Goal: Task Accomplishment & Management: Manage account settings

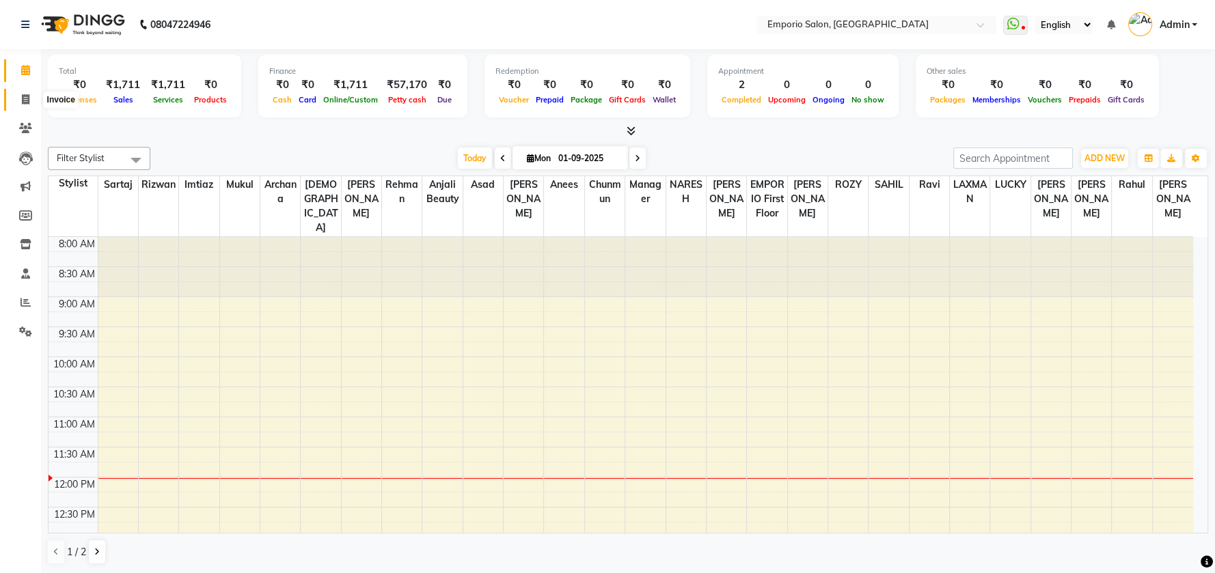
click at [18, 97] on span at bounding box center [26, 100] width 24 height 16
select select "service"
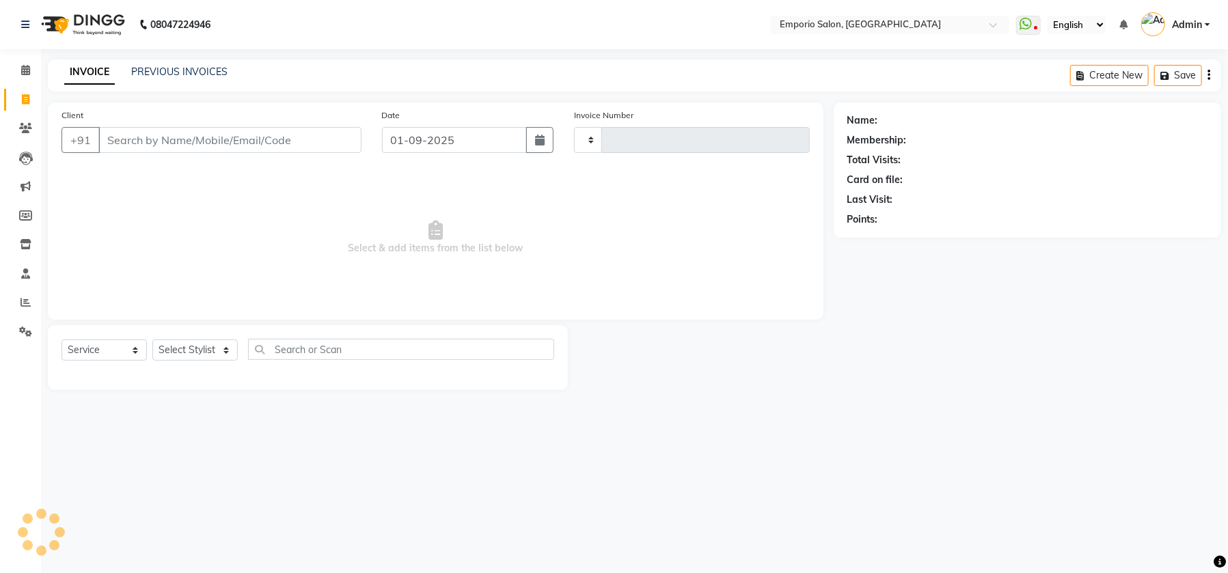
type input "4886"
select select "6332"
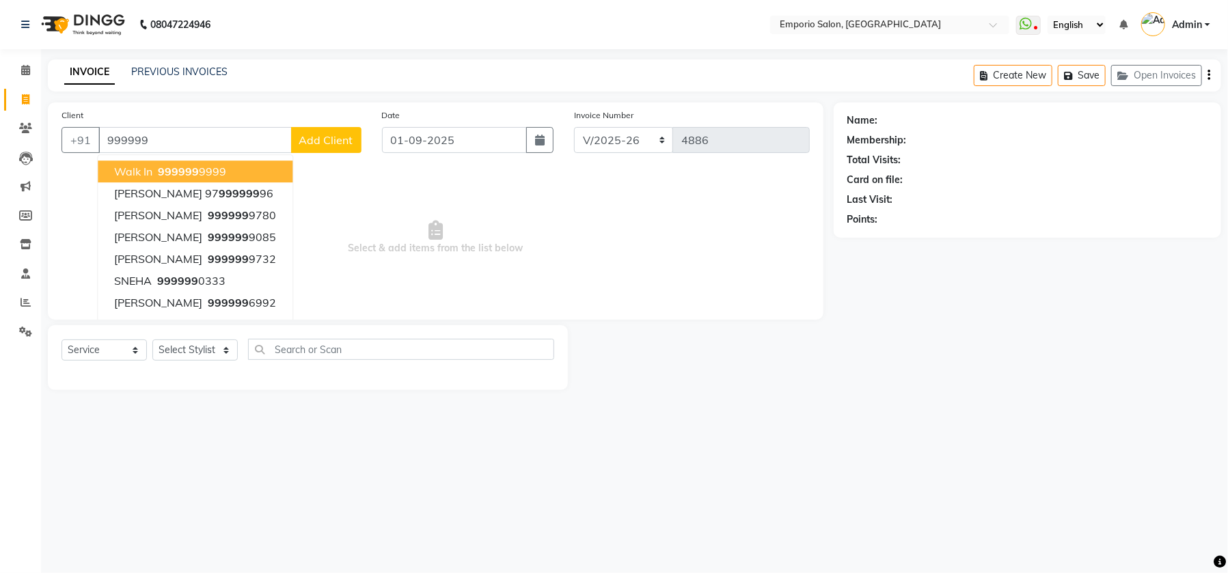
drag, startPoint x: 207, startPoint y: 170, endPoint x: 211, endPoint y: 204, distance: 34.4
click at [207, 170] on ngb-highlight "999999 9999" at bounding box center [190, 172] width 71 height 14
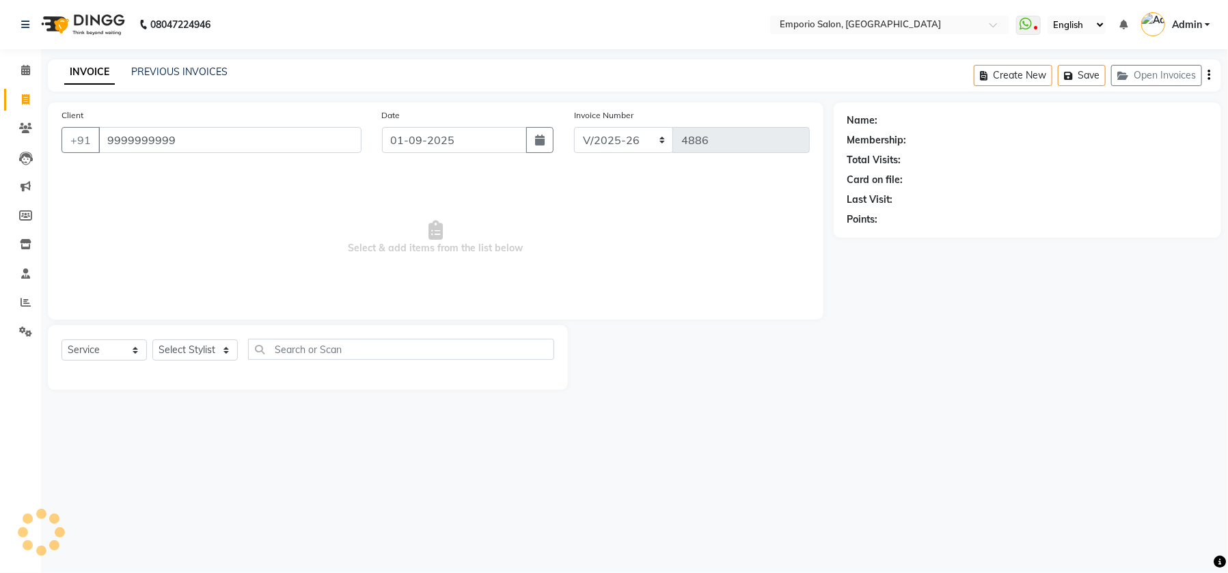
type input "9999999999"
click at [214, 343] on select "Select Stylist Anees Anjali beauty Archana Asad AYUSH chunmun EMPORIO First Flo…" at bounding box center [194, 350] width 85 height 21
select select "1: Object"
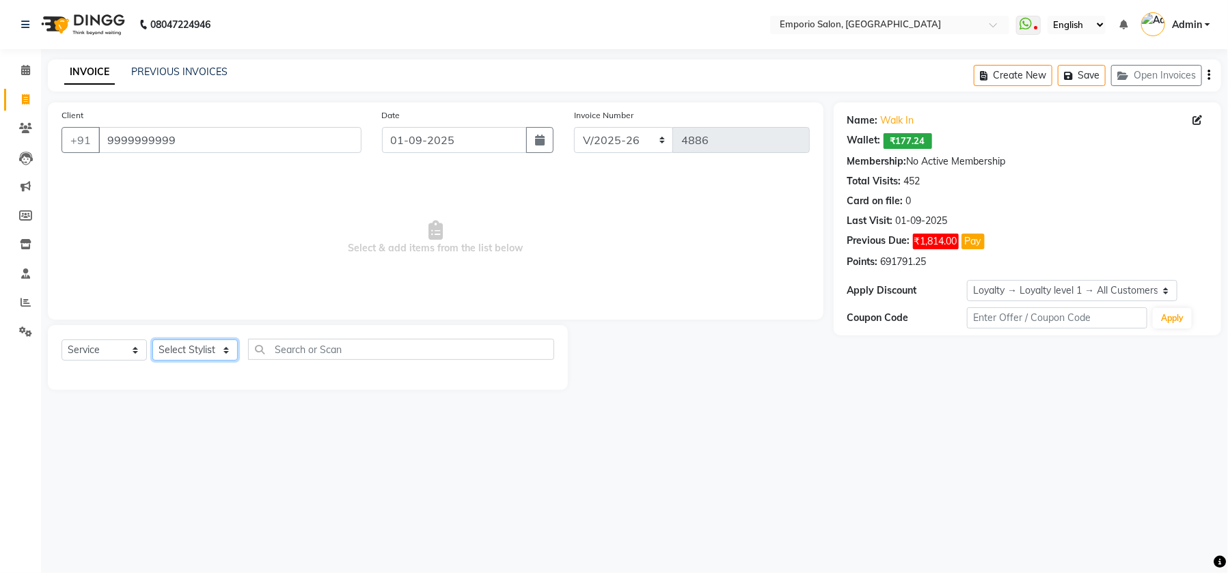
select select "89435"
click at [152, 340] on select "Select Stylist Anees Anjali beauty Archana Asad AYUSH chunmun EMPORIO First Flo…" at bounding box center [194, 350] width 85 height 21
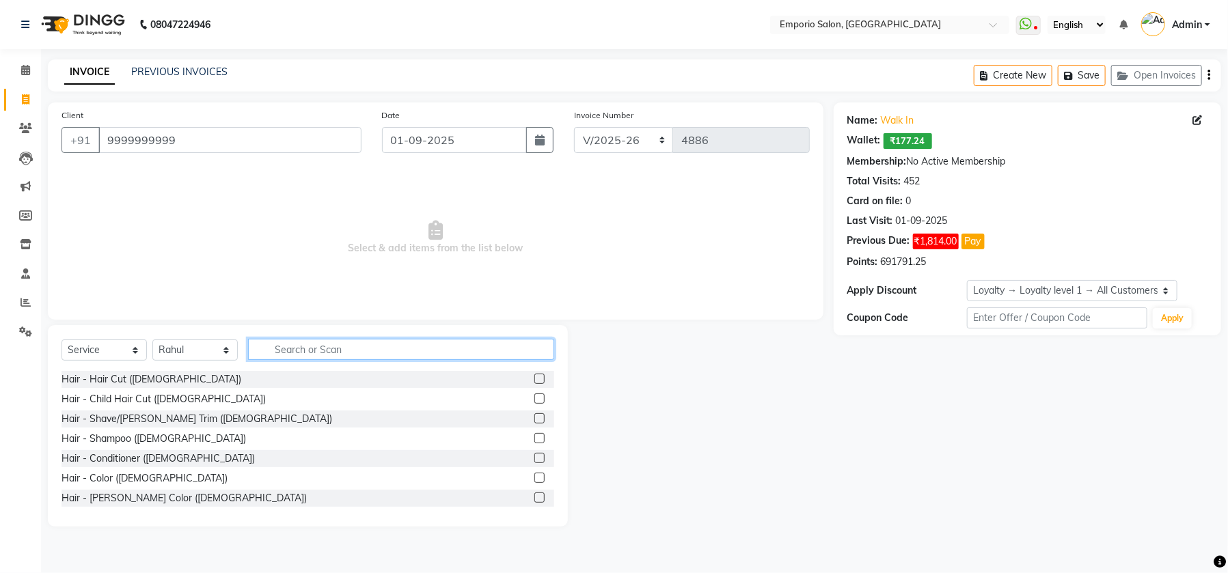
click at [283, 346] on input "text" at bounding box center [401, 349] width 306 height 21
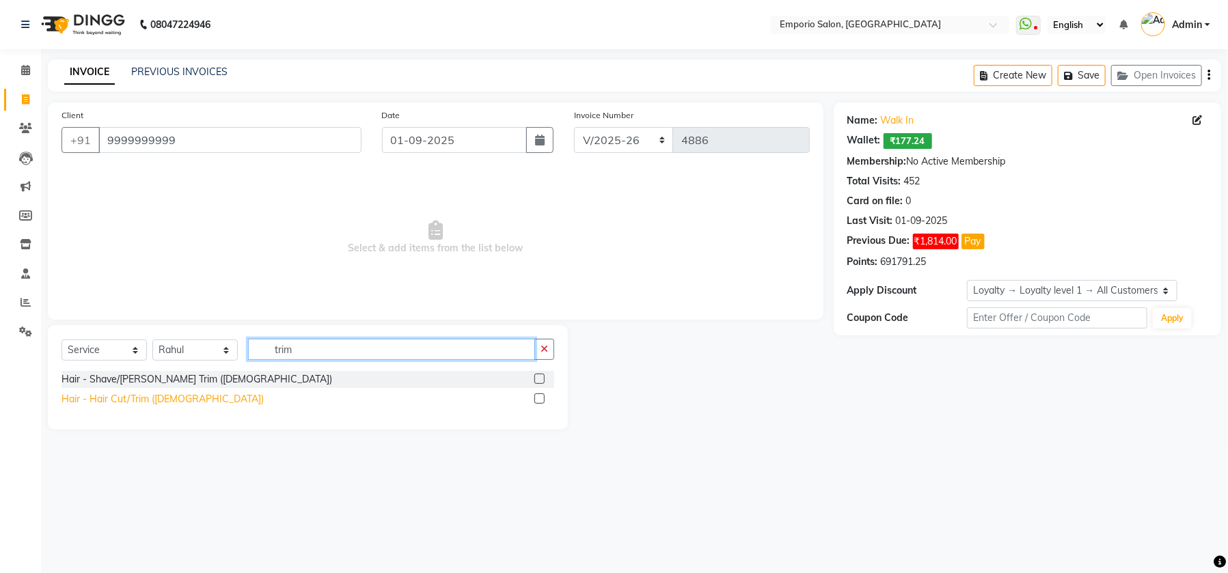
type input "trim"
click at [156, 397] on div "Hair - Hair Cut/Trim ([DEMOGRAPHIC_DATA])" at bounding box center [163, 399] width 202 height 14
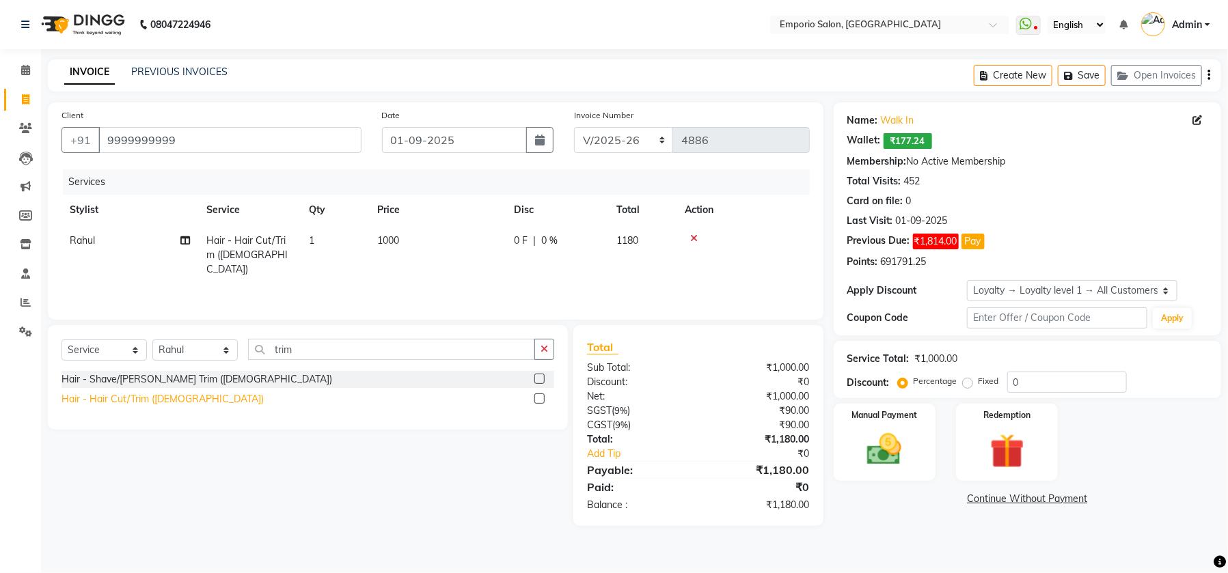
click at [159, 402] on div "Hair - Hair Cut/Trim ([DEMOGRAPHIC_DATA])" at bounding box center [163, 399] width 202 height 14
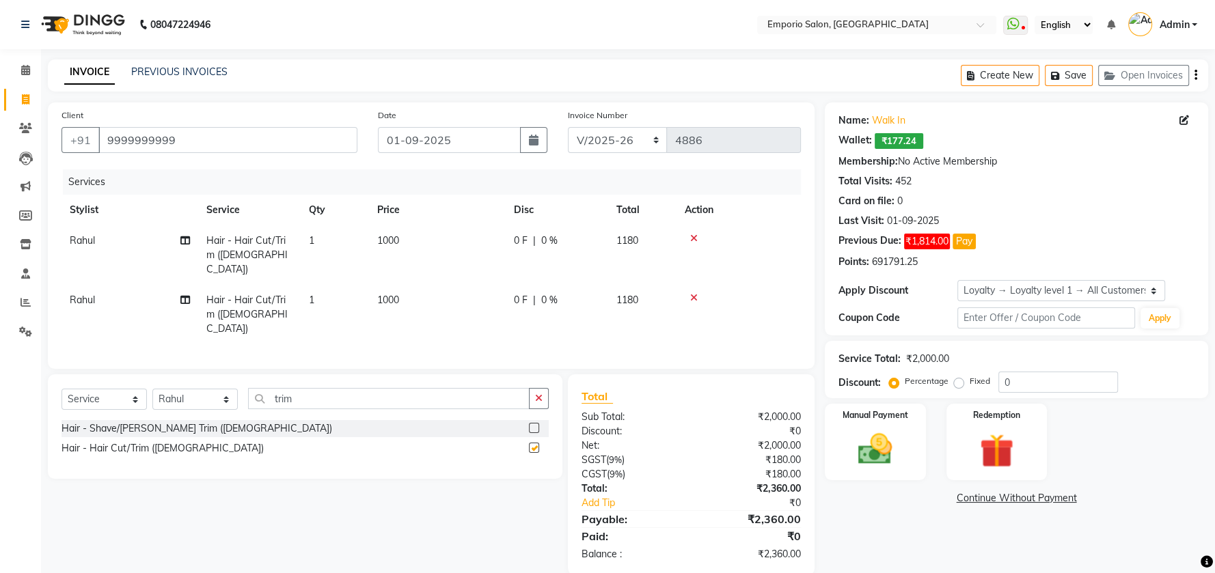
checkbox input "false"
click at [421, 250] on td "1000" at bounding box center [437, 255] width 137 height 59
select select "89435"
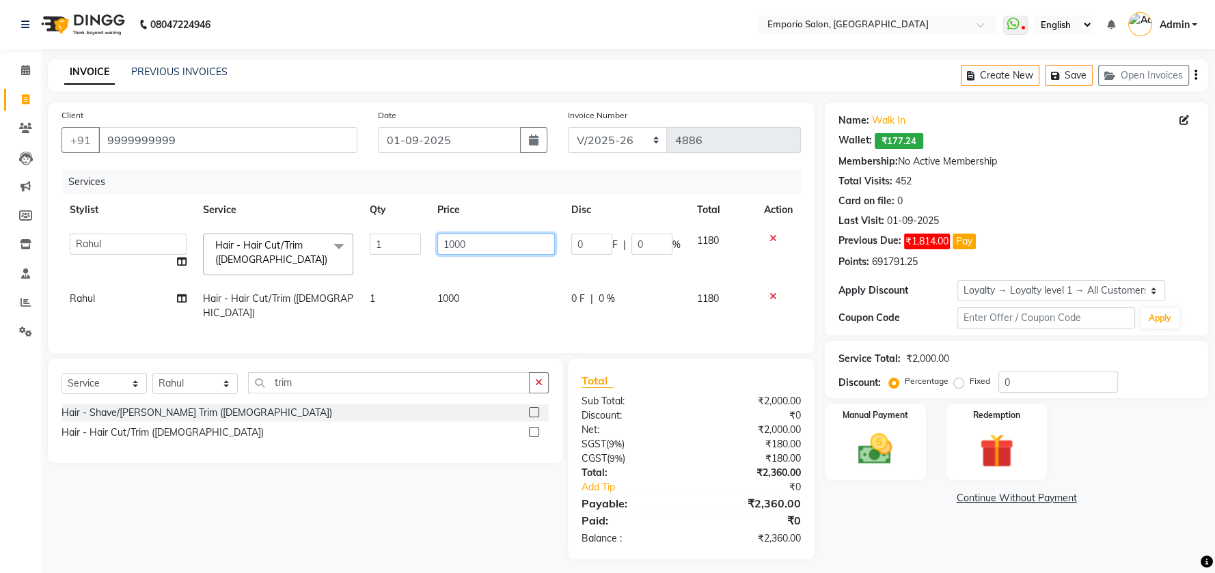
click at [476, 241] on input "1000" at bounding box center [496, 244] width 118 height 21
type input "1200"
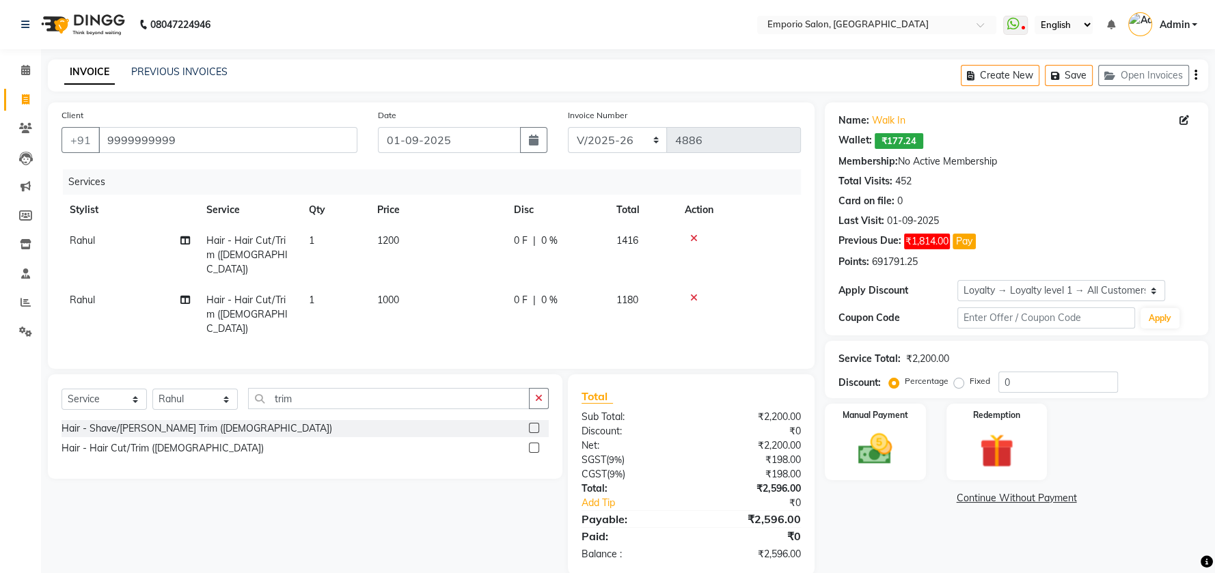
click at [480, 293] on td "1000" at bounding box center [437, 314] width 137 height 59
select select "89435"
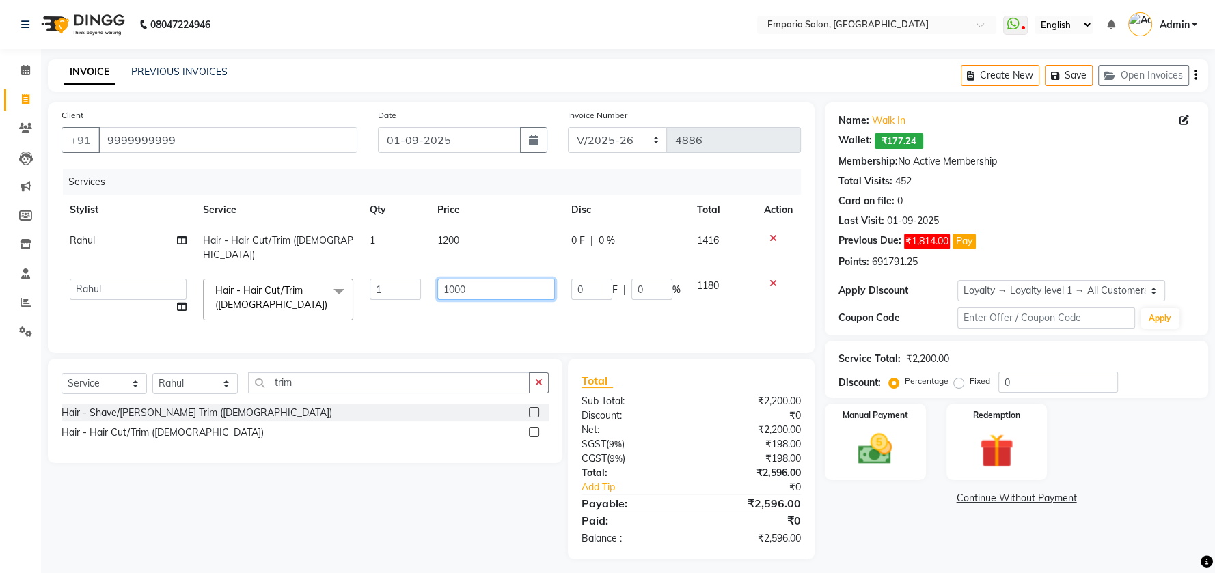
click at [487, 279] on input "1000" at bounding box center [496, 289] width 118 height 21
type input "1200"
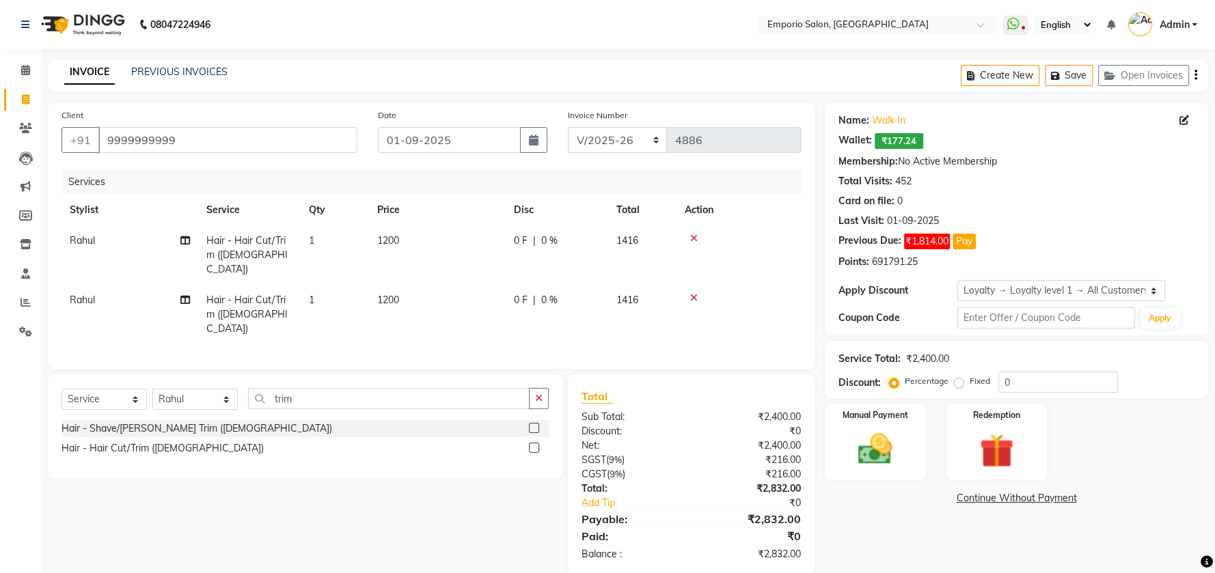
click at [895, 508] on div "Name: Walk In Wallet: ₹177.24 Membership: No Active Membership Total Visits: 45…" at bounding box center [1022, 339] width 394 height 473
click at [885, 468] on img at bounding box center [875, 449] width 57 height 41
click at [1010, 498] on span "CARD" at bounding box center [1000, 499] width 29 height 16
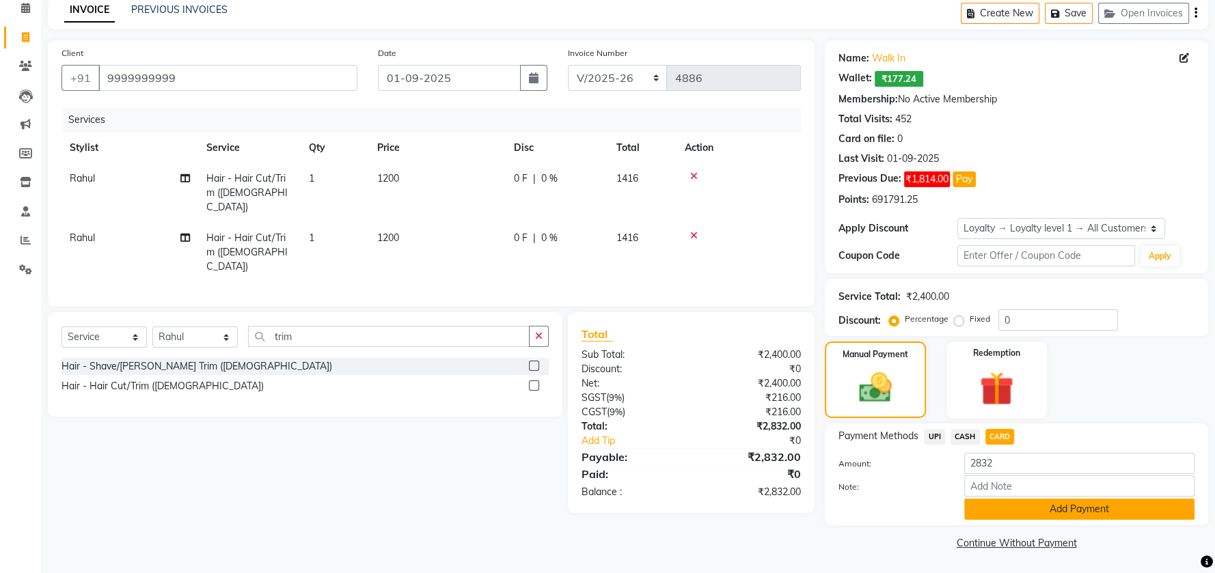
click at [1021, 503] on button "Add Payment" at bounding box center [1079, 509] width 230 height 21
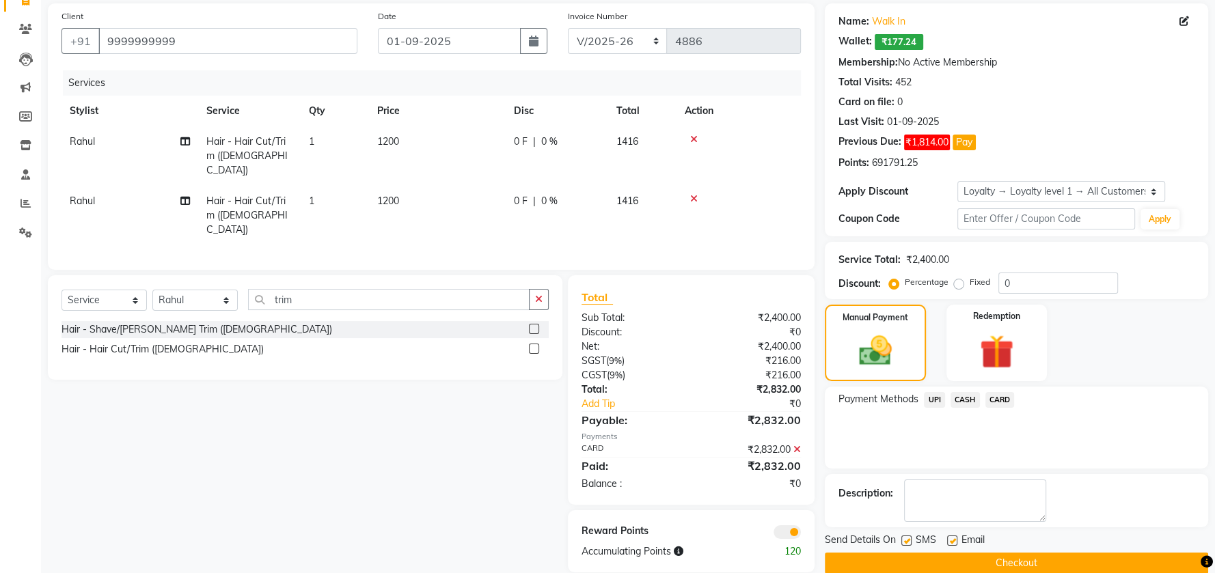
scroll to position [119, 0]
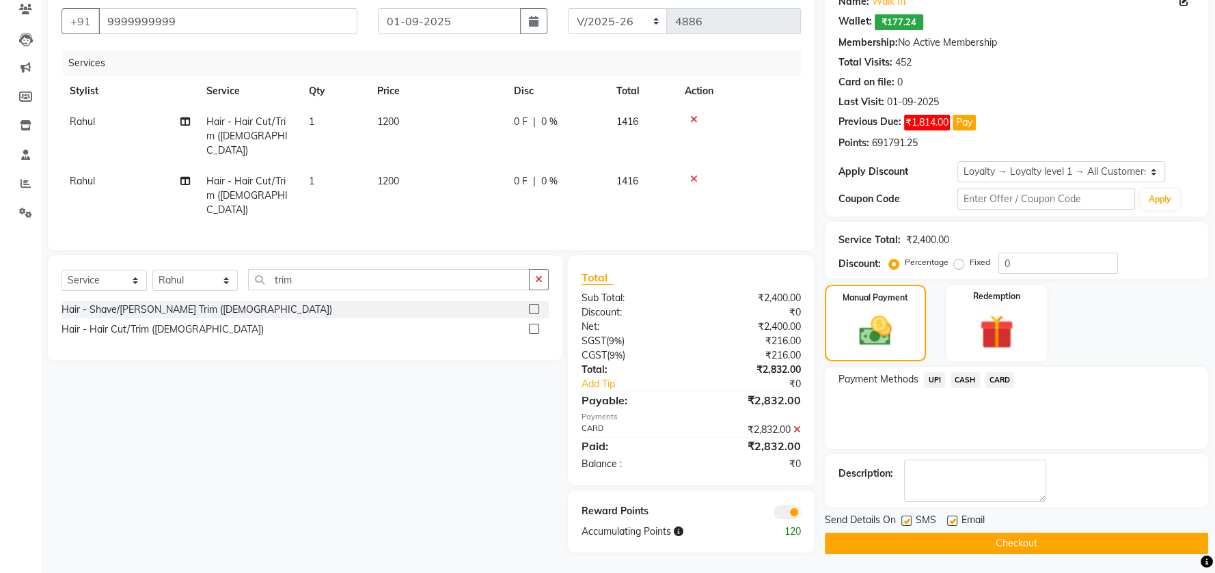
click at [1027, 533] on button "Checkout" at bounding box center [1016, 543] width 383 height 21
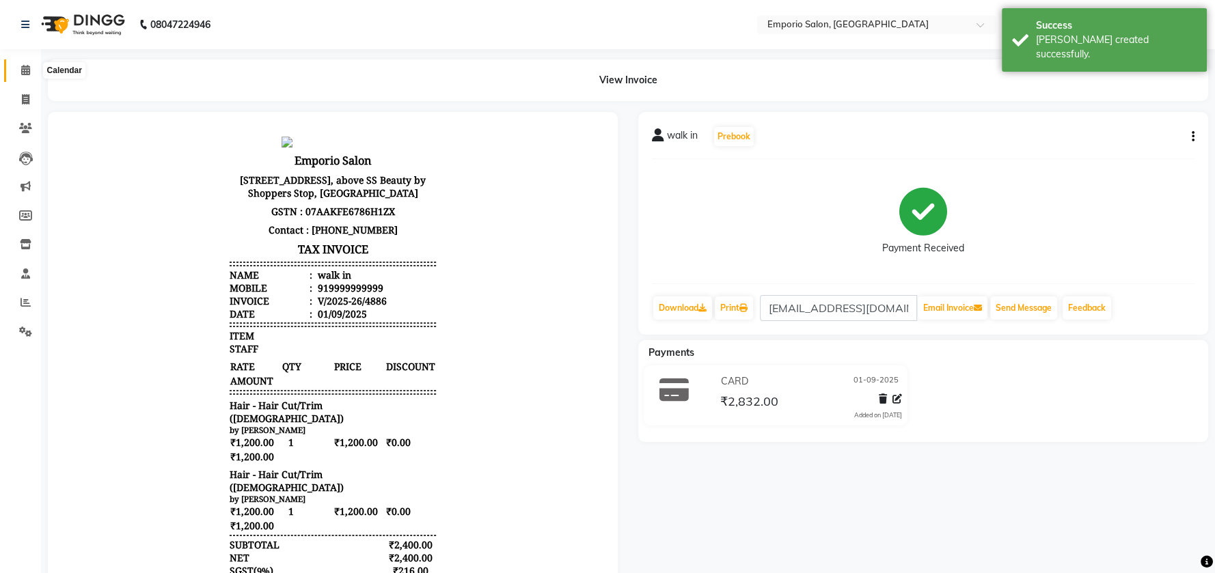
click at [31, 71] on span at bounding box center [26, 71] width 24 height 16
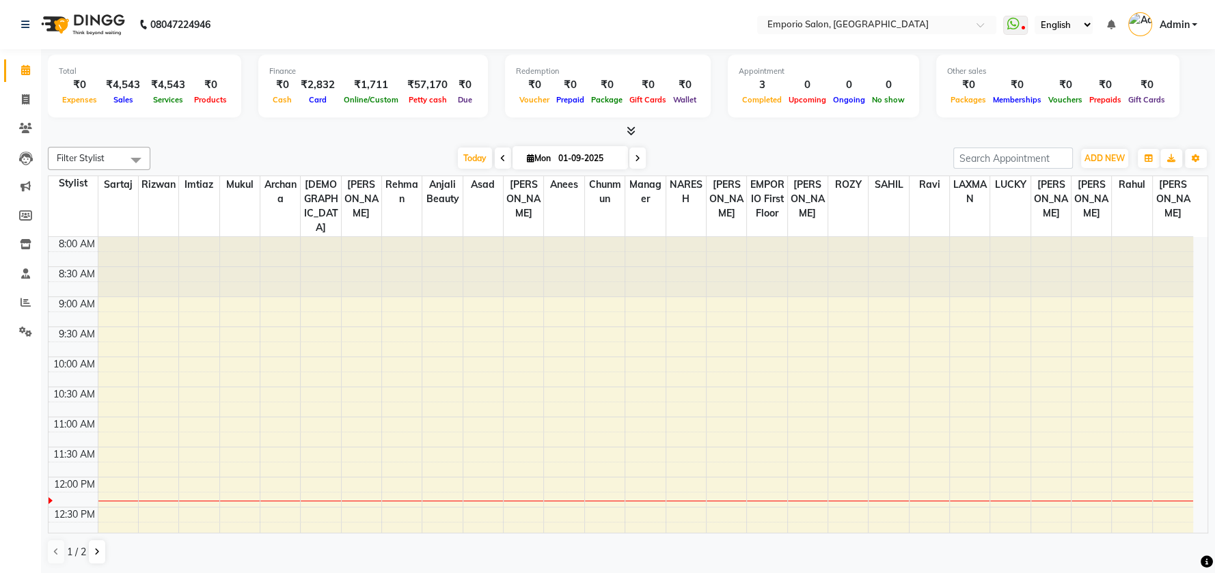
click at [627, 123] on div "Total ₹0 Expenses ₹4,543 Sales ₹4,543 Services ₹0 Products Finance ₹0 Cash ₹2,8…" at bounding box center [628, 94] width 1161 height 90
click at [631, 131] on icon at bounding box center [631, 131] width 9 height 10
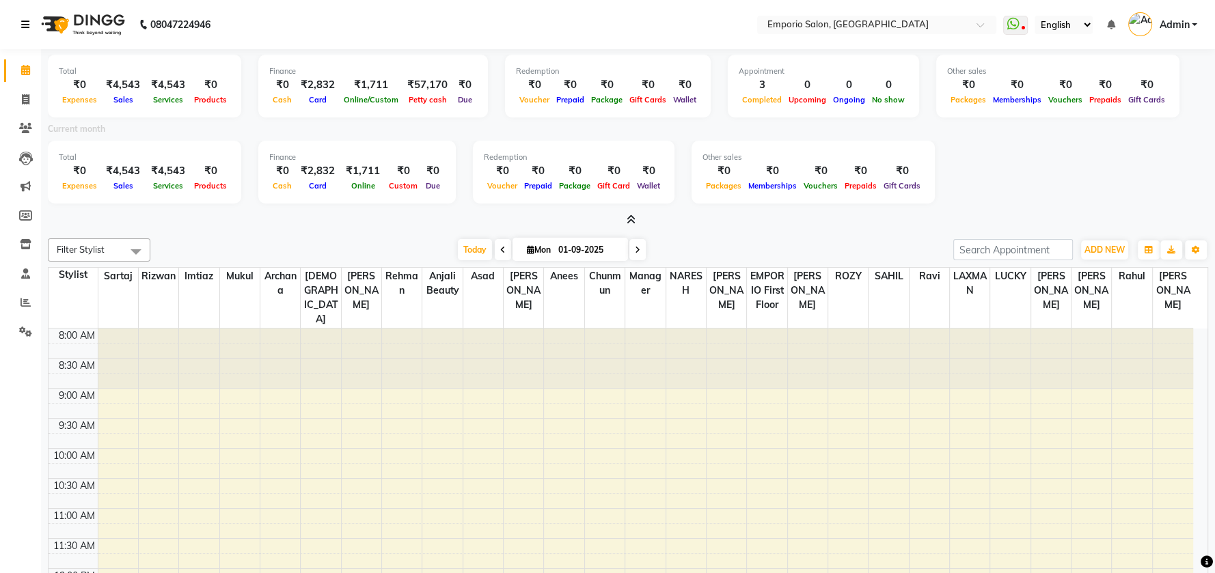
click at [29, 33] on link at bounding box center [28, 24] width 14 height 38
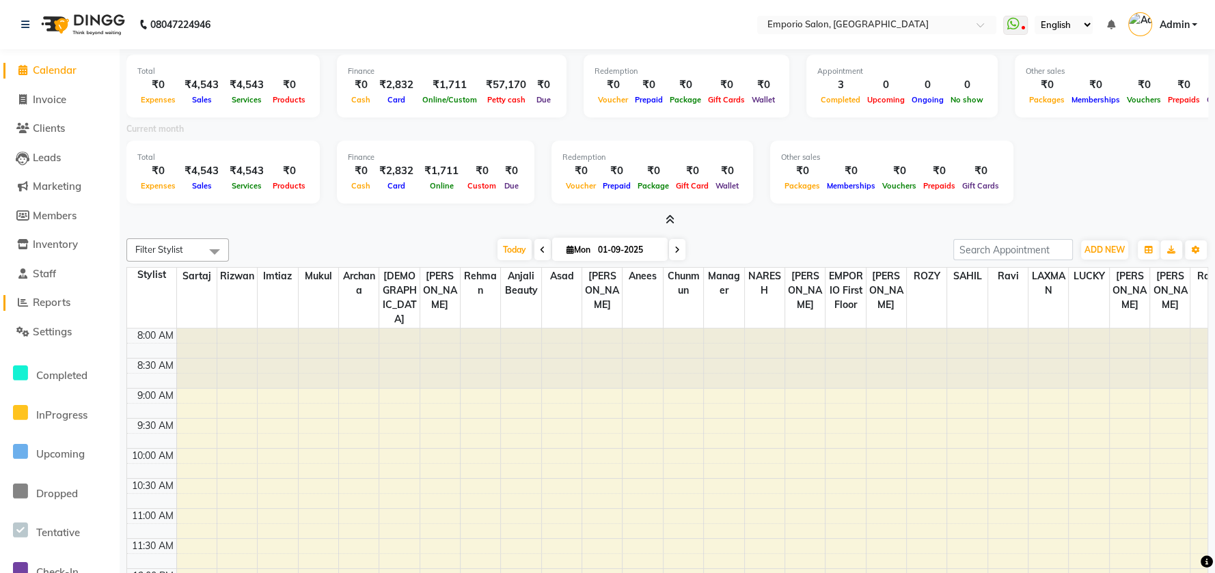
click at [48, 304] on span "Reports" at bounding box center [52, 302] width 38 height 13
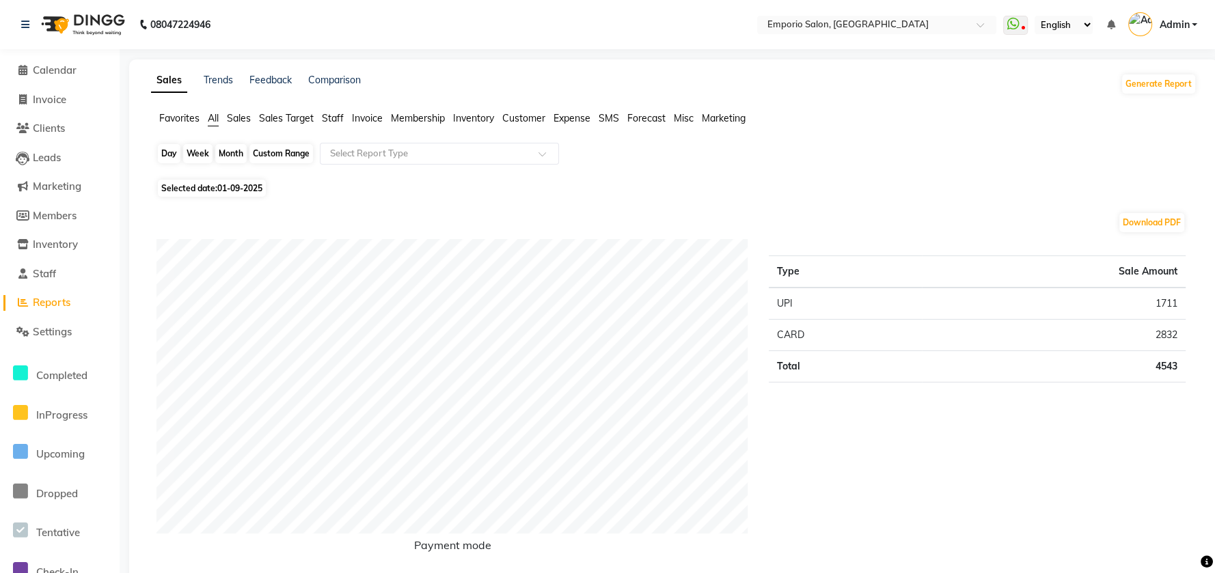
click at [174, 156] on div "Day" at bounding box center [169, 153] width 23 height 19
select select "9"
select select "2025"
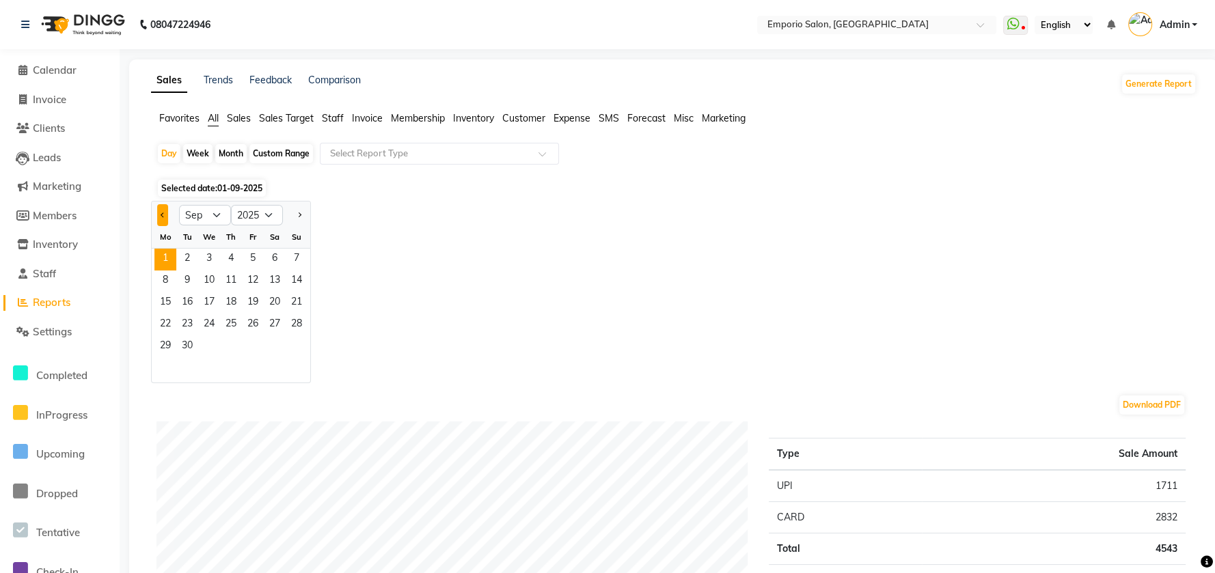
click at [166, 215] on button "Previous month" at bounding box center [162, 215] width 11 height 22
select select "8"
click at [274, 256] on span "2" at bounding box center [275, 260] width 22 height 22
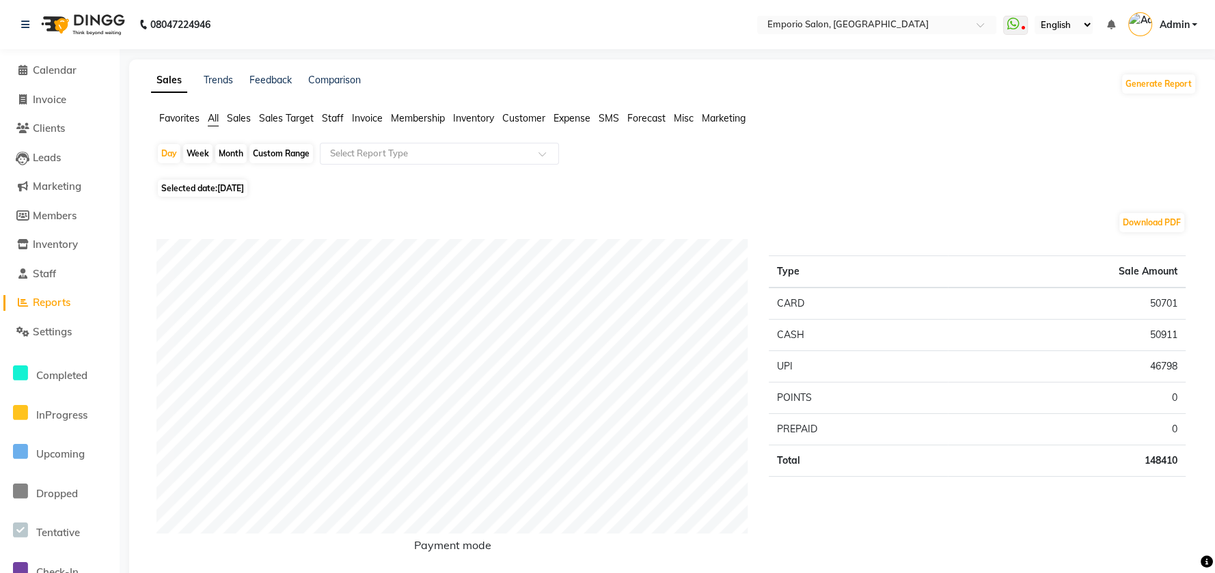
click at [295, 157] on div "Custom Range" at bounding box center [281, 153] width 64 height 19
select select "8"
select select "2025"
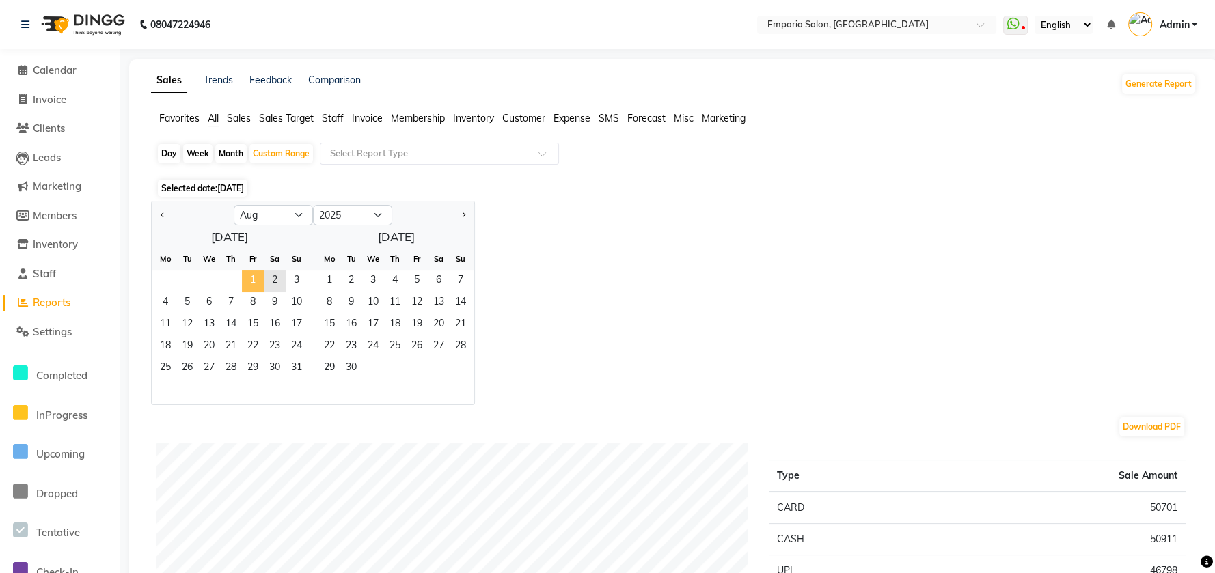
click at [250, 277] on span "1" at bounding box center [253, 282] width 22 height 22
click at [294, 370] on span "31" at bounding box center [297, 369] width 22 height 22
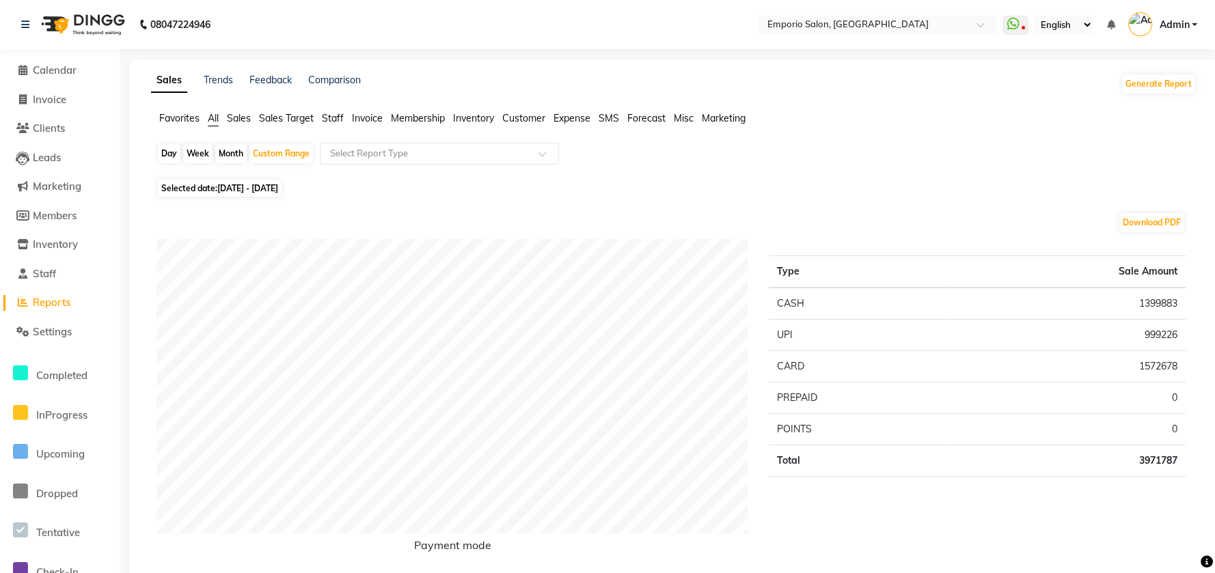
click at [329, 118] on span "Staff" at bounding box center [333, 118] width 22 height 12
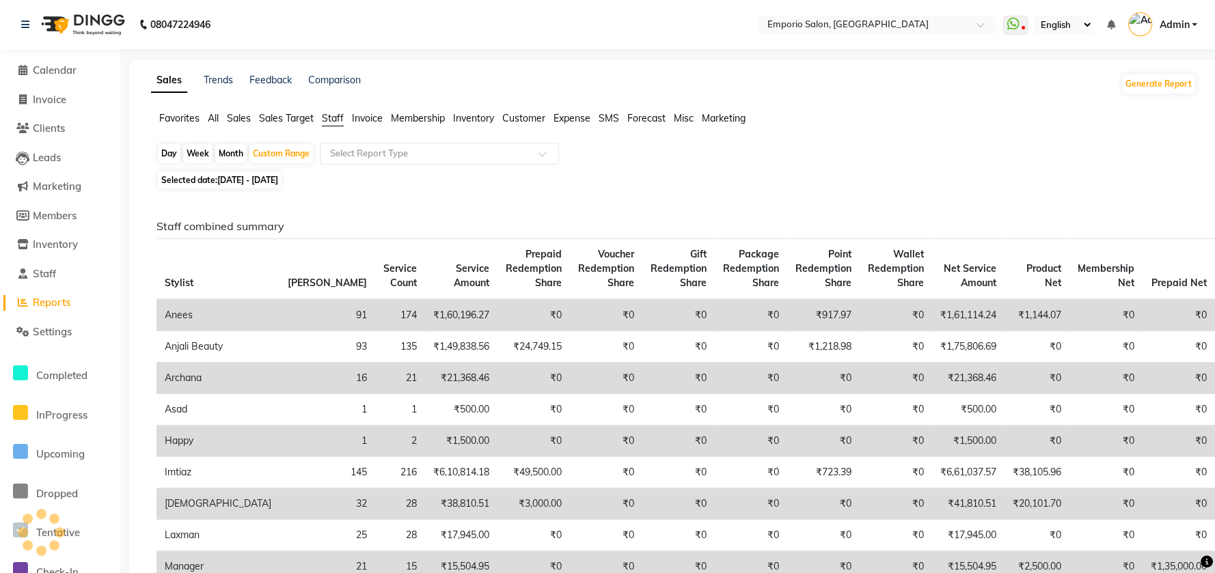
click at [249, 116] on span "Sales" at bounding box center [239, 118] width 24 height 12
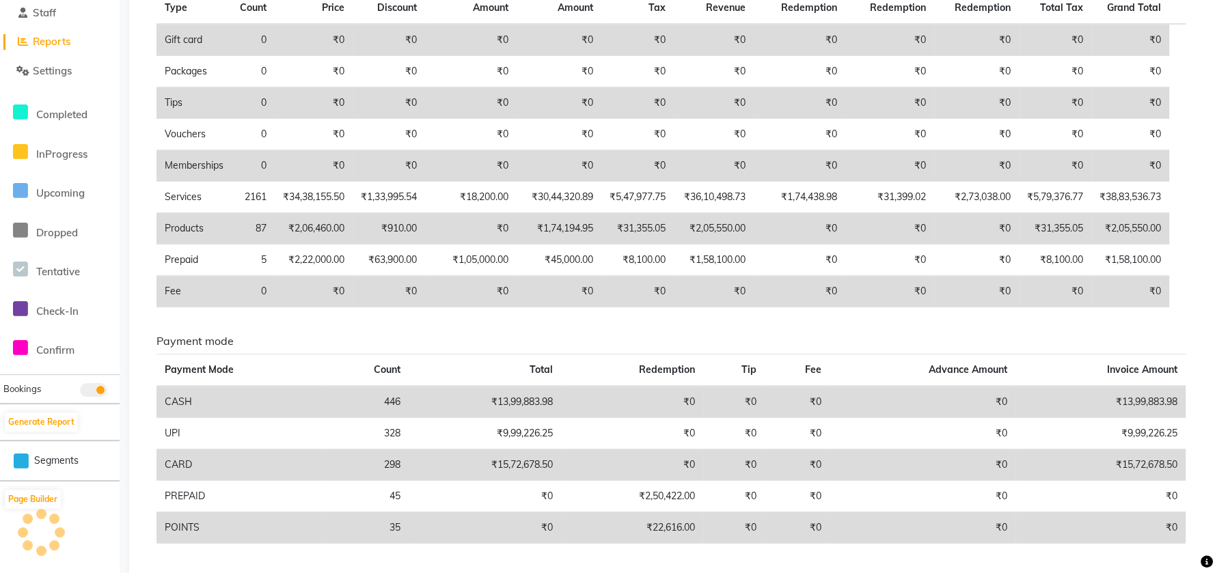
scroll to position [273, 0]
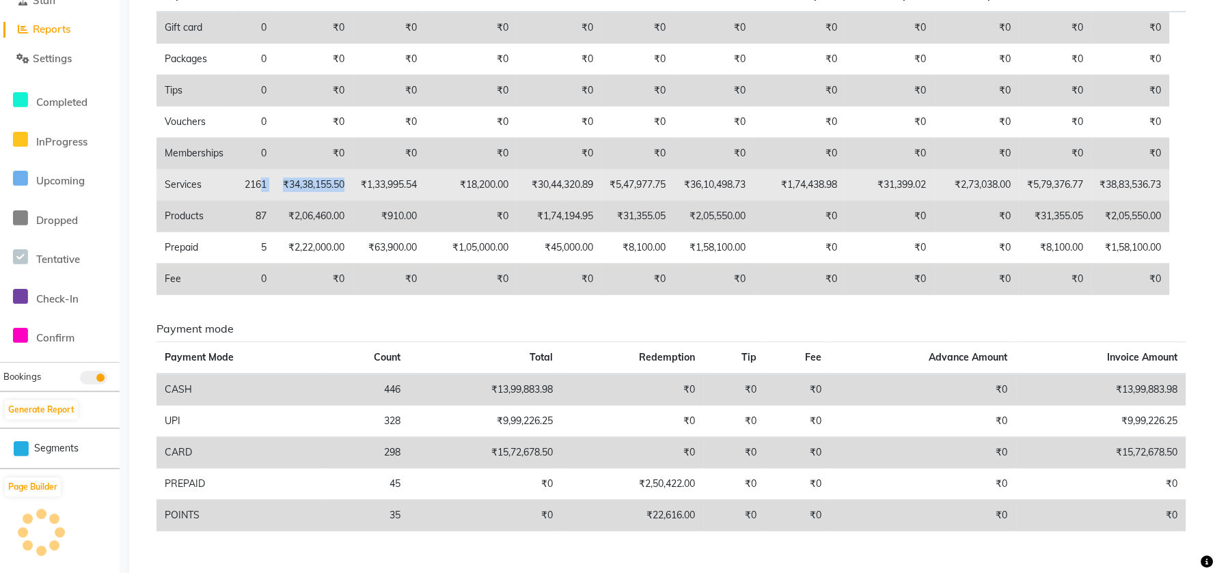
drag, startPoint x: 261, startPoint y: 180, endPoint x: 349, endPoint y: 188, distance: 87.9
click at [349, 188] on tr "Services 2161 ₹34,38,155.50 ₹1,33,995.54 ₹18,200.00 ₹30,44,320.89 ₹5,47,977.75 …" at bounding box center [671, 185] width 1029 height 31
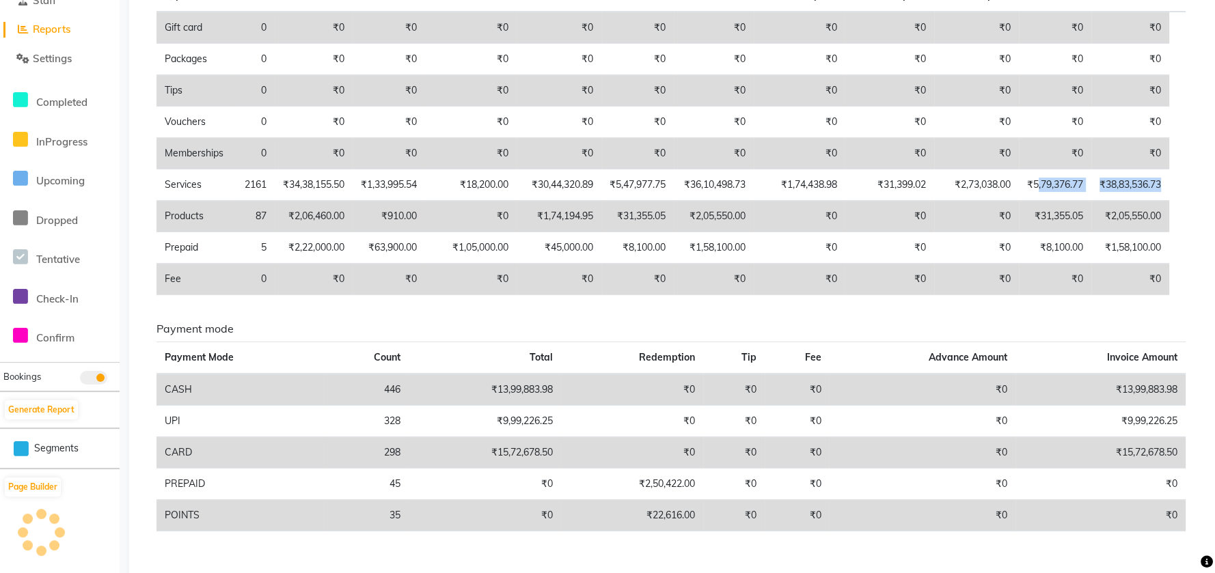
drag, startPoint x: 1032, startPoint y: 179, endPoint x: 1174, endPoint y: 187, distance: 142.4
click at [1174, 187] on table "Type Count Price Discount Non-taxable Amount Taxable Amount Tax Total Revenue T…" at bounding box center [671, 130] width 1029 height 330
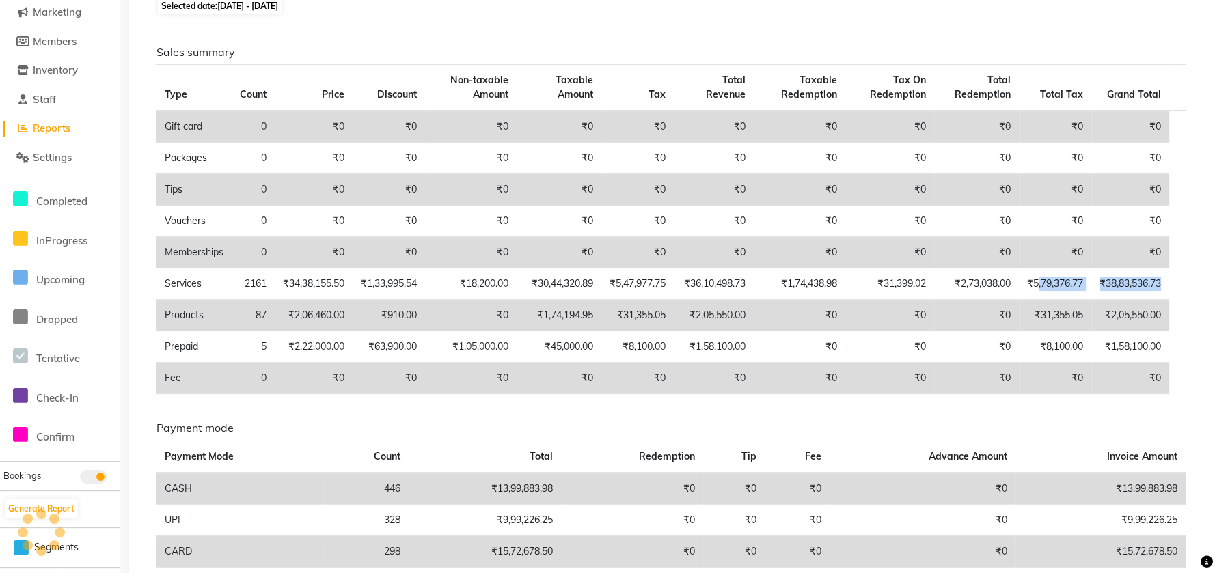
scroll to position [0, 0]
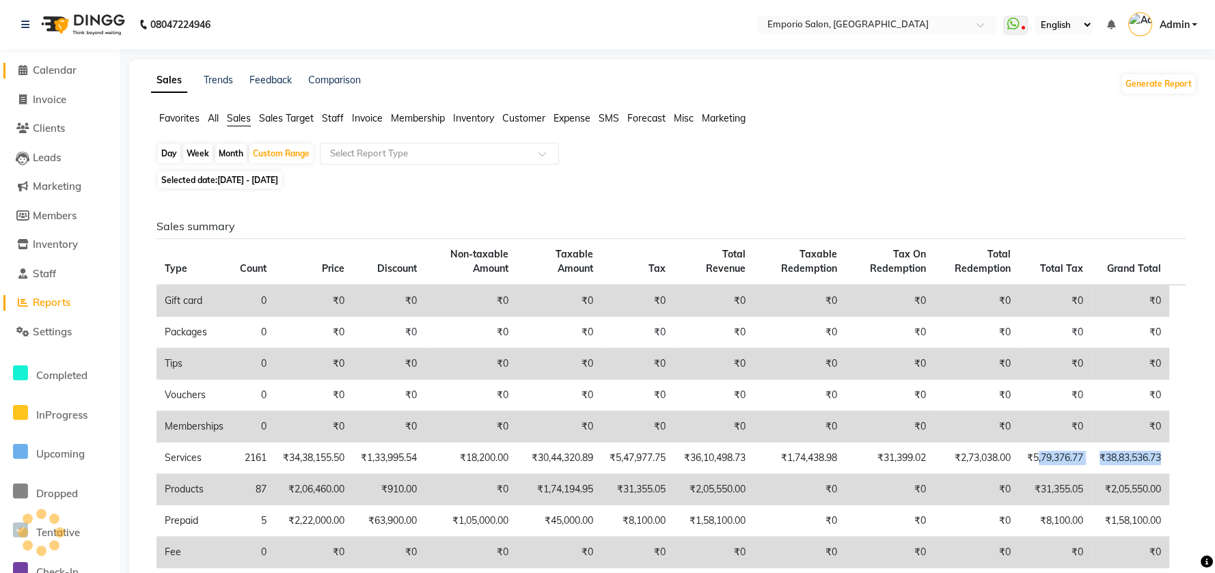
click at [47, 72] on span "Calendar" at bounding box center [55, 70] width 44 height 13
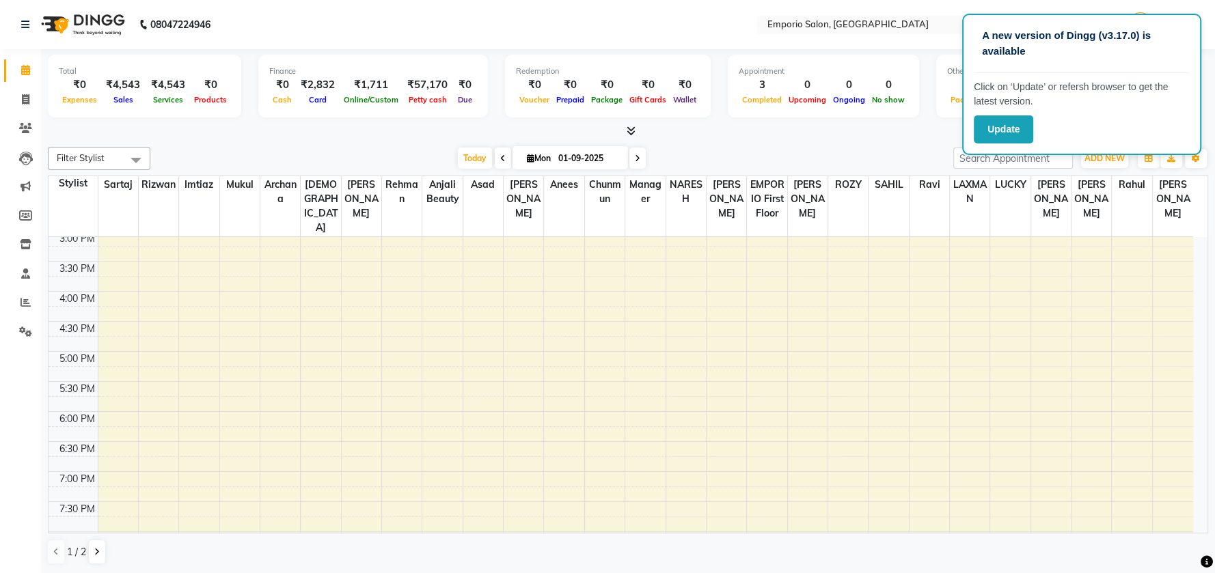
scroll to position [588, 0]
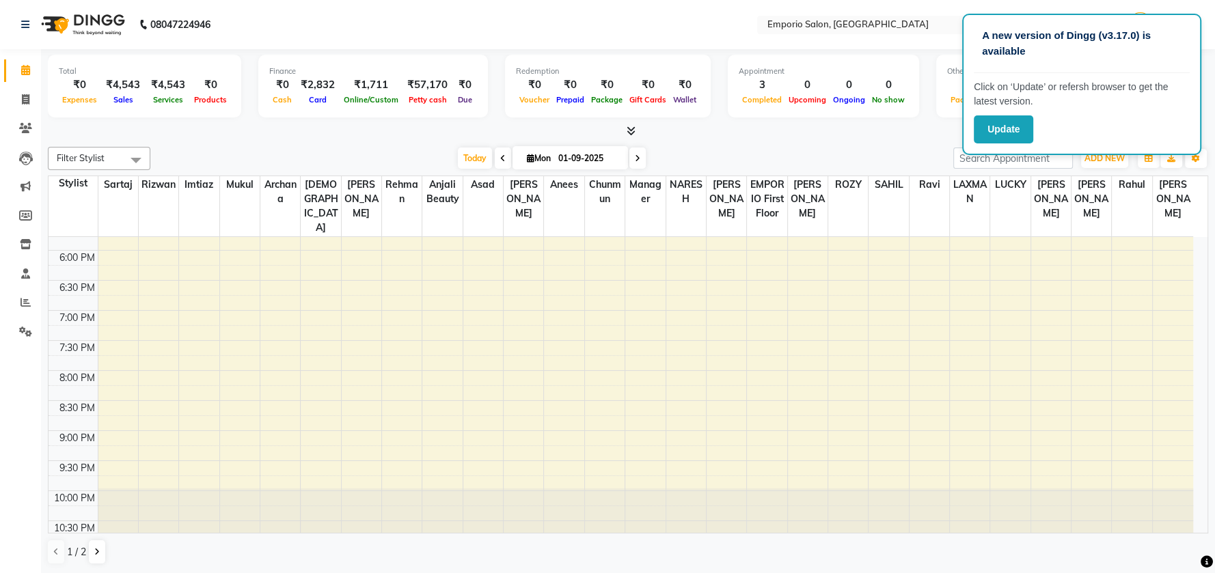
drag, startPoint x: 1136, startPoint y: 560, endPoint x: 1018, endPoint y: 546, distance: 118.4
click at [1018, 558] on div "1 / 2" at bounding box center [628, 552] width 1161 height 26
click at [17, 27] on div "08047224946" at bounding box center [116, 24] width 210 height 38
click at [21, 24] on icon at bounding box center [25, 25] width 8 height 10
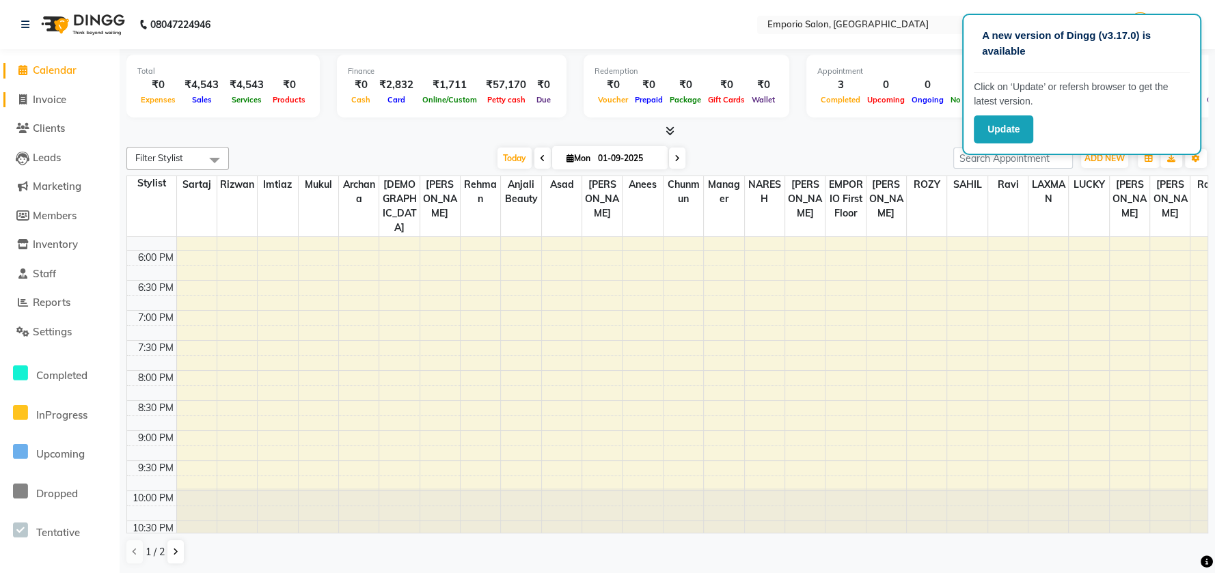
click at [49, 105] on span "Invoice" at bounding box center [49, 99] width 33 height 13
select select "service"
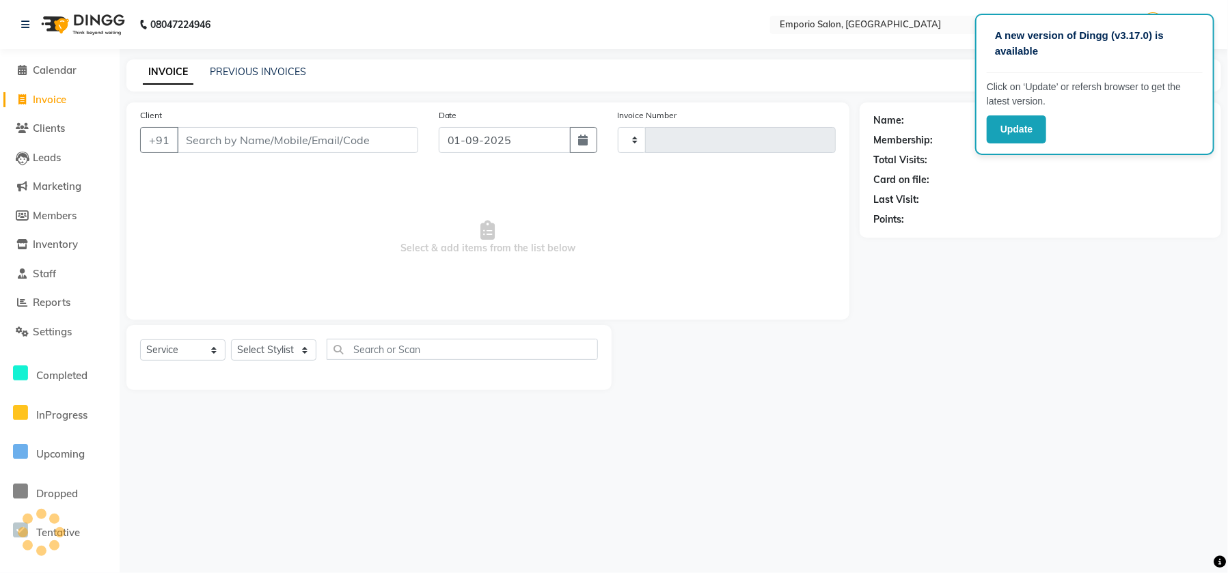
type input "4887"
select select "6332"
click at [60, 306] on span "Reports" at bounding box center [52, 302] width 38 height 13
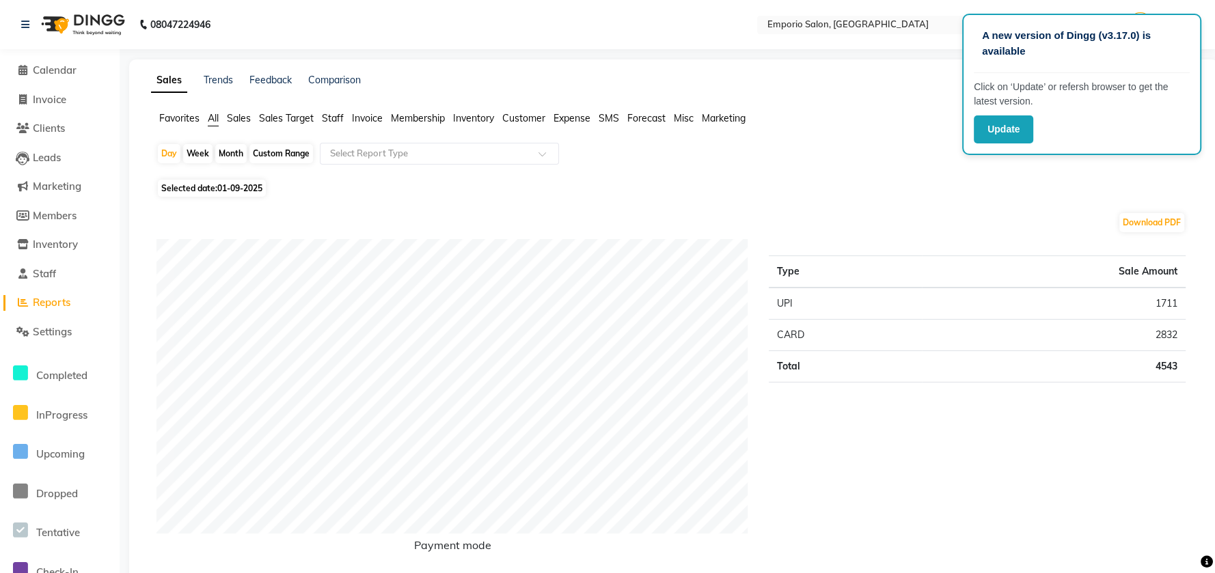
click at [310, 149] on div "Custom Range" at bounding box center [281, 153] width 64 height 19
select select "9"
select select "2025"
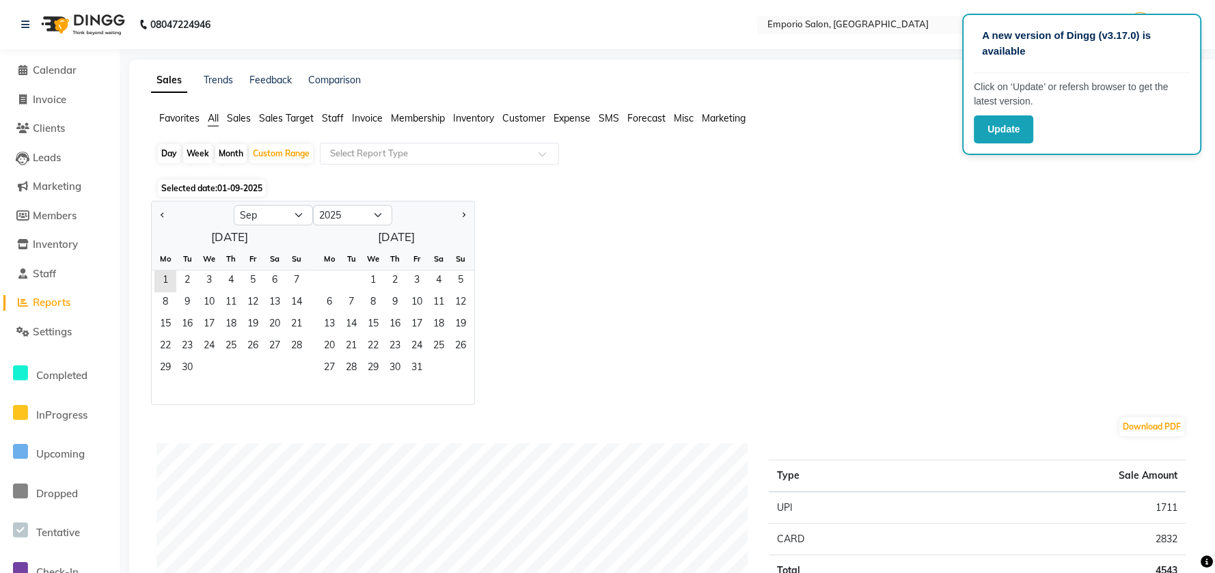
click at [227, 152] on div "Month" at bounding box center [230, 153] width 31 height 19
select select "9"
select select "2025"
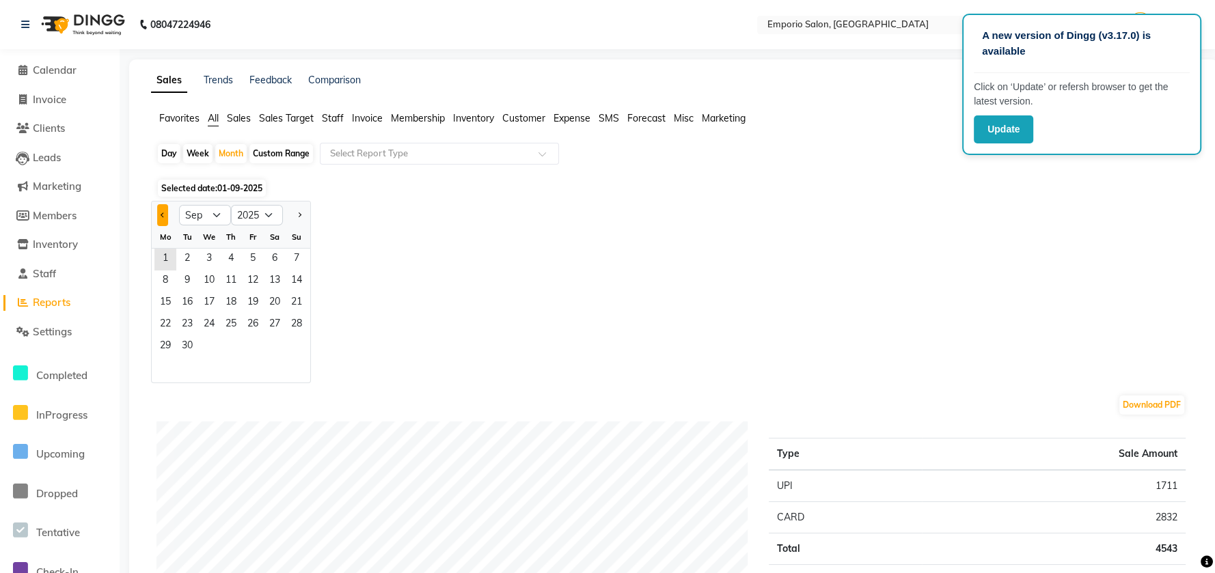
click at [159, 214] on button "Previous month" at bounding box center [162, 215] width 11 height 22
select select "8"
click at [254, 256] on span "1" at bounding box center [253, 260] width 22 height 22
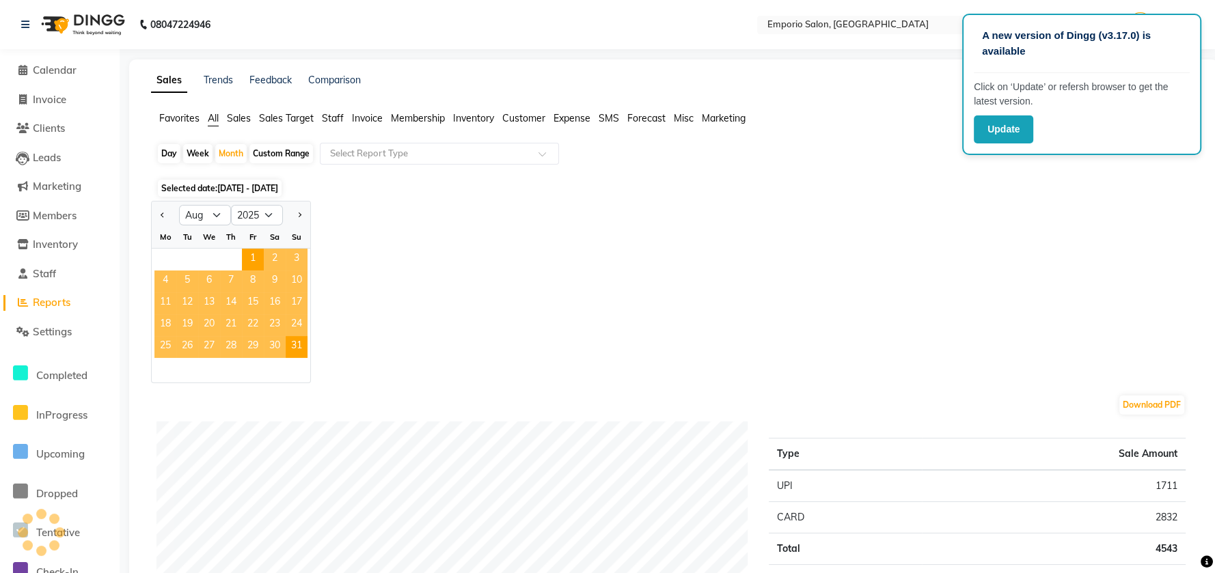
click at [327, 119] on span "Staff" at bounding box center [333, 118] width 22 height 12
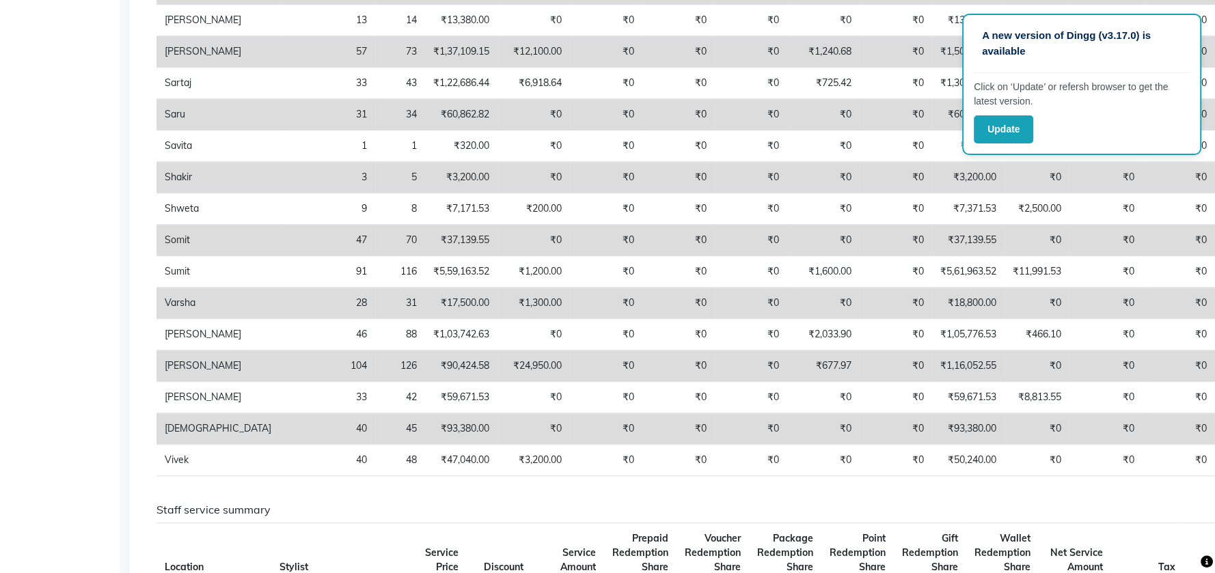
scroll to position [911, 0]
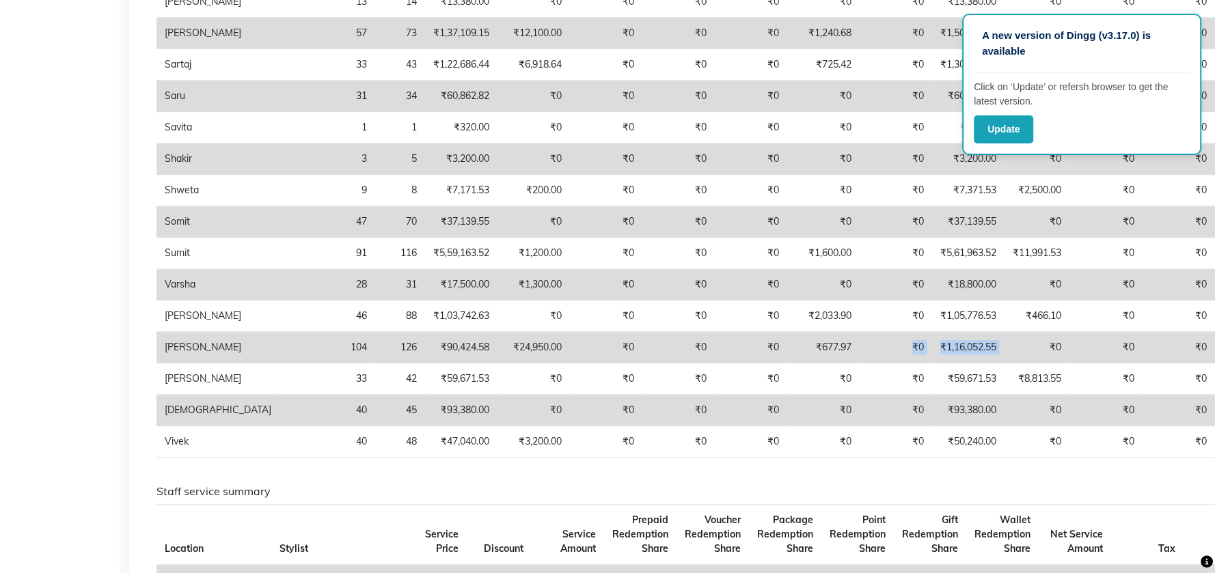
drag, startPoint x: 917, startPoint y: 349, endPoint x: 750, endPoint y: 353, distance: 166.8
click at [763, 352] on tr "Vijay 104 126 ₹90,424.58 ₹24,950.00 ₹0 ₹0 ₹0 ₹677.97 ₹0 ₹1,16,052.55 ₹0 ₹0 ₹0 ₹…" at bounding box center [757, 347] width 1201 height 31
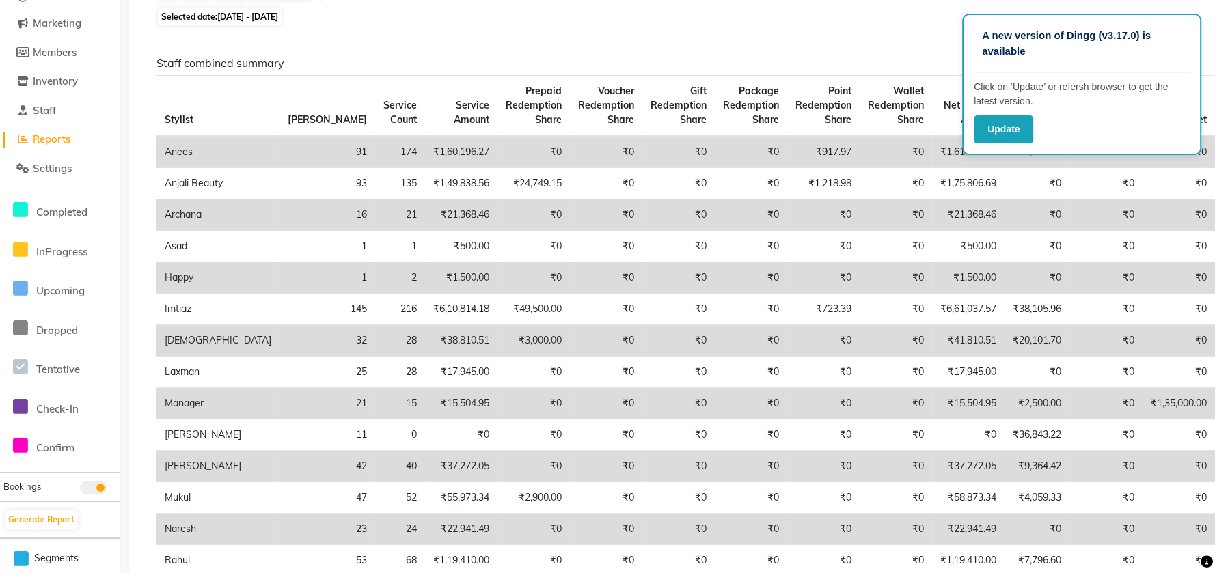
scroll to position [0, 0]
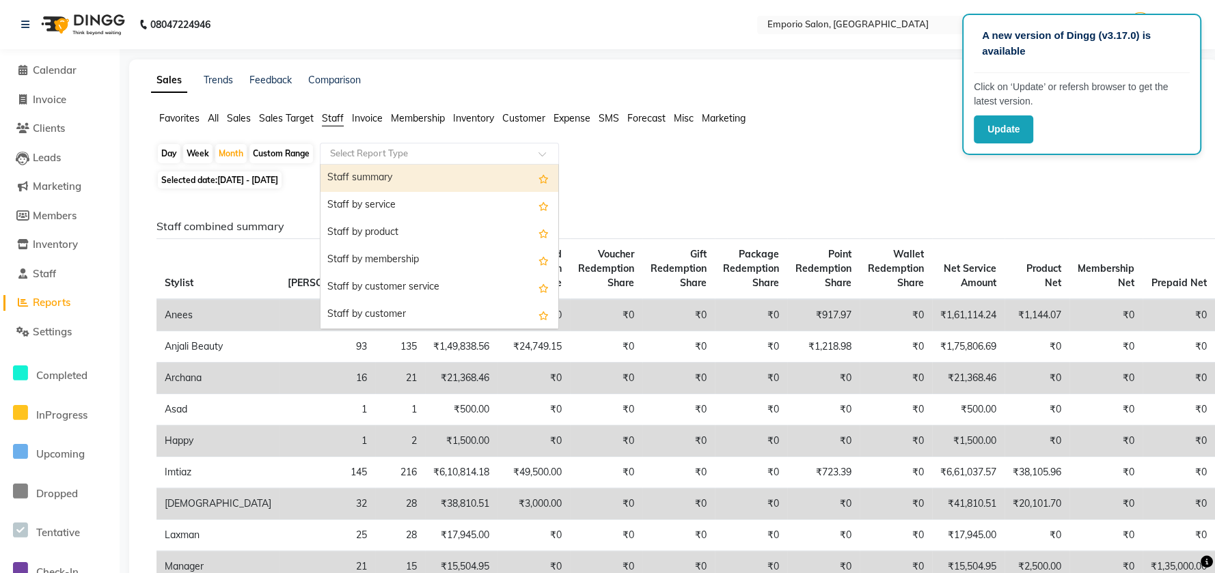
click at [365, 149] on input "text" at bounding box center [425, 154] width 197 height 14
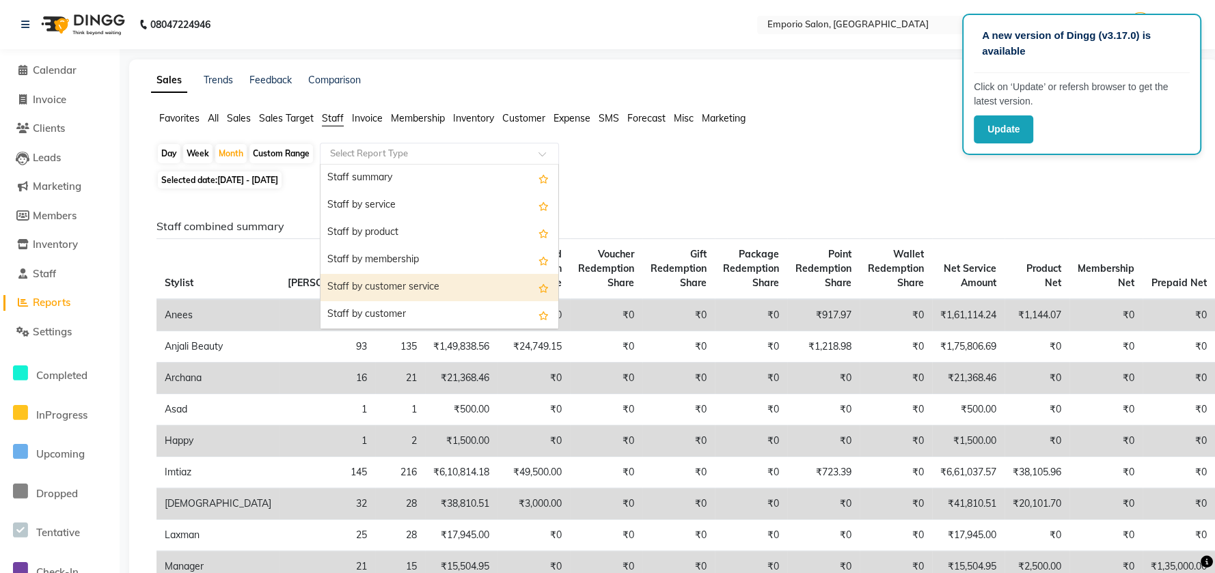
click at [370, 288] on div "Staff by customer service" at bounding box center [440, 287] width 238 height 27
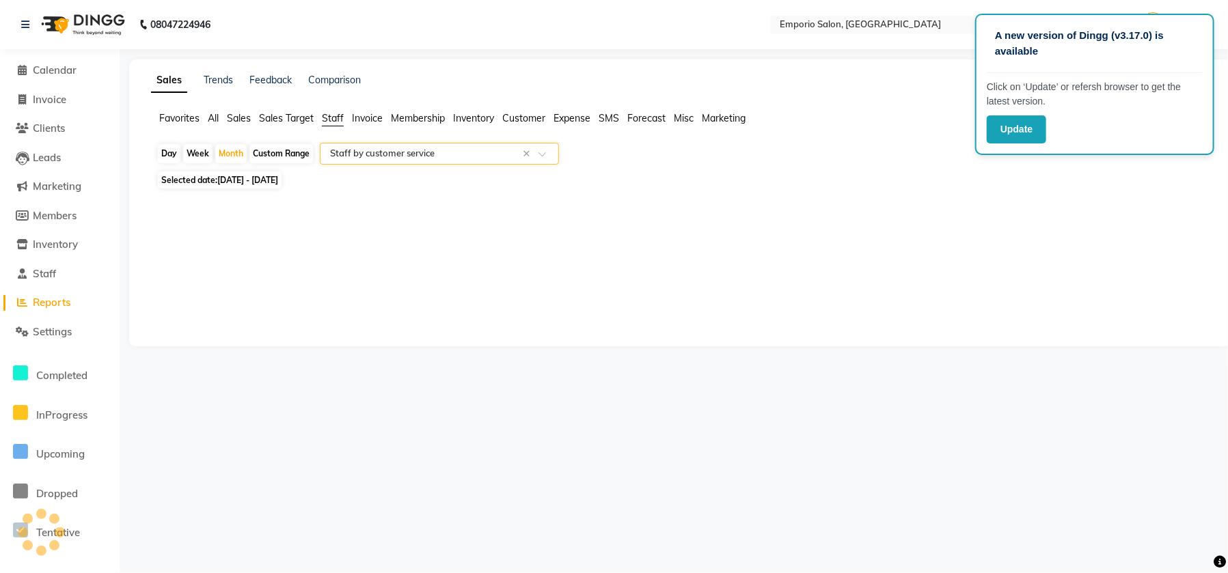
select select "filtered_report"
select select "csv"
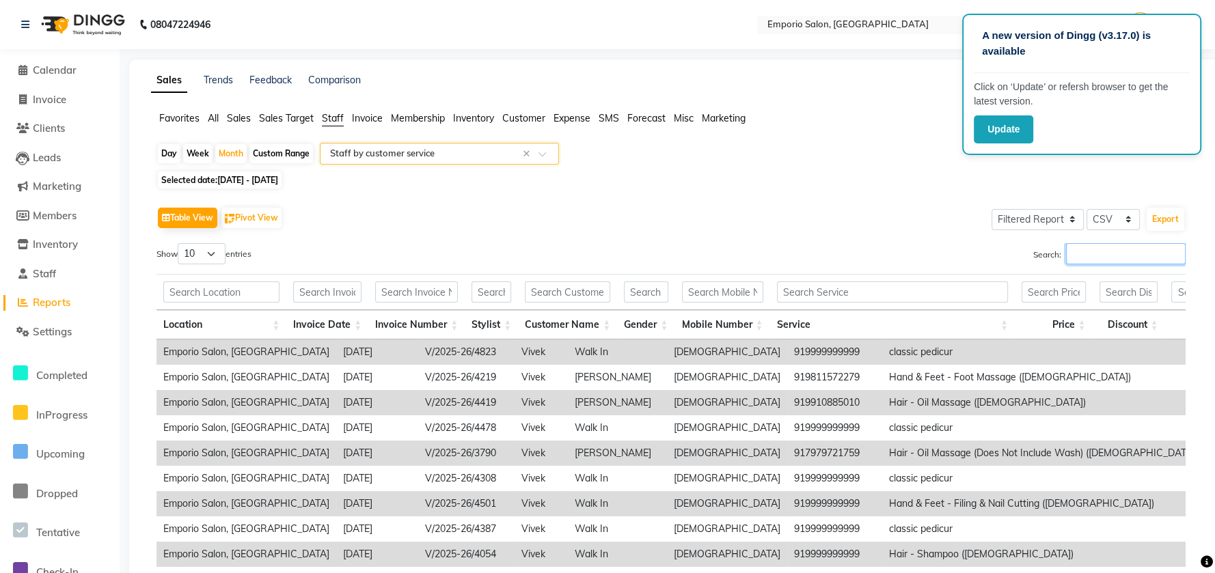
click at [1120, 262] on input "Search:" at bounding box center [1126, 253] width 120 height 21
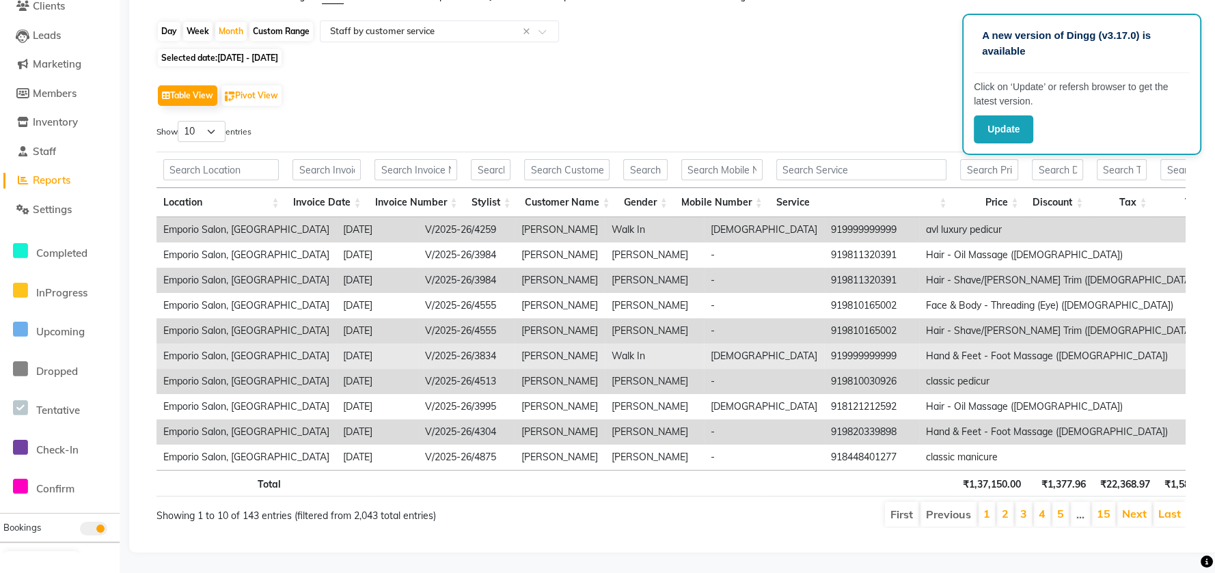
scroll to position [148, 0]
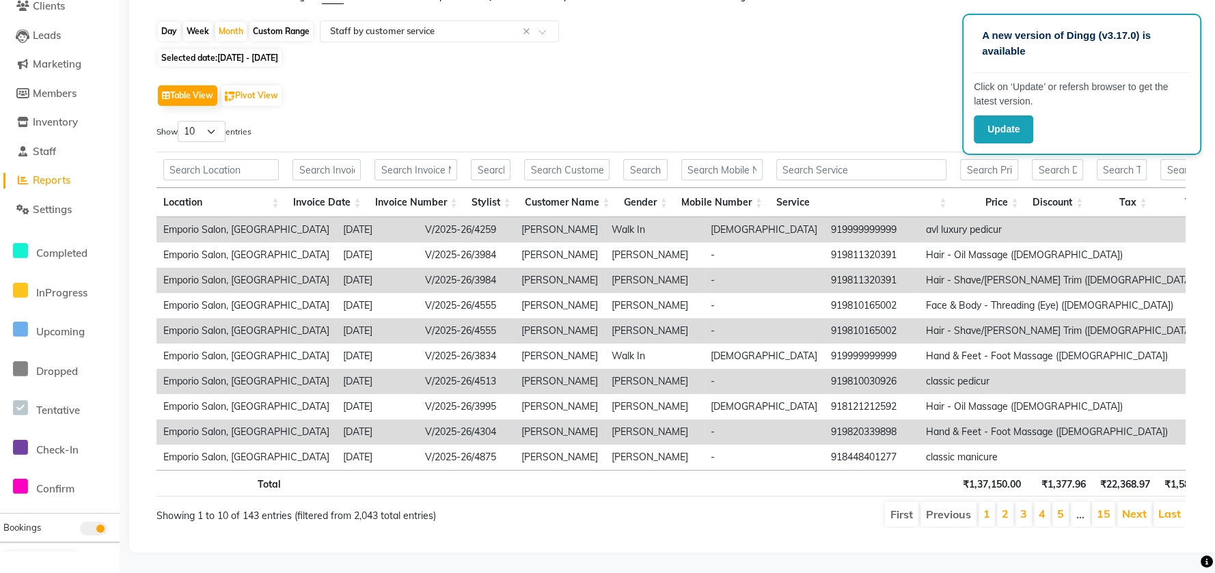
type input "vijay"
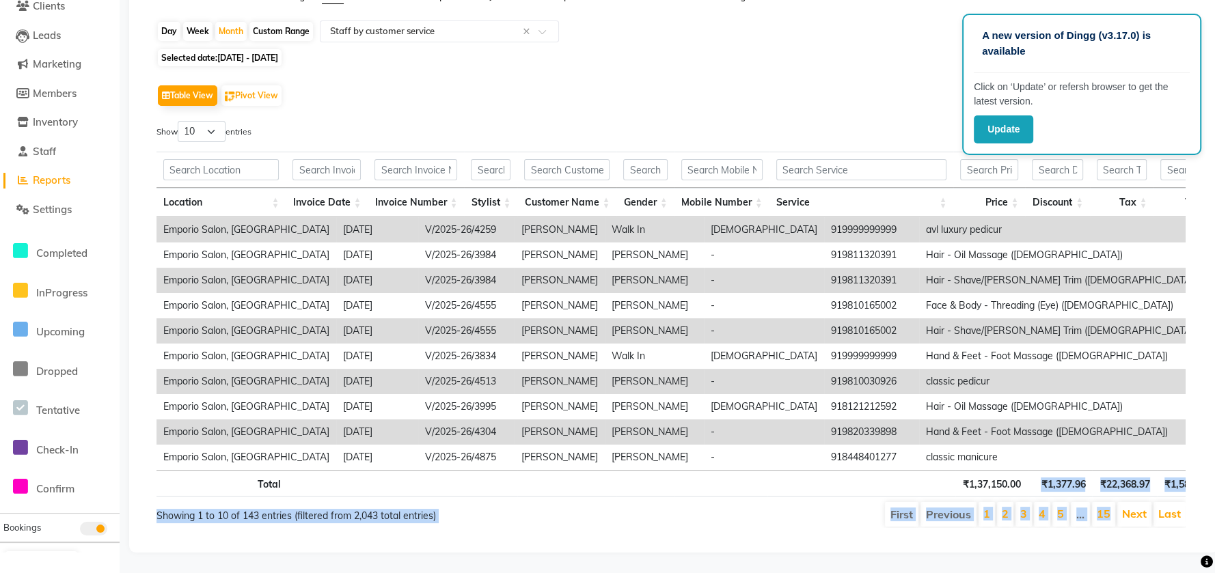
drag, startPoint x: 1038, startPoint y: 476, endPoint x: 1114, endPoint y: 487, distance: 77.4
click at [1114, 487] on div "Show 10 25 50 100 entries Search: vijay Location Invoice Date Invoice Number St…" at bounding box center [671, 324] width 1029 height 407
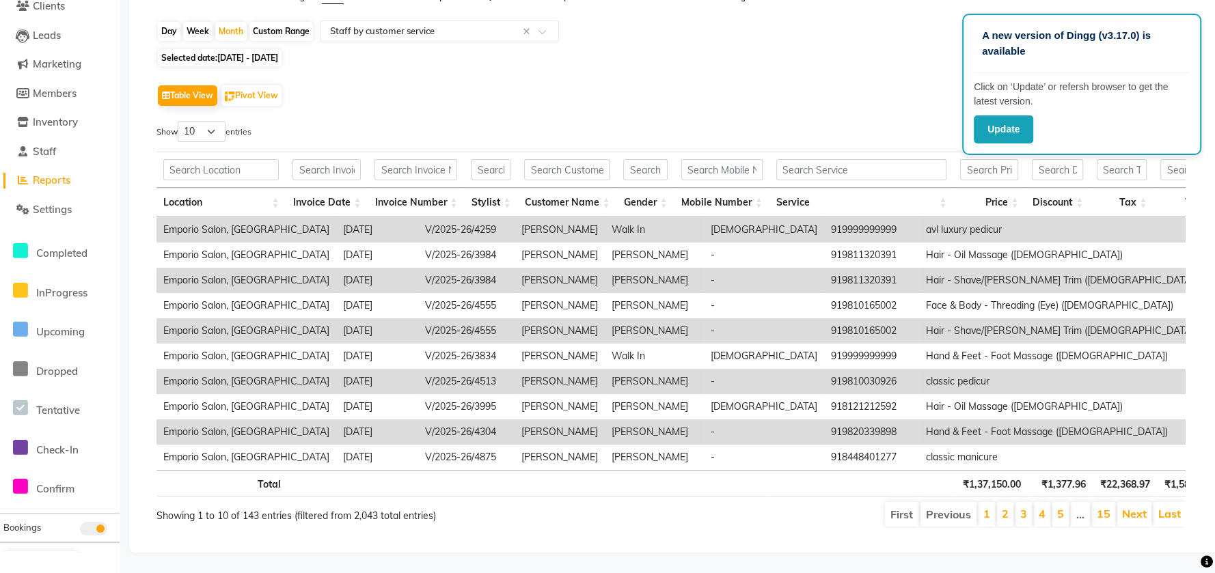
click at [895, 470] on th at bounding box center [862, 483] width 188 height 27
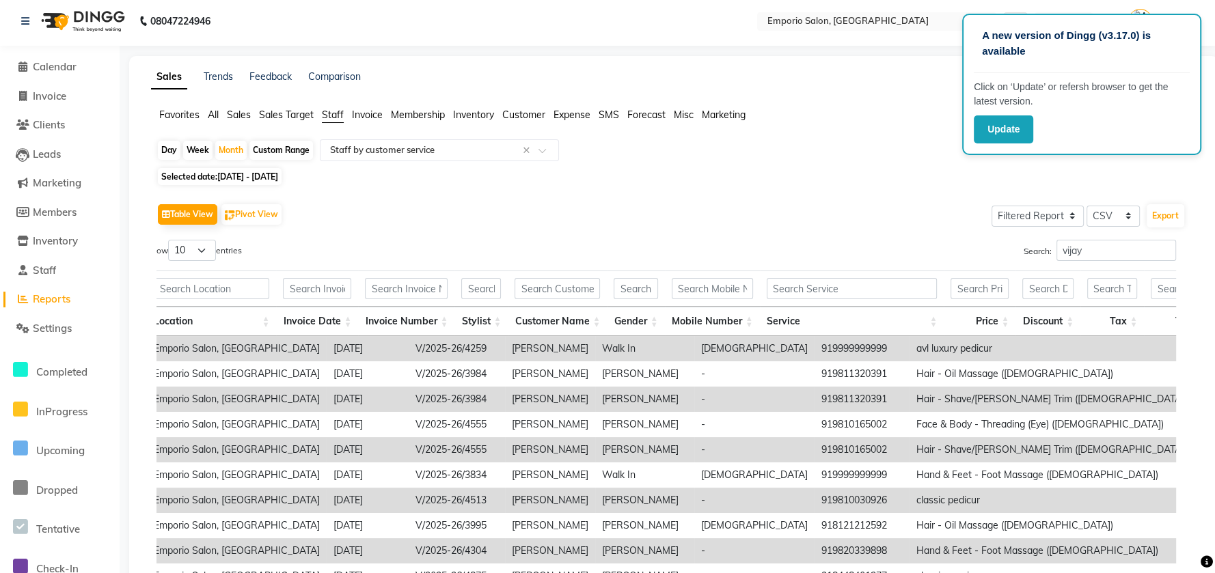
scroll to position [0, 0]
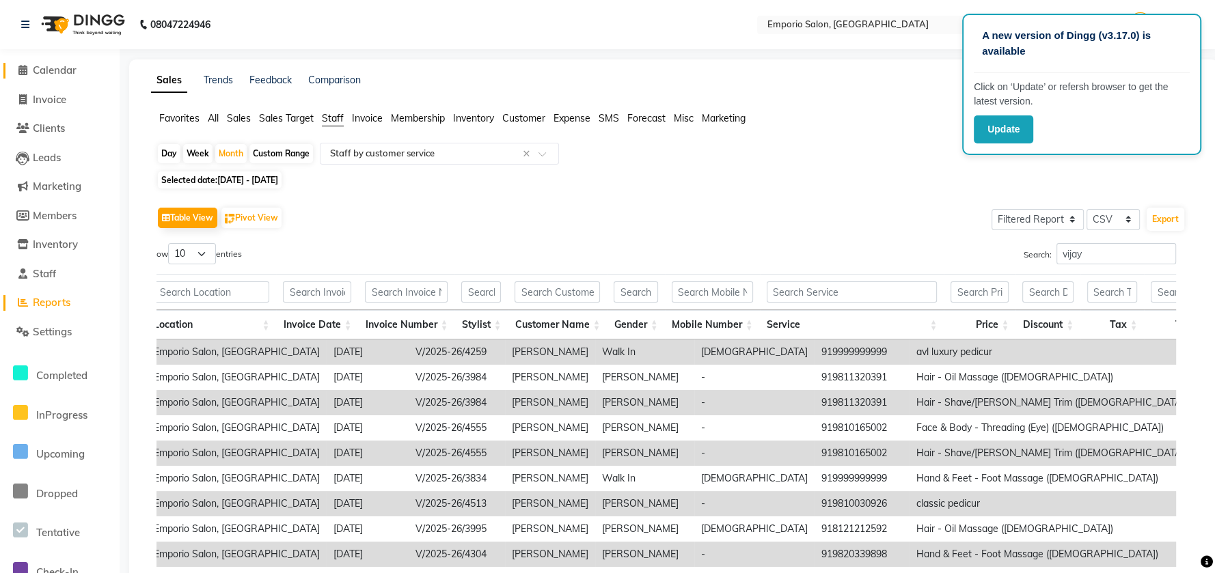
click at [42, 70] on span "Calendar" at bounding box center [55, 70] width 44 height 13
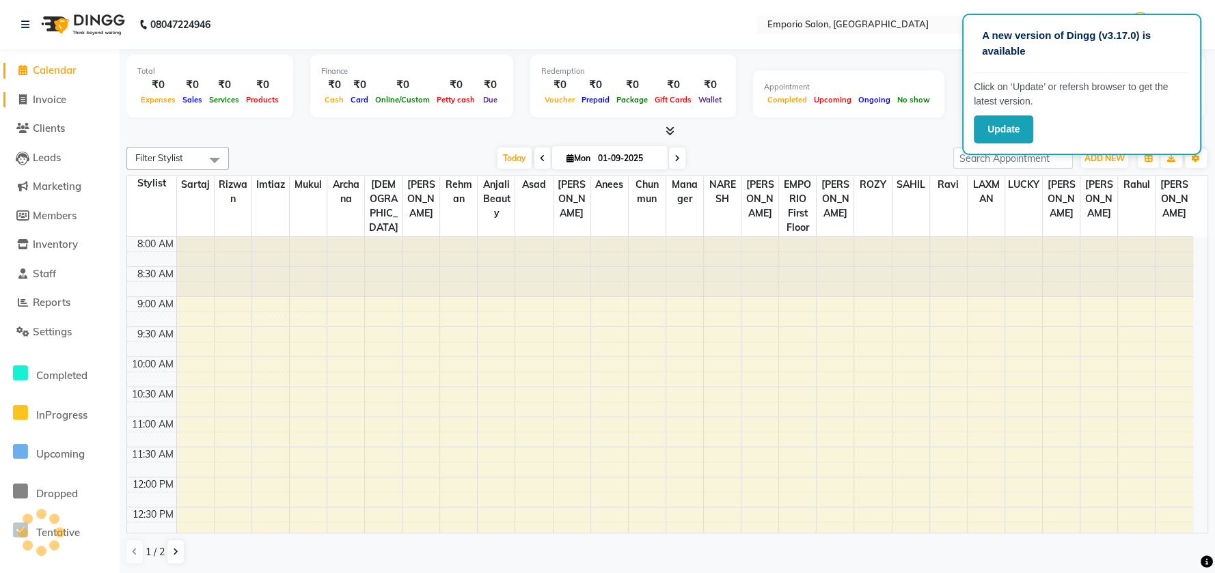
click at [46, 99] on span "Invoice" at bounding box center [49, 99] width 33 height 13
select select "service"
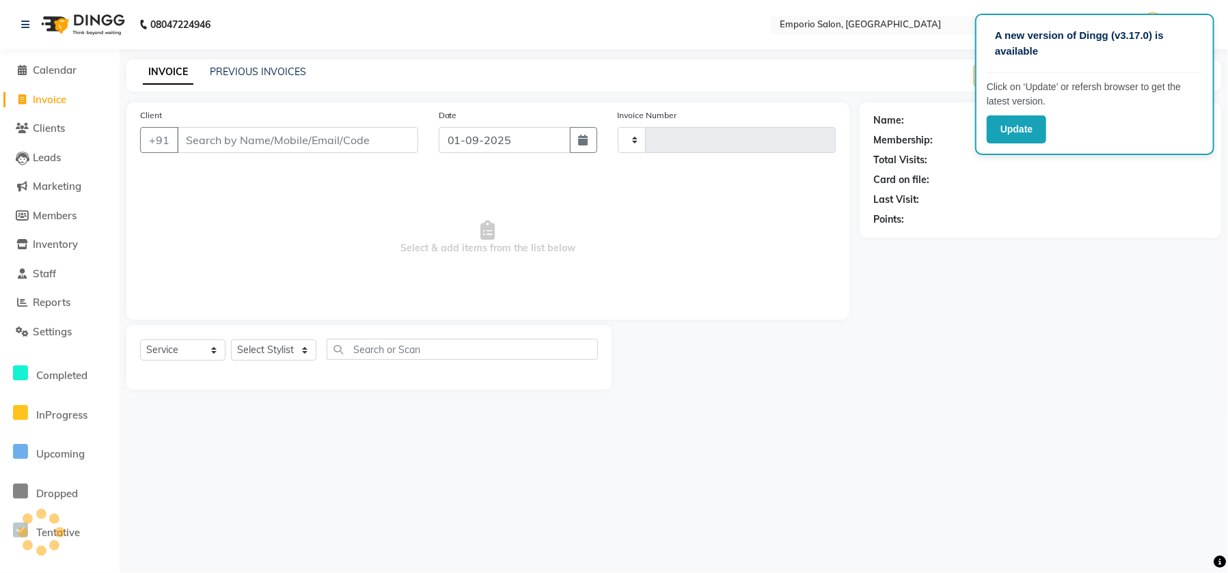
type input "4887"
select select "6332"
click at [192, 75] on link "INVOICE" at bounding box center [168, 72] width 51 height 25
click at [238, 73] on link "PREVIOUS INVOICES" at bounding box center [258, 72] width 96 height 12
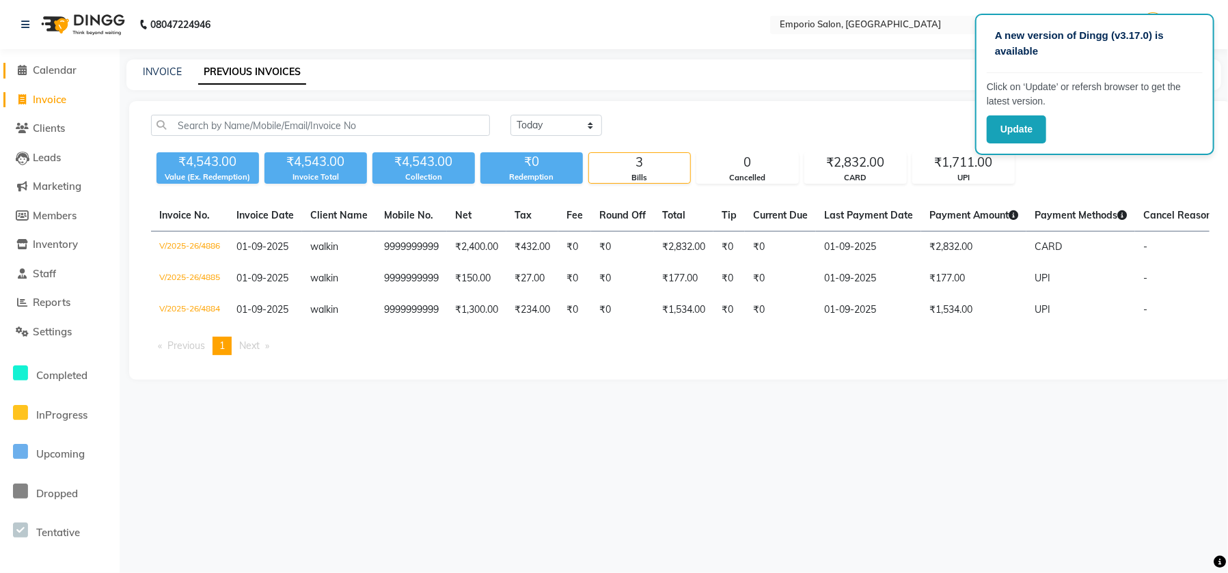
click at [42, 75] on span "Calendar" at bounding box center [55, 70] width 44 height 13
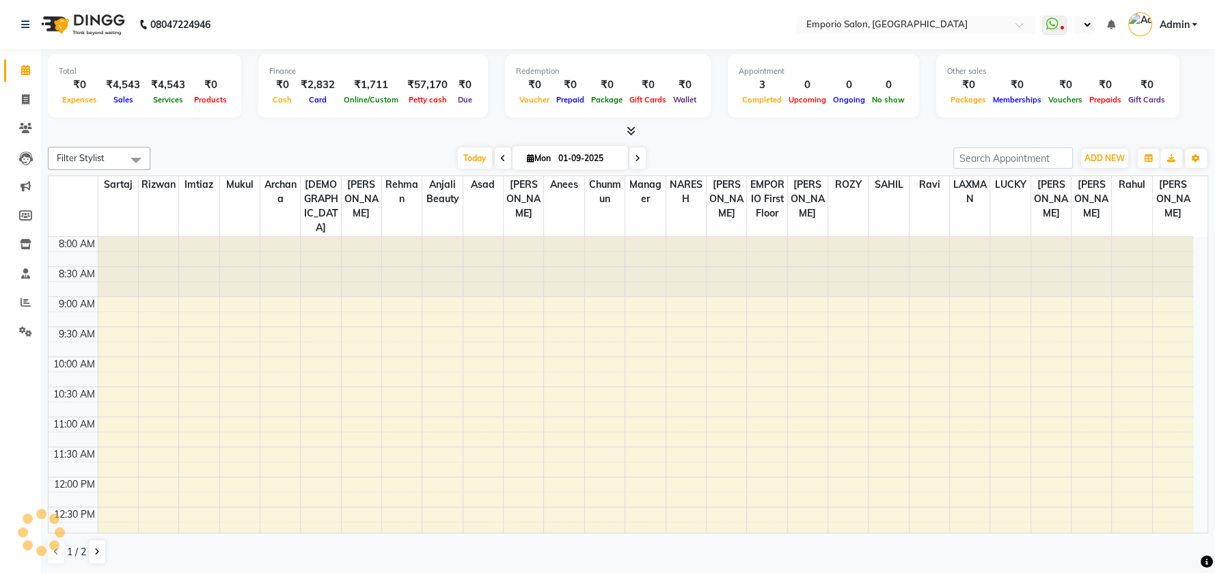
select select "en"
click at [634, 126] on icon at bounding box center [631, 131] width 9 height 10
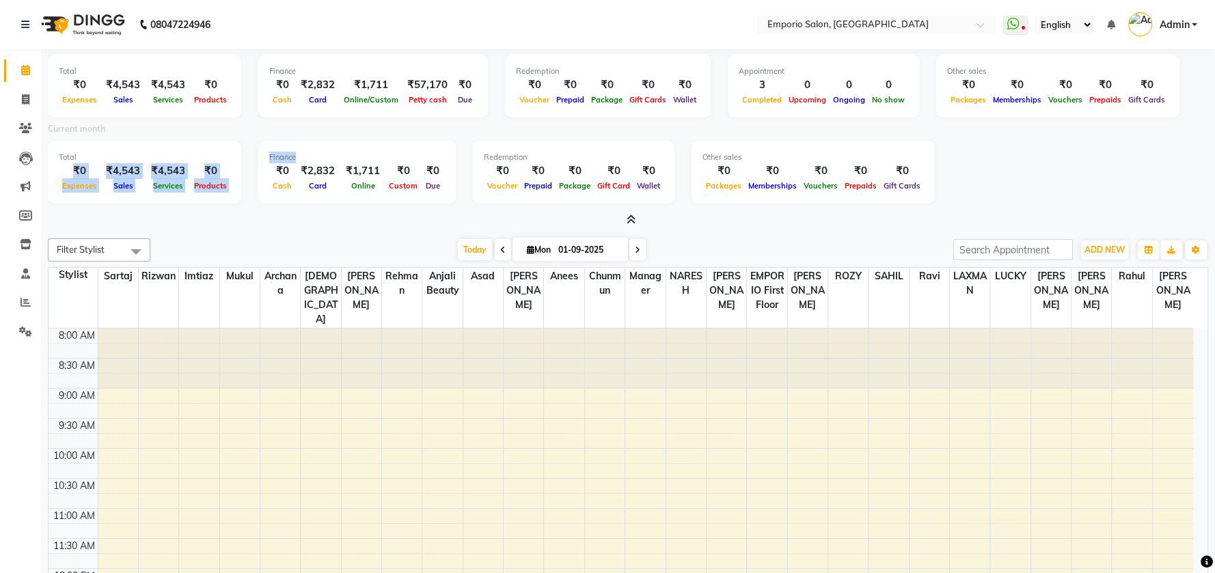
drag, startPoint x: 56, startPoint y: 170, endPoint x: 261, endPoint y: 171, distance: 205.1
click at [261, 171] on div "Total ₹0 Expenses ₹4,543 Sales ₹4,543 Services ₹0 Products Finance ₹0 Cash ₹2,8…" at bounding box center [628, 174] width 1161 height 67
click at [231, 150] on div "Total ₹0 Expenses ₹4,543 Sales ₹4,543 Services ₹0 Products" at bounding box center [144, 172] width 193 height 63
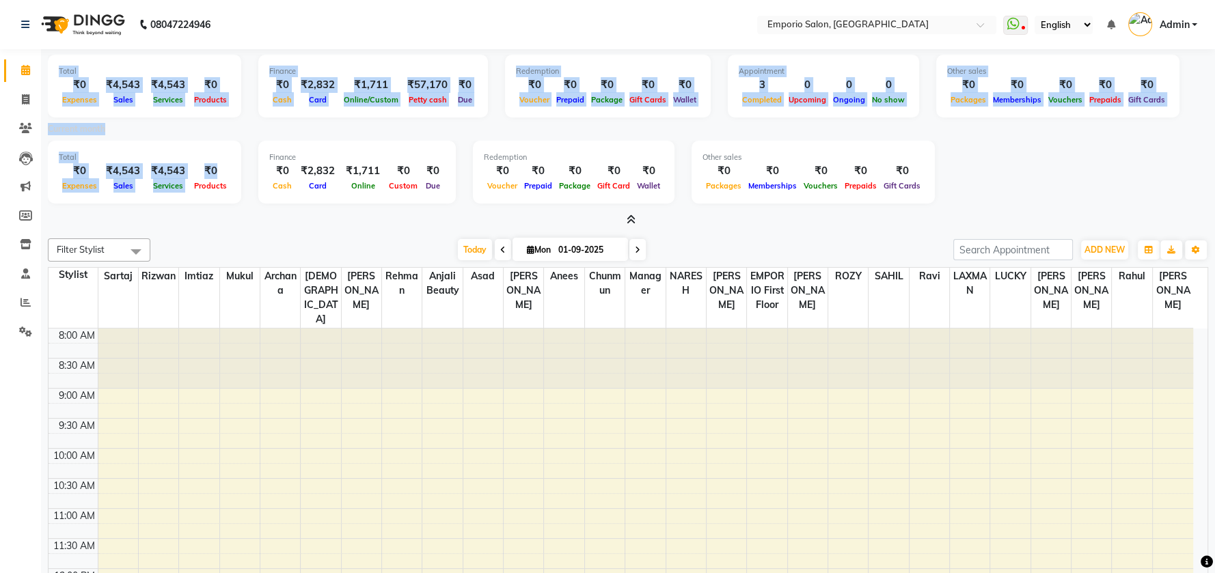
drag, startPoint x: 234, startPoint y: 165, endPoint x: 0, endPoint y: 165, distance: 233.8
click at [0, 165] on app-home "08047224946 Select Location × Emporio Salon, [GEOGRAPHIC_DATA] WhatsApp Status …" at bounding box center [607, 333] width 1215 height 666
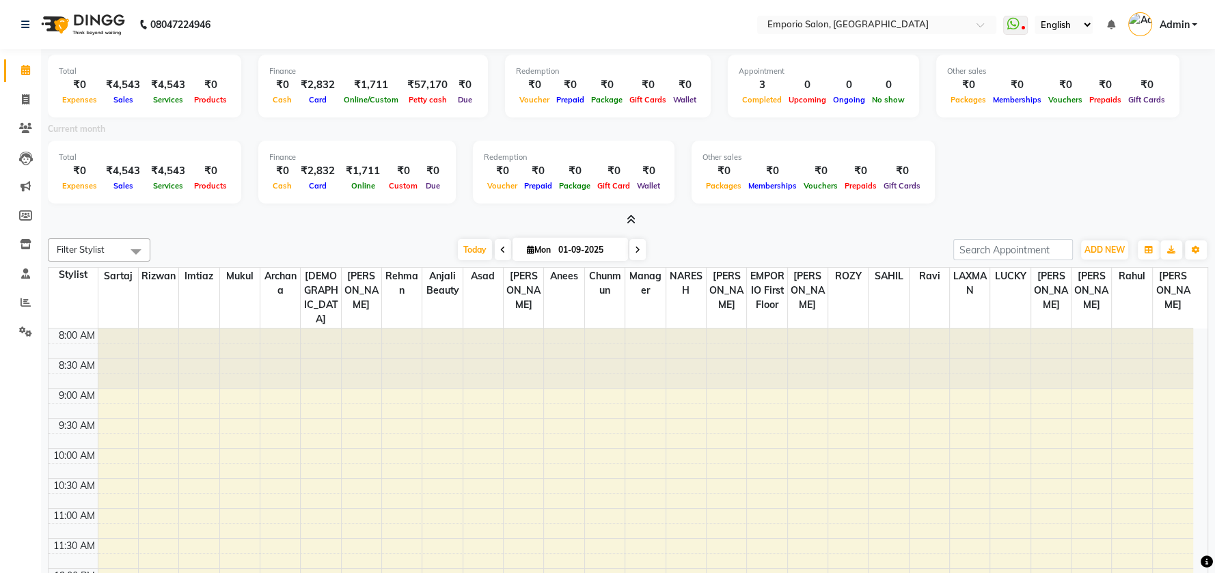
click at [262, 231] on div "Total ₹0 Expenses ₹4,543 Sales ₹4,543 Services ₹0 Products Finance ₹0 Cash ₹2,8…" at bounding box center [628, 357] width 1174 height 617
click at [27, 23] on icon at bounding box center [25, 25] width 8 height 10
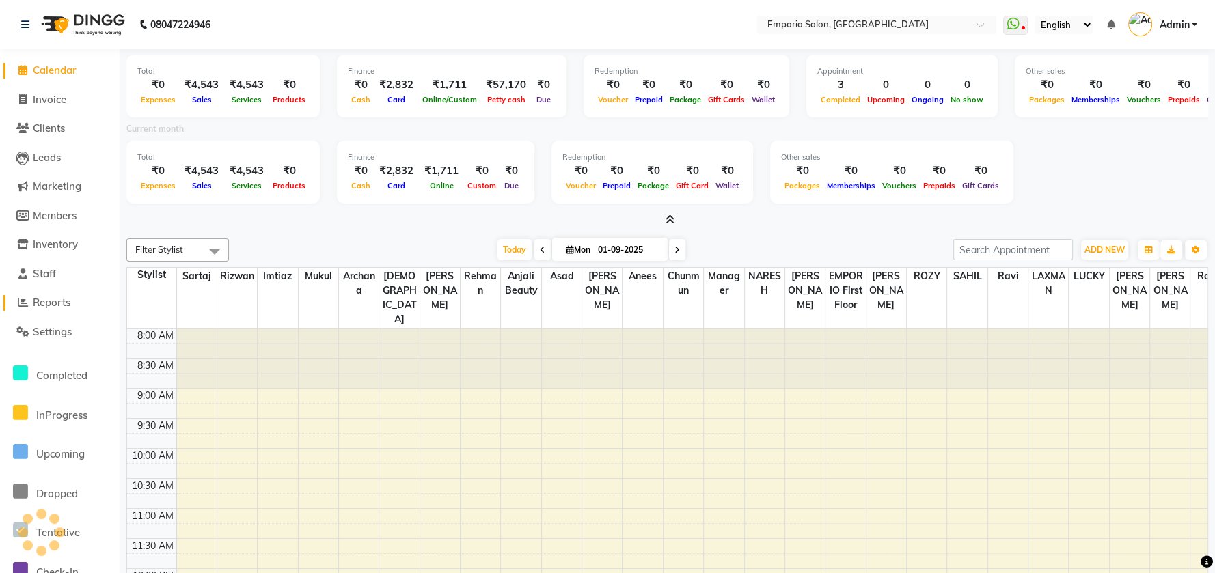
click at [34, 300] on span "Reports" at bounding box center [52, 302] width 38 height 13
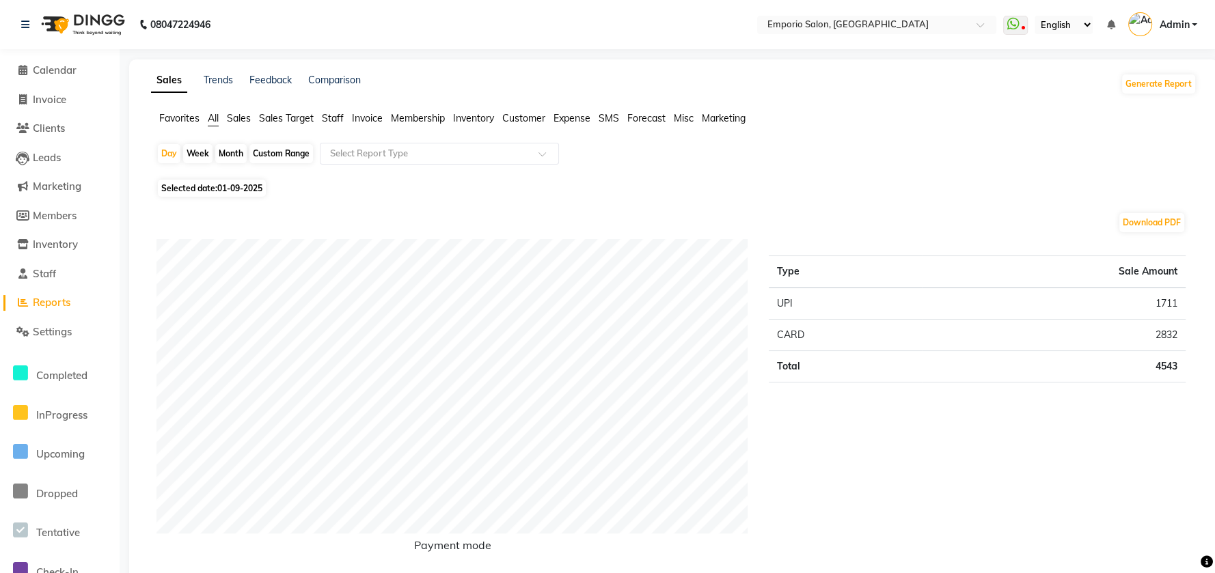
click at [234, 156] on div "Month" at bounding box center [230, 153] width 31 height 19
select select "9"
select select "2025"
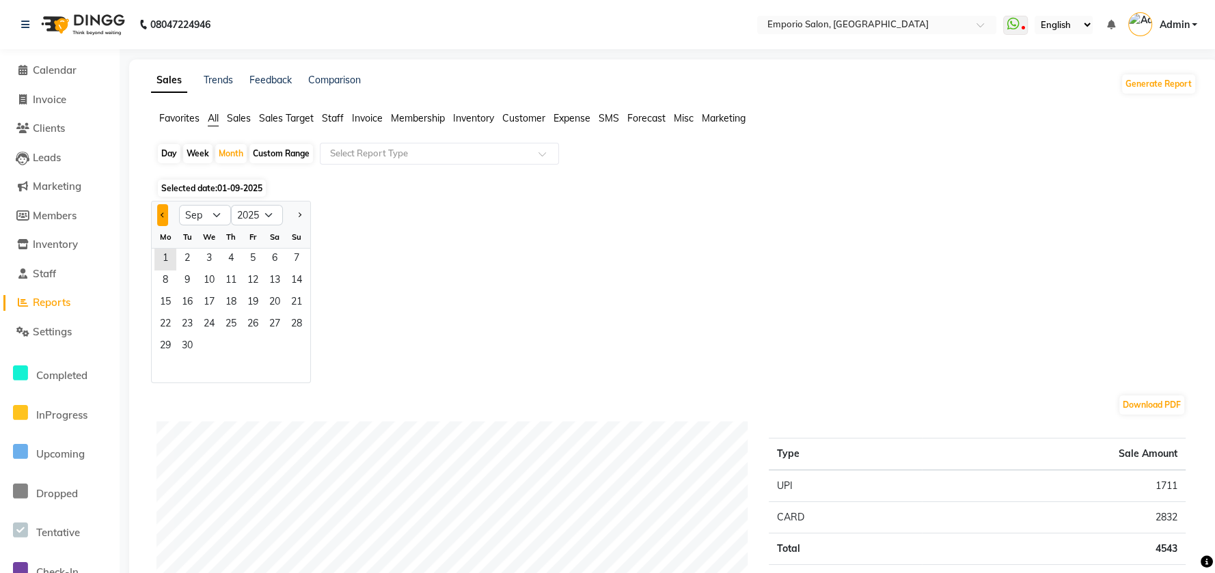
click at [159, 219] on button "Previous month" at bounding box center [162, 215] width 11 height 22
select select "8"
click at [265, 342] on span "30" at bounding box center [275, 347] width 22 height 22
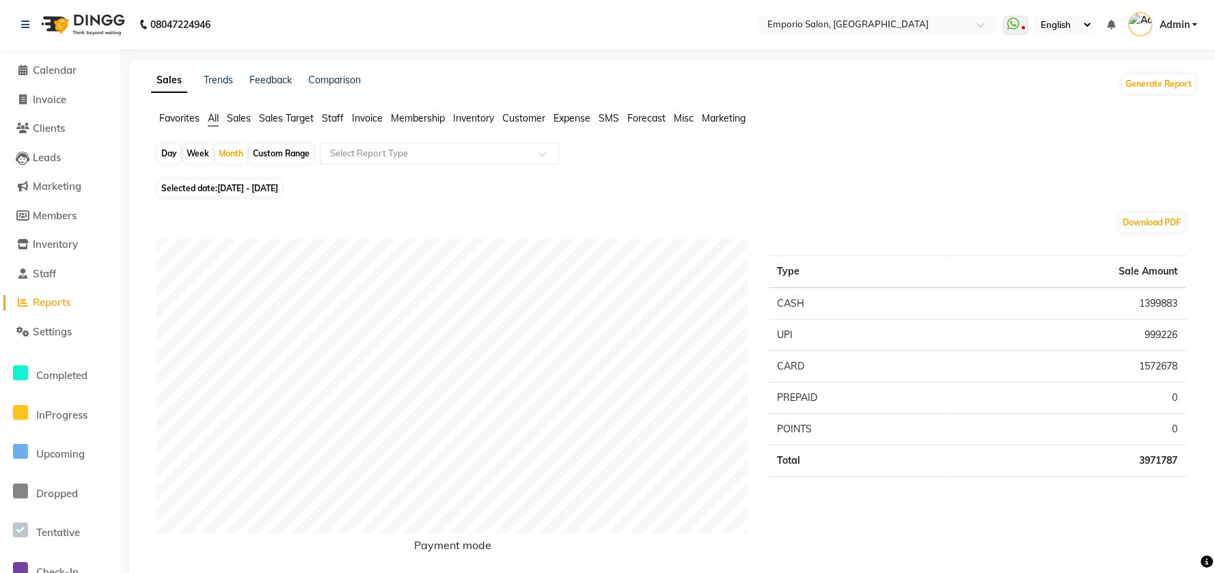
click at [158, 159] on div "Day" at bounding box center [169, 153] width 23 height 19
select select "8"
select select "2025"
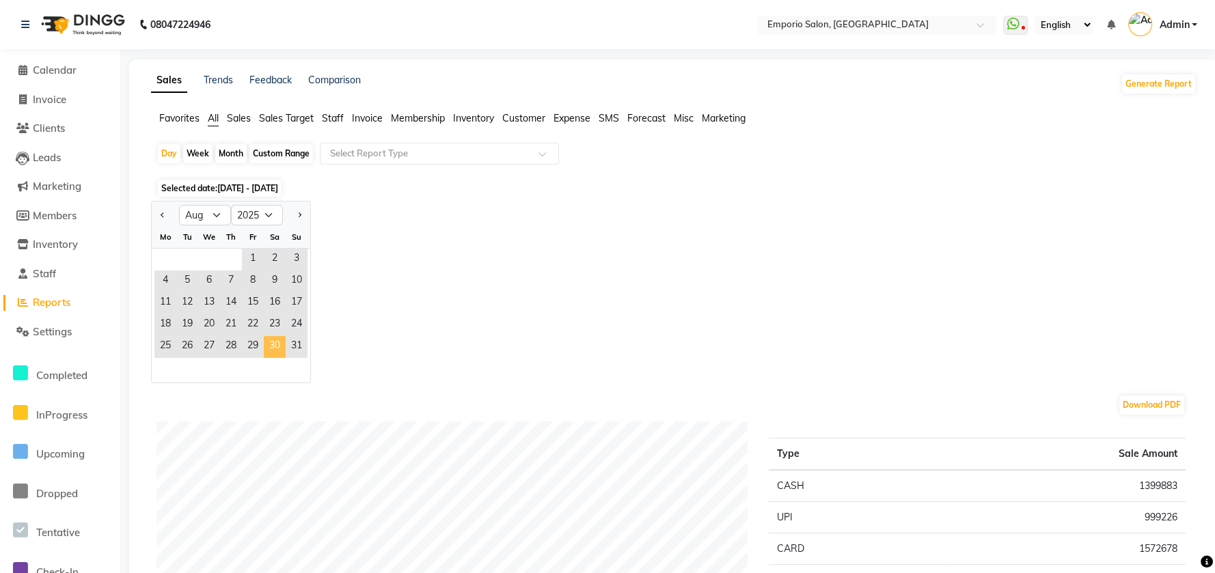
click at [269, 347] on span "30" at bounding box center [275, 347] width 22 height 22
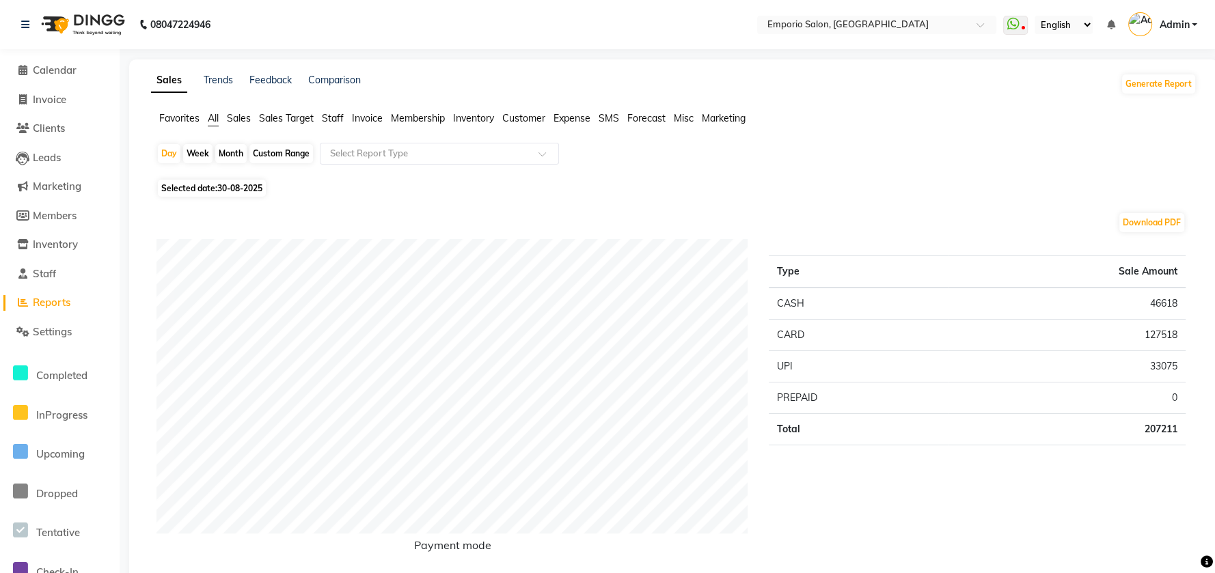
click at [335, 122] on span "Staff" at bounding box center [333, 118] width 22 height 12
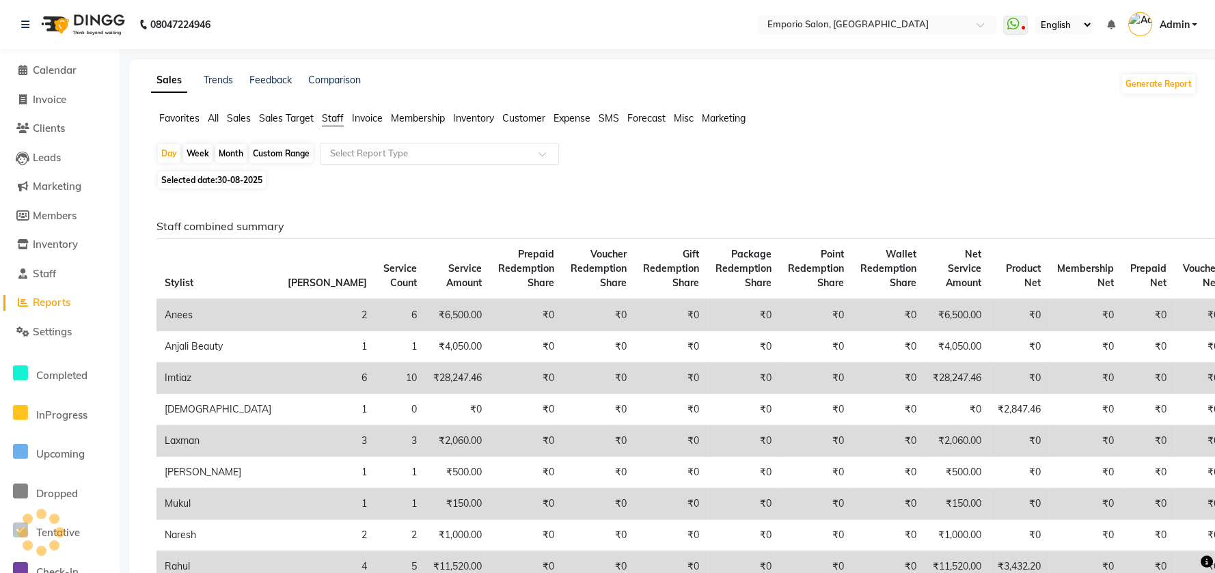
click at [339, 143] on div "Select Report Type" at bounding box center [439, 154] width 239 height 22
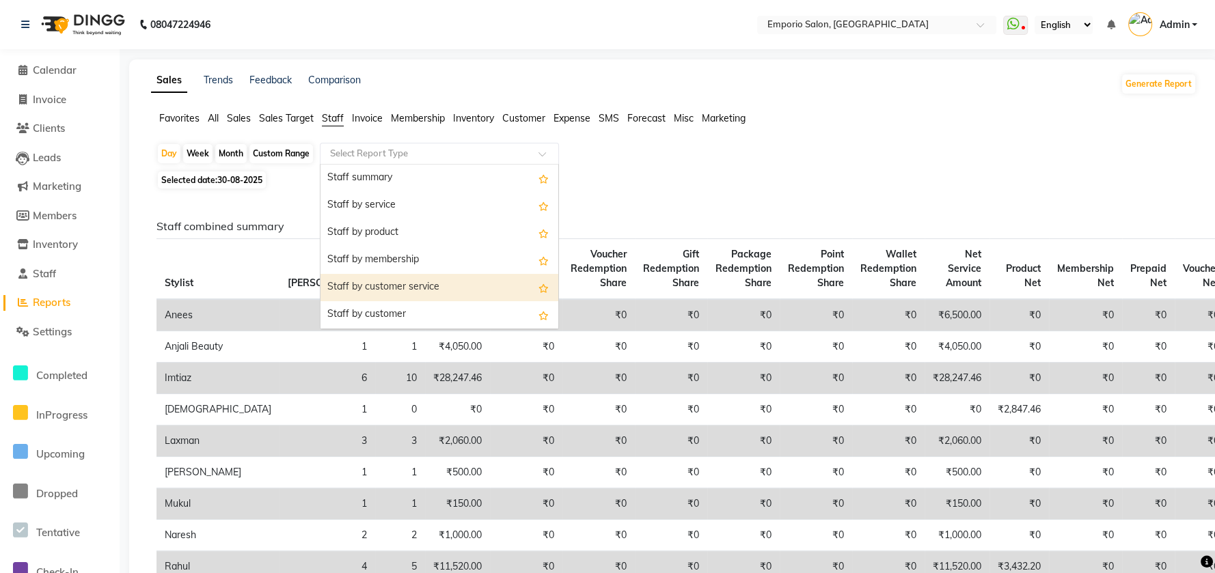
click at [346, 293] on div "Staff by customer service" at bounding box center [440, 287] width 238 height 27
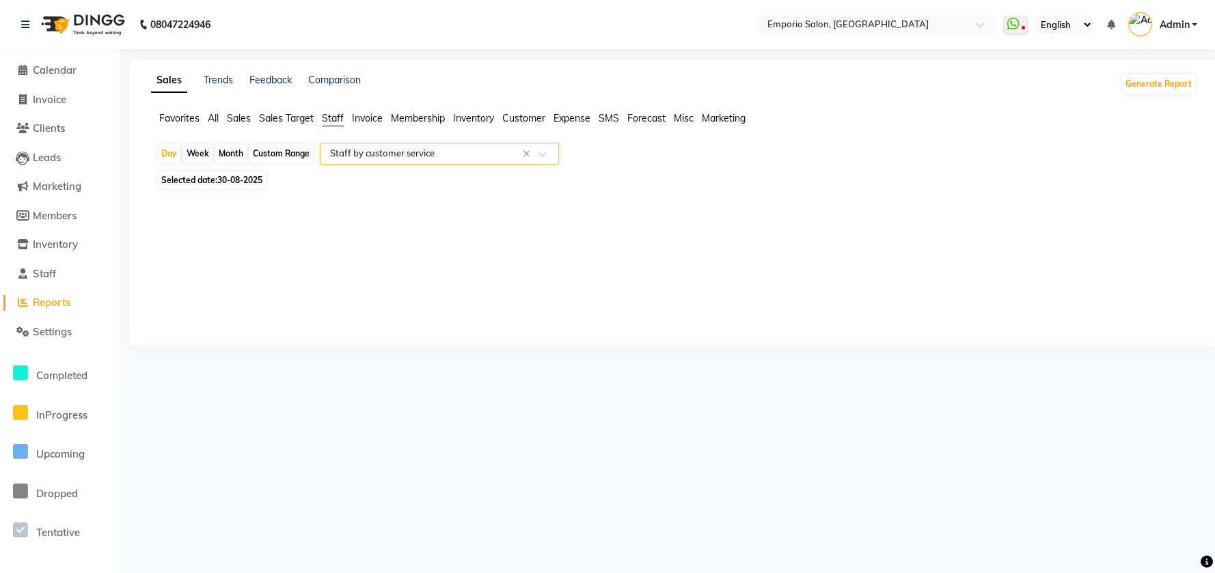
select select "filtered_report"
select select "csv"
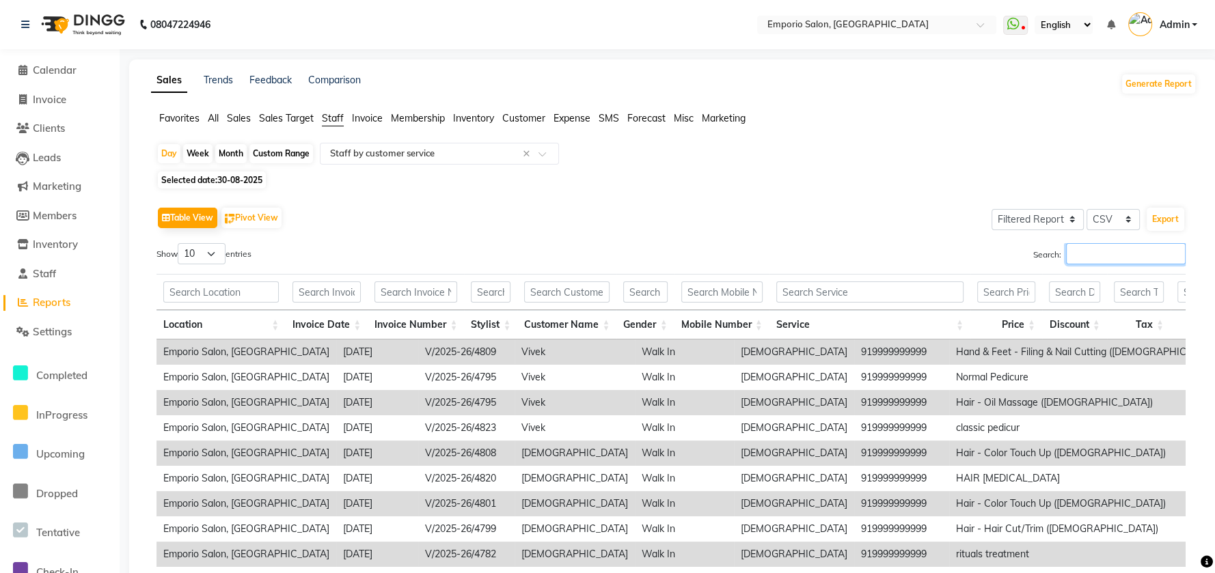
click at [1093, 256] on input "Search:" at bounding box center [1126, 253] width 120 height 21
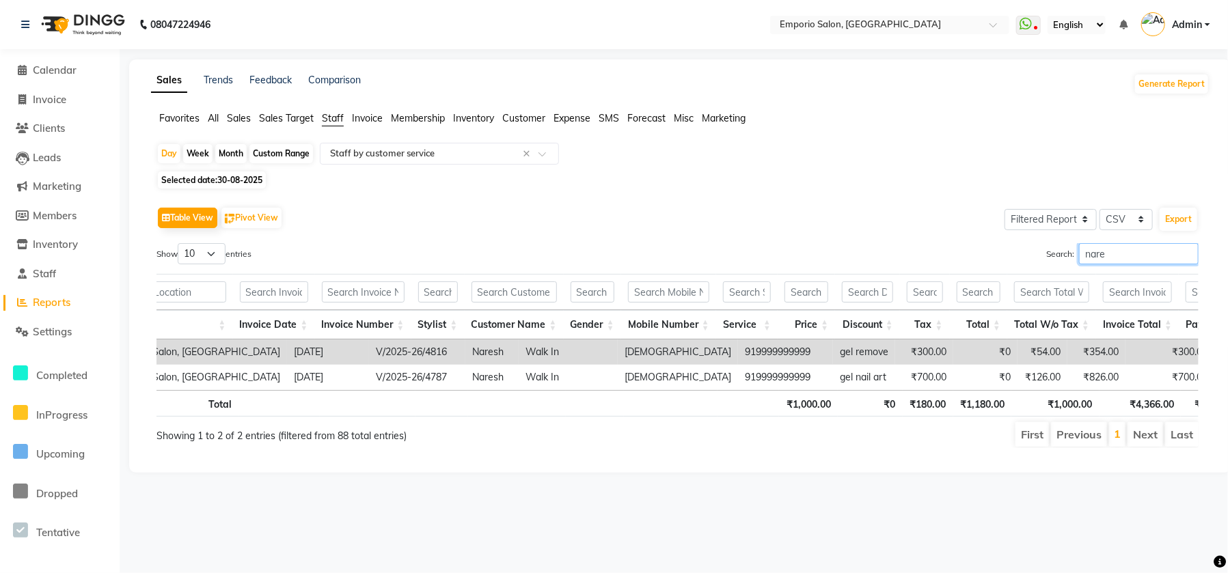
type input "nare"
drag, startPoint x: 831, startPoint y: 284, endPoint x: 584, endPoint y: 249, distance: 249.8
click at [584, 249] on div "Show 10 25 50 100 entries Search: nare Location Invoice Date Invoice Number Sty…" at bounding box center [678, 345] width 1042 height 205
drag, startPoint x: 845, startPoint y: 344, endPoint x: 692, endPoint y: 346, distance: 153.1
click at [693, 346] on tr "Emporio Salon, Green Park 2025-08-30 V/2025-26/4816 Naresh Walk In male 9199999…" at bounding box center [830, 352] width 1446 height 25
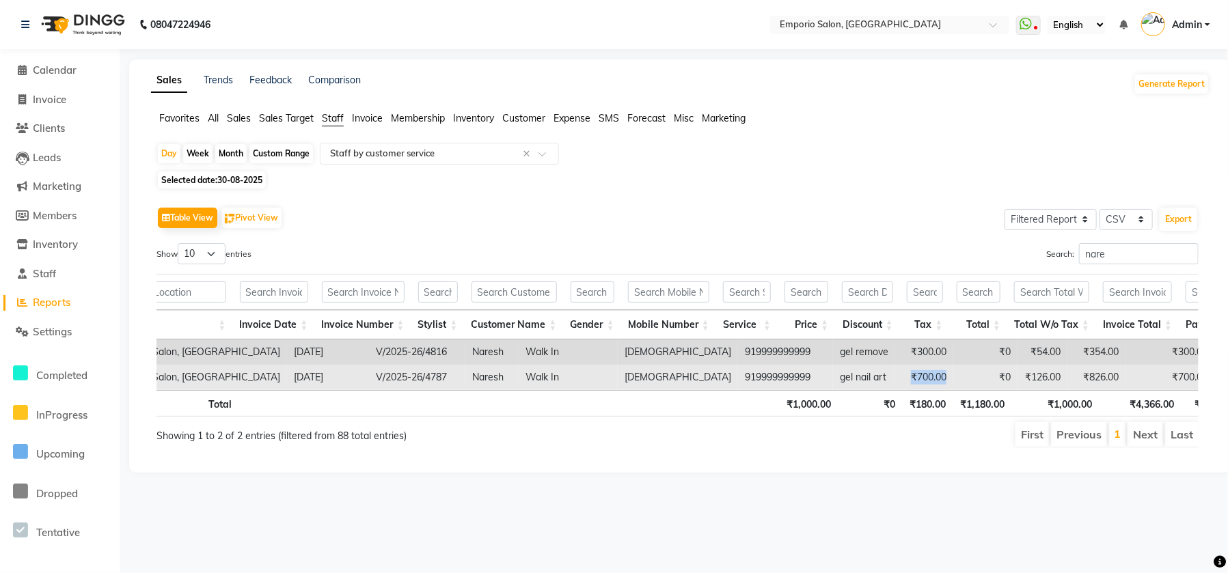
drag, startPoint x: 787, startPoint y: 377, endPoint x: 856, endPoint y: 378, distance: 69.7
click at [856, 378] on tr "Emporio Salon, Green Park 2025-08-30 V/2025-26/4787 Naresh Walk In male 9199999…" at bounding box center [830, 377] width 1446 height 25
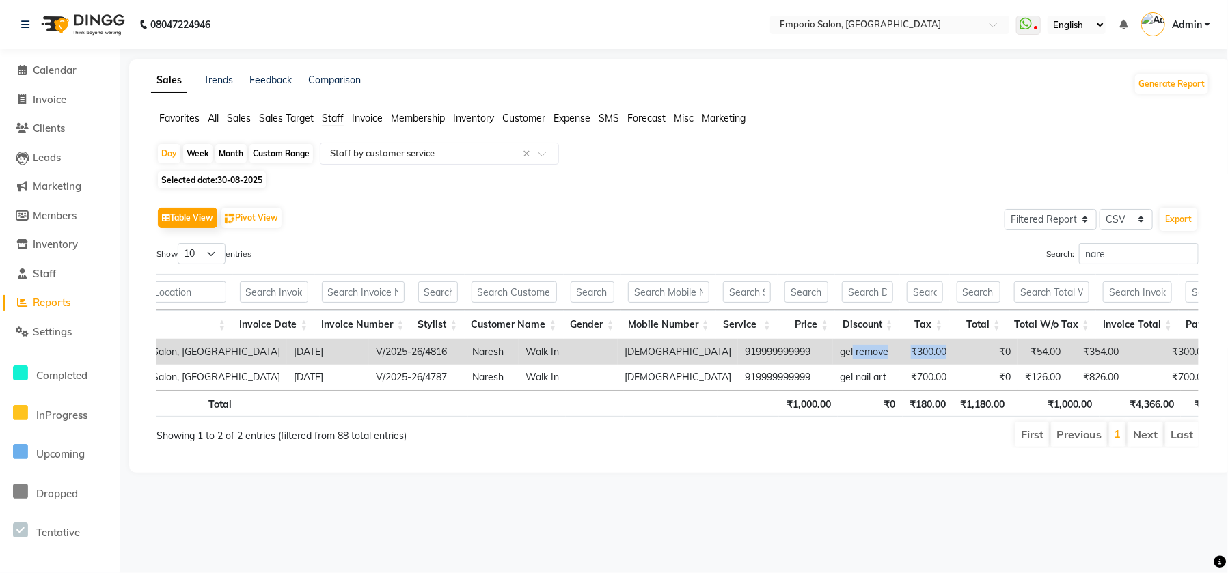
drag, startPoint x: 874, startPoint y: 343, endPoint x: 736, endPoint y: 341, distance: 138.1
click at [736, 341] on tr "Emporio Salon, Green Park 2025-08-30 V/2025-26/4816 Naresh Walk In male 9199999…" at bounding box center [830, 352] width 1446 height 25
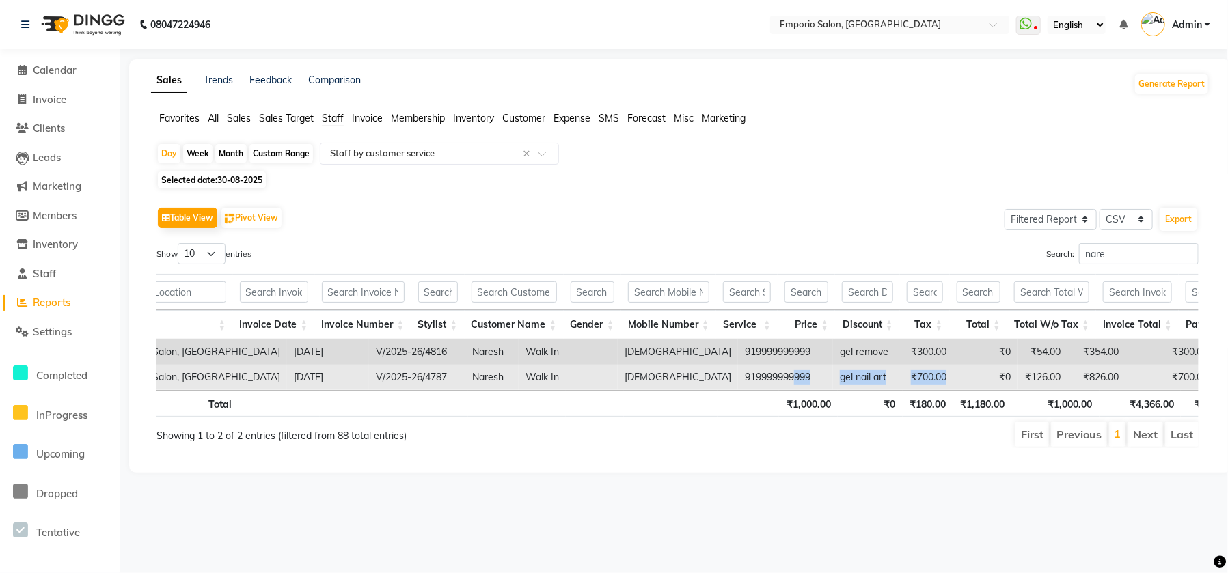
drag, startPoint x: 848, startPoint y: 377, endPoint x: 684, endPoint y: 385, distance: 164.3
click at [684, 385] on tr "Emporio Salon, Green Park 2025-08-30 V/2025-26/4787 Naresh Walk In male 9199999…" at bounding box center [830, 377] width 1446 height 25
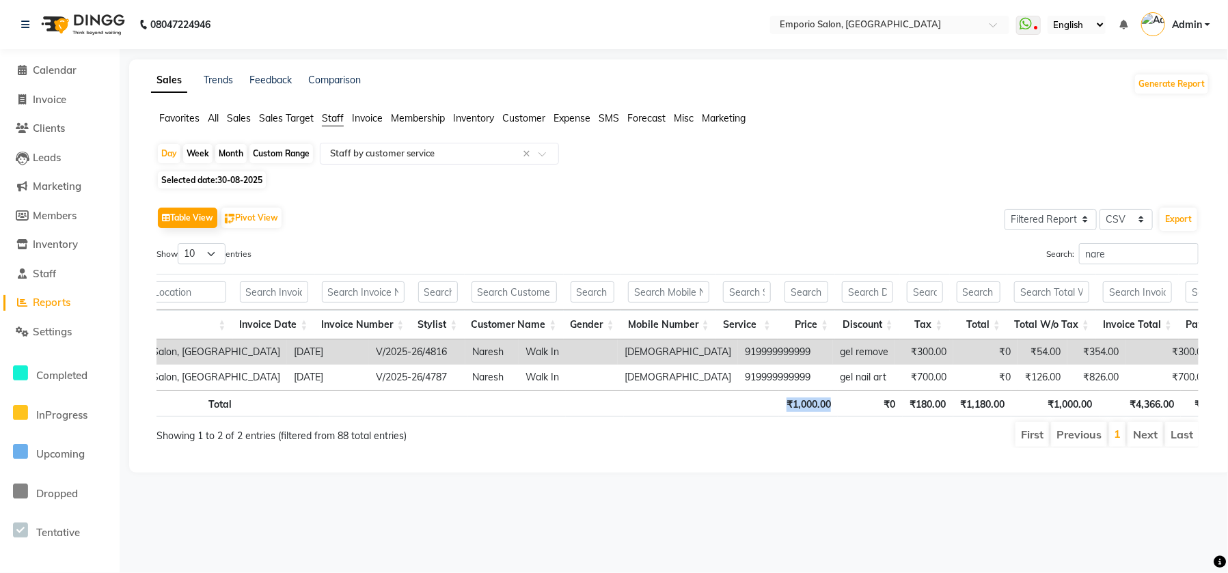
drag, startPoint x: 877, startPoint y: 424, endPoint x: 757, endPoint y: 417, distance: 120.5
click at [757, 417] on tr "Total ₹1,000.00 ₹0 ₹180.00 ₹1,180.00 ₹1,000.00 ₹4,366.00 ₹1,180.00 ₹0 ₹0" at bounding box center [771, 403] width 1328 height 27
click at [666, 411] on th at bounding box center [671, 403] width 94 height 27
click at [337, 118] on span "Staff" at bounding box center [333, 118] width 22 height 12
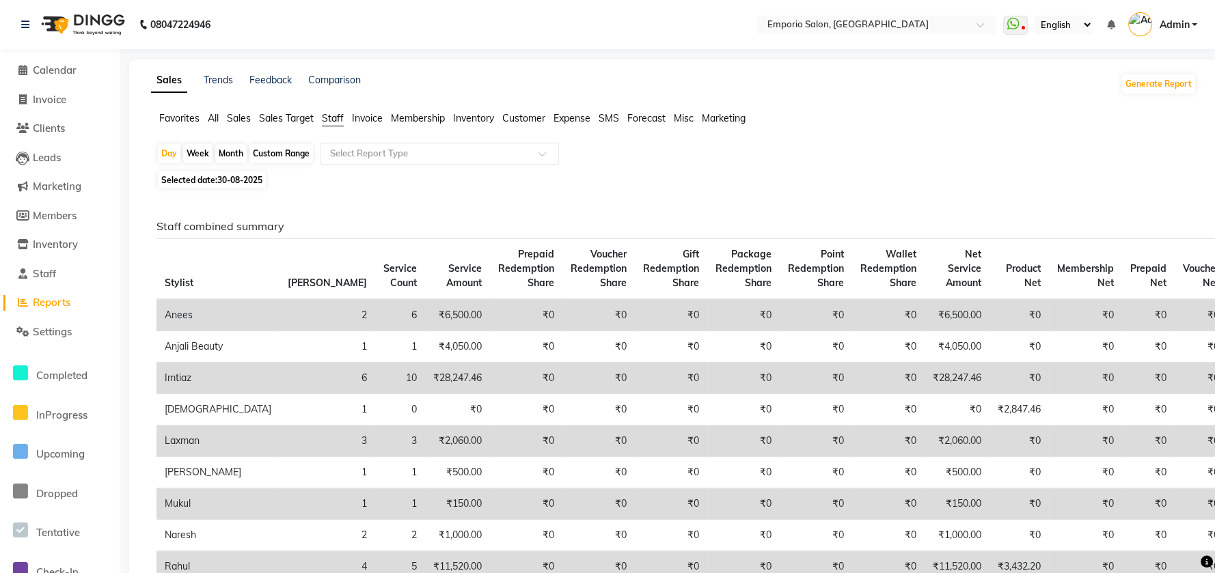
click at [370, 109] on div "Sales Trends Feedback Comparison Generate Report Favorites All Sales Sales Targ…" at bounding box center [673, 551] width 1089 height 984
click at [376, 121] on span "Invoice" at bounding box center [367, 118] width 31 height 12
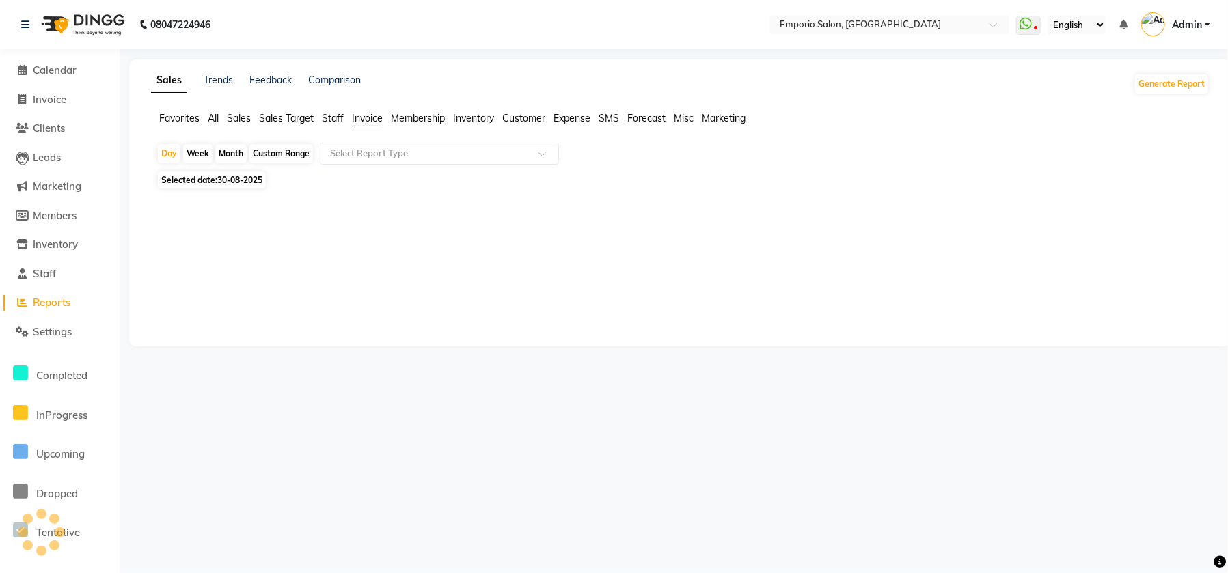
click at [338, 122] on span "Staff" at bounding box center [333, 118] width 22 height 12
click at [342, 159] on input "text" at bounding box center [425, 154] width 197 height 14
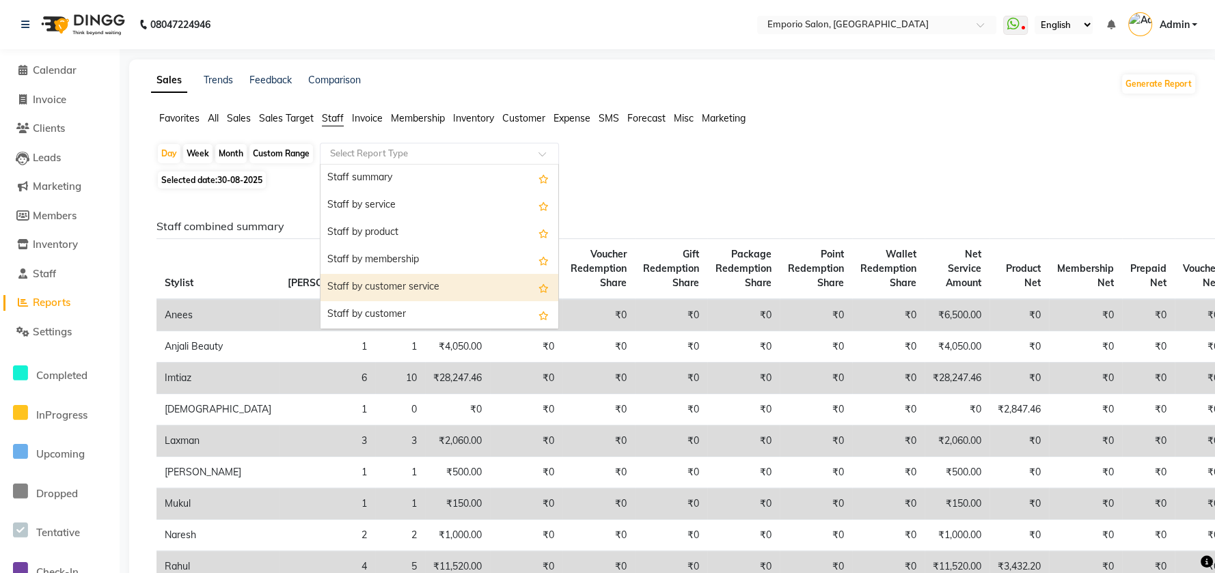
click at [374, 284] on div "Staff by customer service" at bounding box center [440, 287] width 238 height 27
select select "filtered_report"
select select "csv"
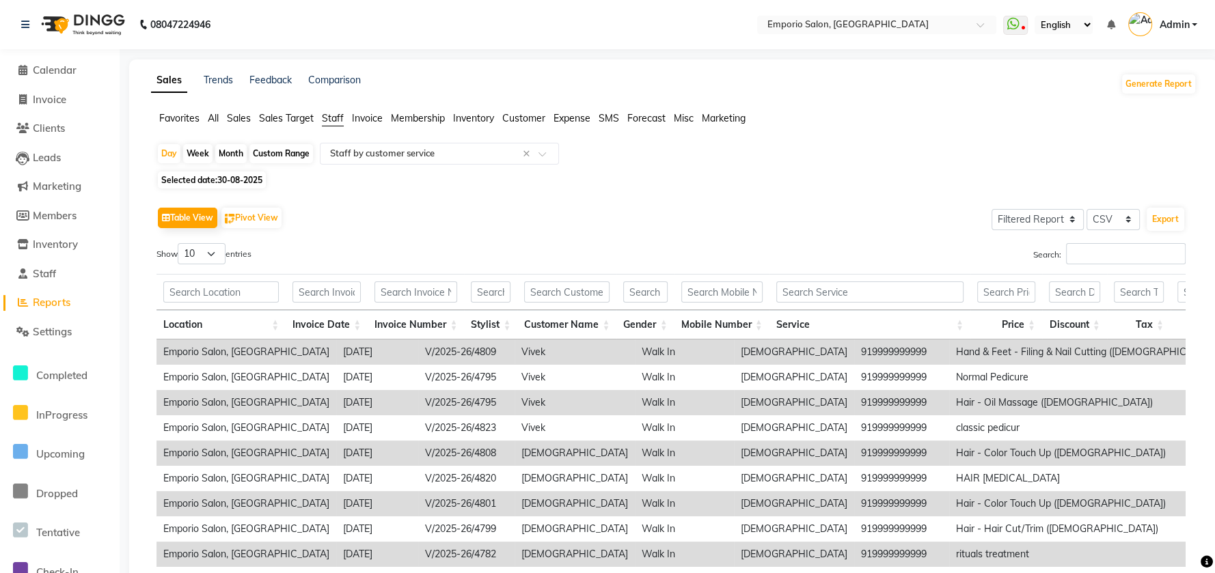
click at [869, 271] on div "Location Invoice Date Invoice Number Stylist Customer Name Gender Mobile Number…" at bounding box center [671, 305] width 1029 height 70
click at [858, 286] on input "text" at bounding box center [869, 292] width 187 height 21
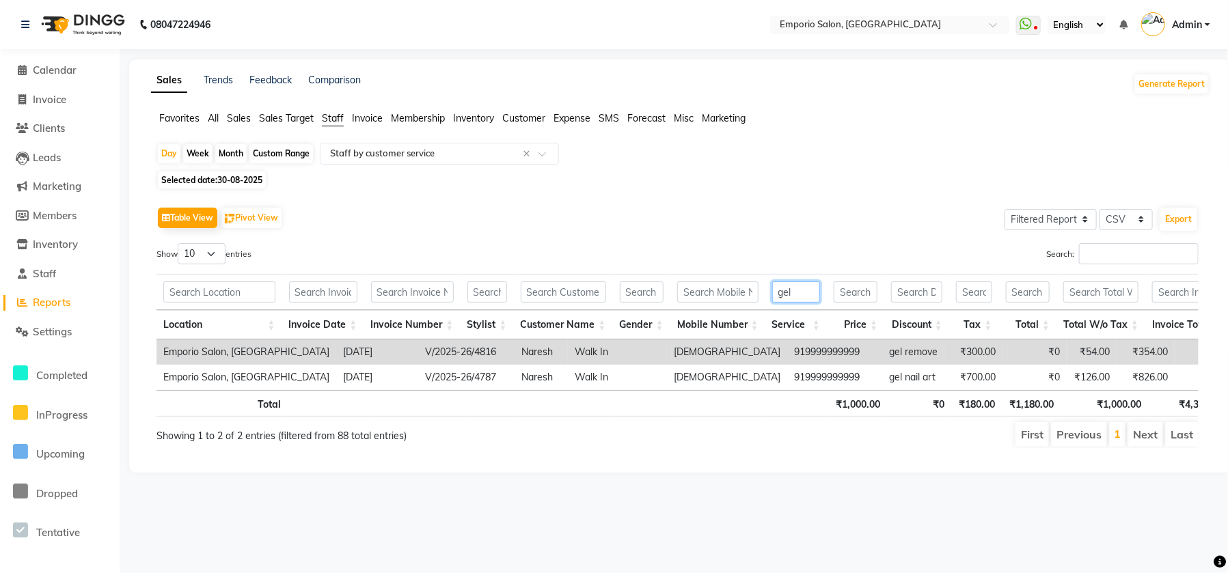
click at [807, 290] on input "gel" at bounding box center [796, 292] width 48 height 21
type input "g"
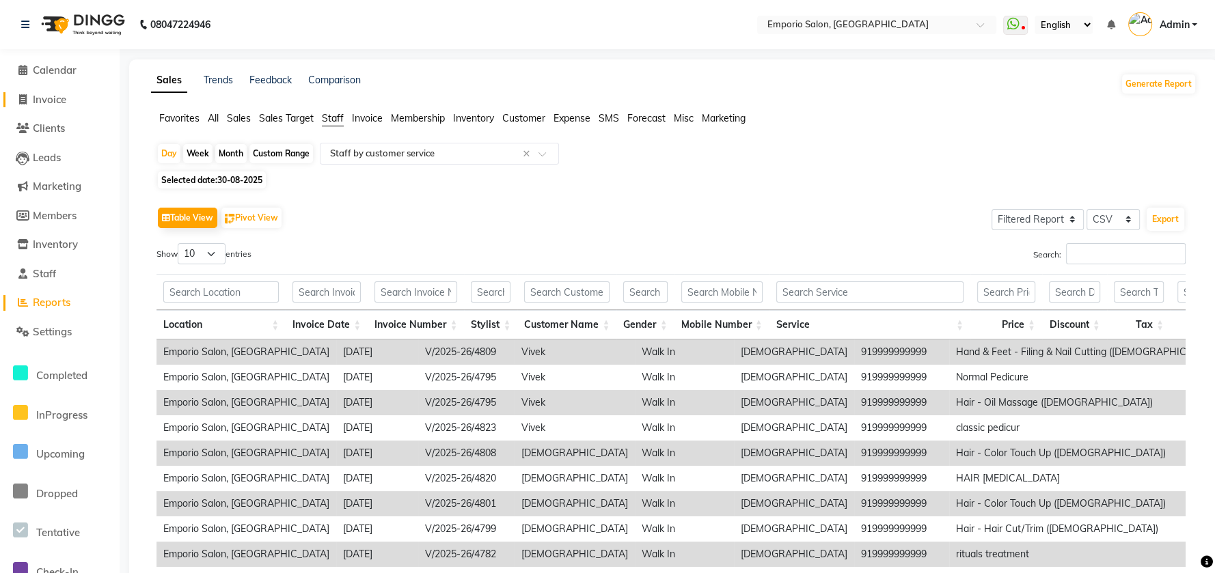
click at [53, 100] on span "Invoice" at bounding box center [49, 99] width 33 height 13
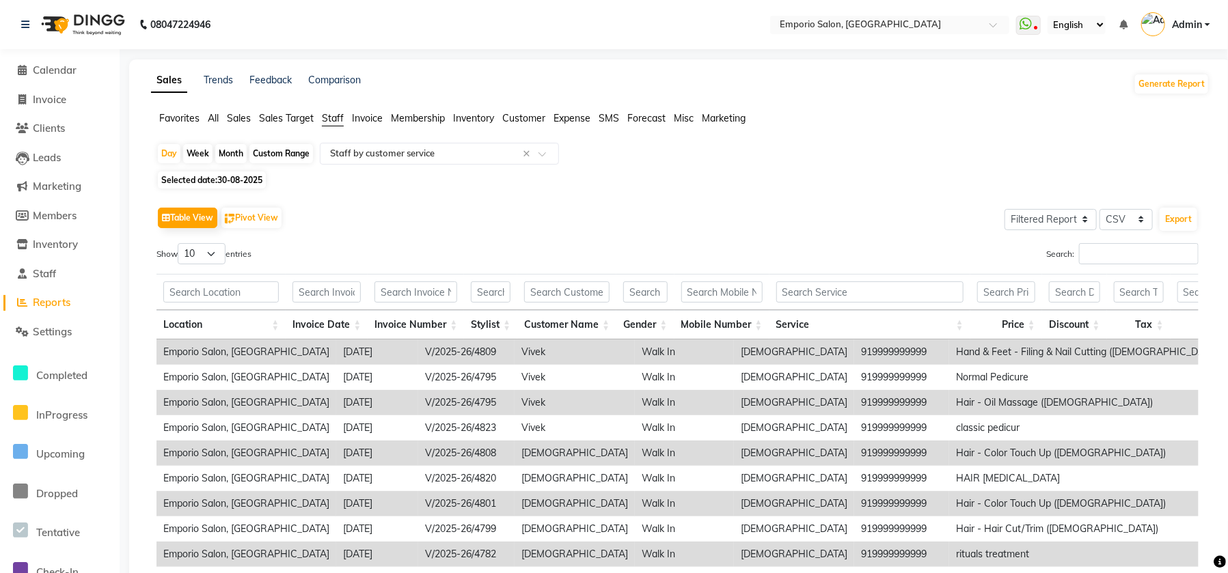
select select "6332"
select select "service"
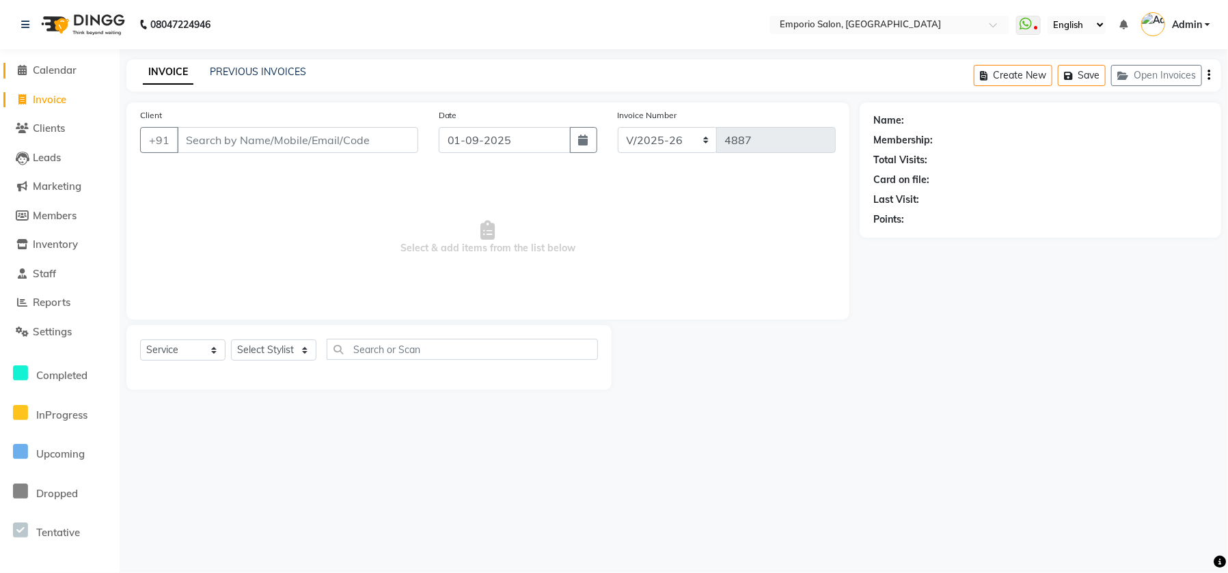
click at [42, 63] on link "Calendar" at bounding box center [59, 71] width 113 height 16
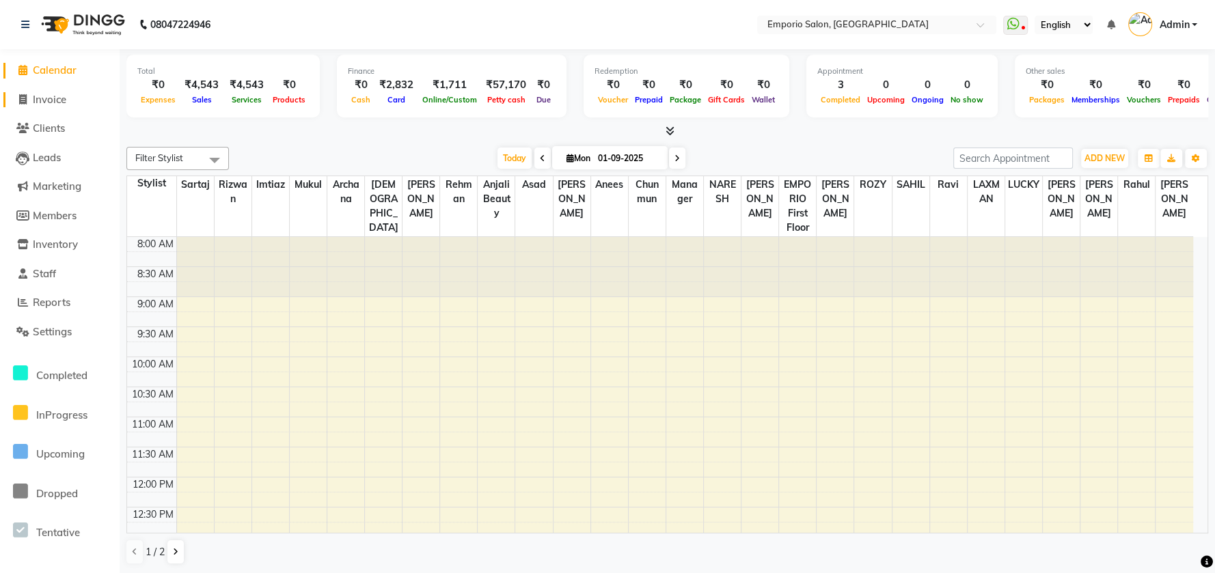
click at [45, 103] on span "Invoice" at bounding box center [49, 99] width 33 height 13
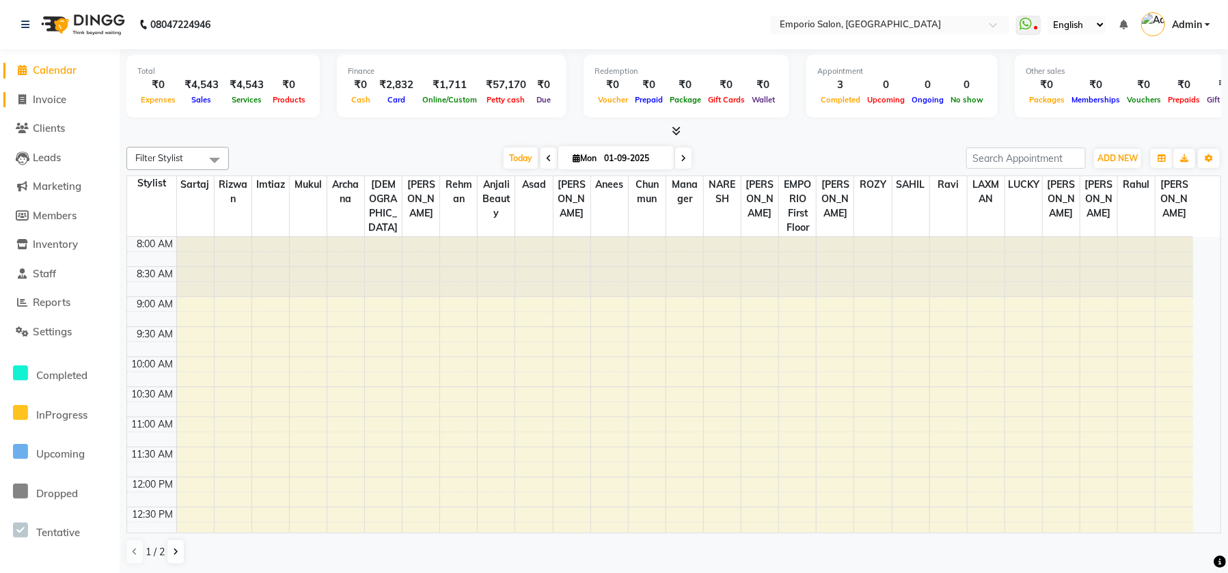
select select "6332"
select select "service"
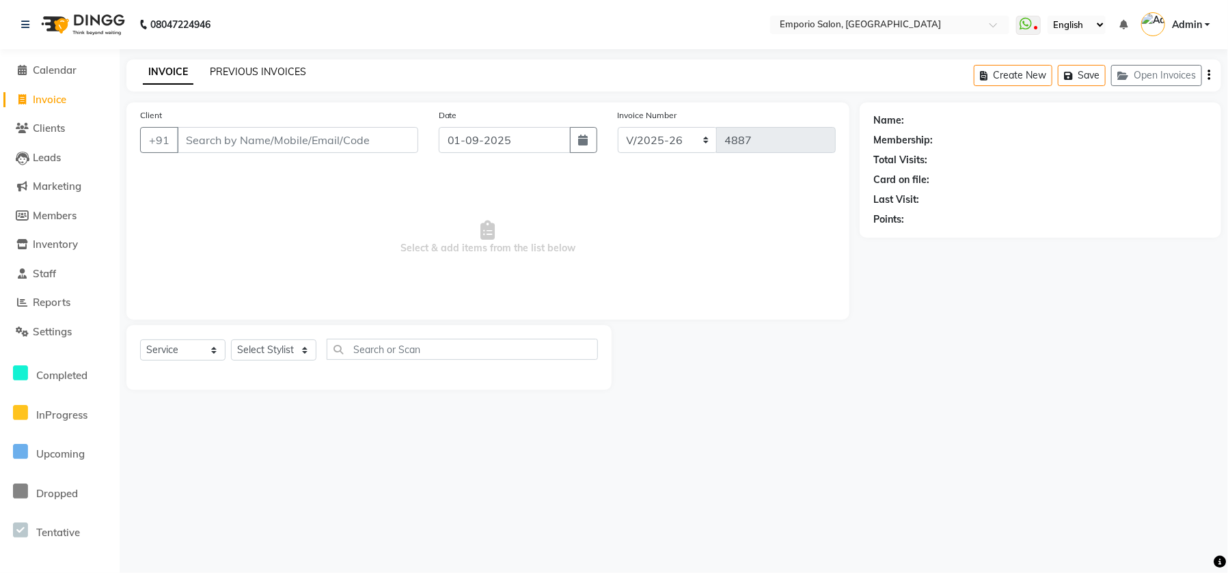
click at [254, 77] on link "PREVIOUS INVOICES" at bounding box center [258, 72] width 96 height 12
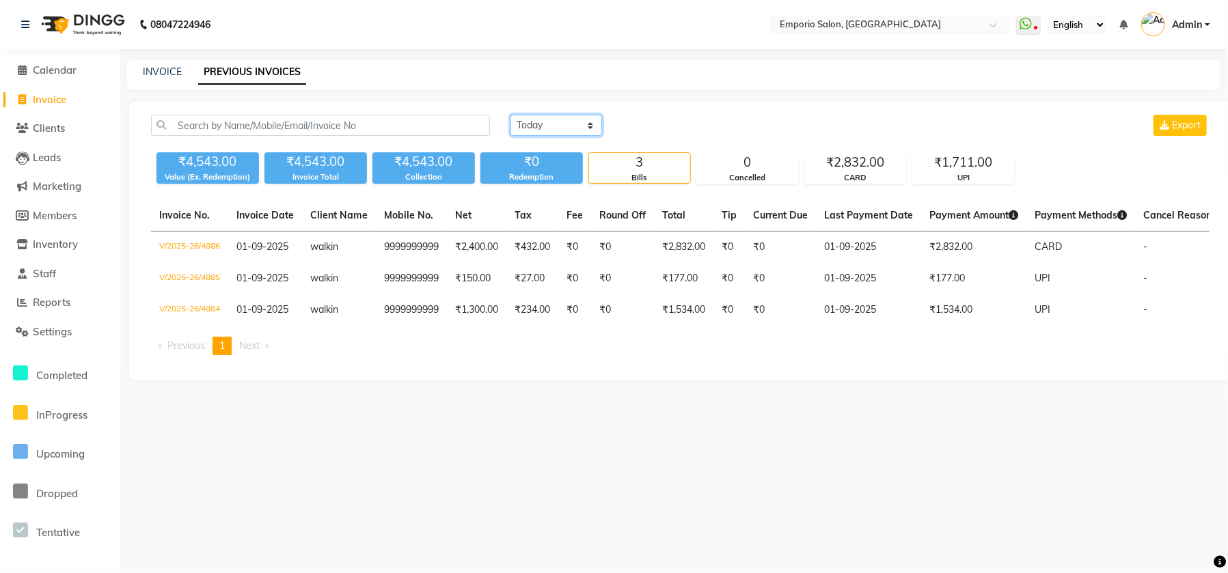
click at [543, 120] on select "Today Yesterday Custom Range" at bounding box center [557, 125] width 92 height 21
select select "range"
click at [511, 115] on select "Today Yesterday Custom Range" at bounding box center [557, 125] width 92 height 21
click at [656, 127] on input "01-09-2025" at bounding box center [668, 125] width 96 height 19
select select "9"
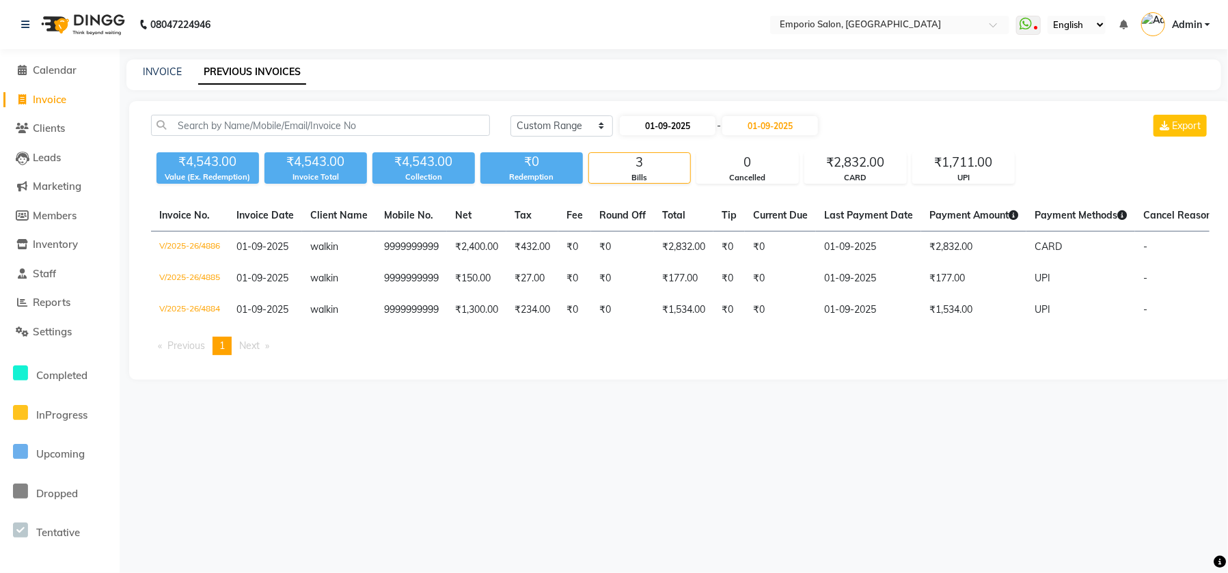
select select "2025"
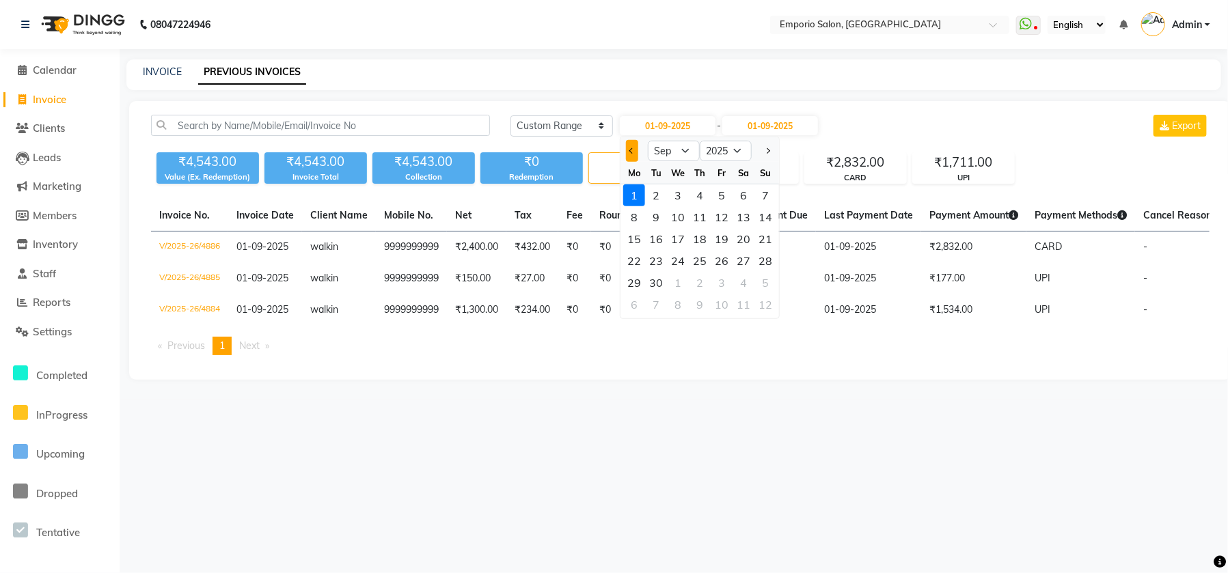
click at [634, 155] on button "Previous month" at bounding box center [632, 151] width 12 height 22
select select "8"
click at [768, 278] on div "31" at bounding box center [766, 283] width 22 height 22
type input "31-08-2025"
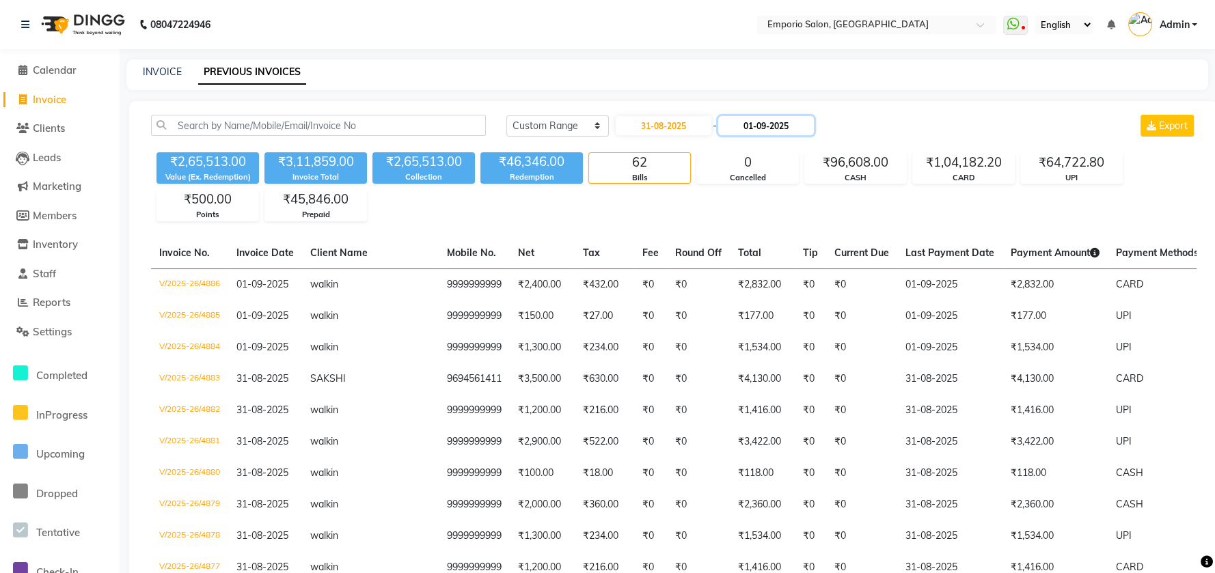
click at [766, 131] on input "01-09-2025" at bounding box center [766, 125] width 96 height 19
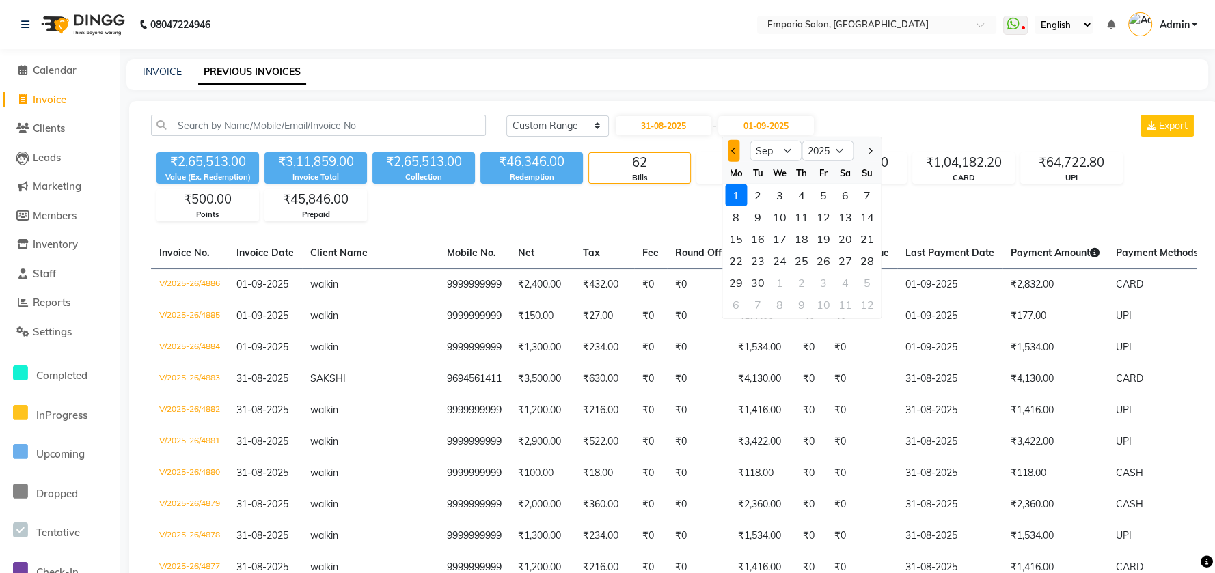
click at [732, 148] on button "Previous month" at bounding box center [734, 151] width 12 height 22
select select "8"
click at [863, 280] on div "31" at bounding box center [867, 283] width 22 height 22
type input "31-08-2025"
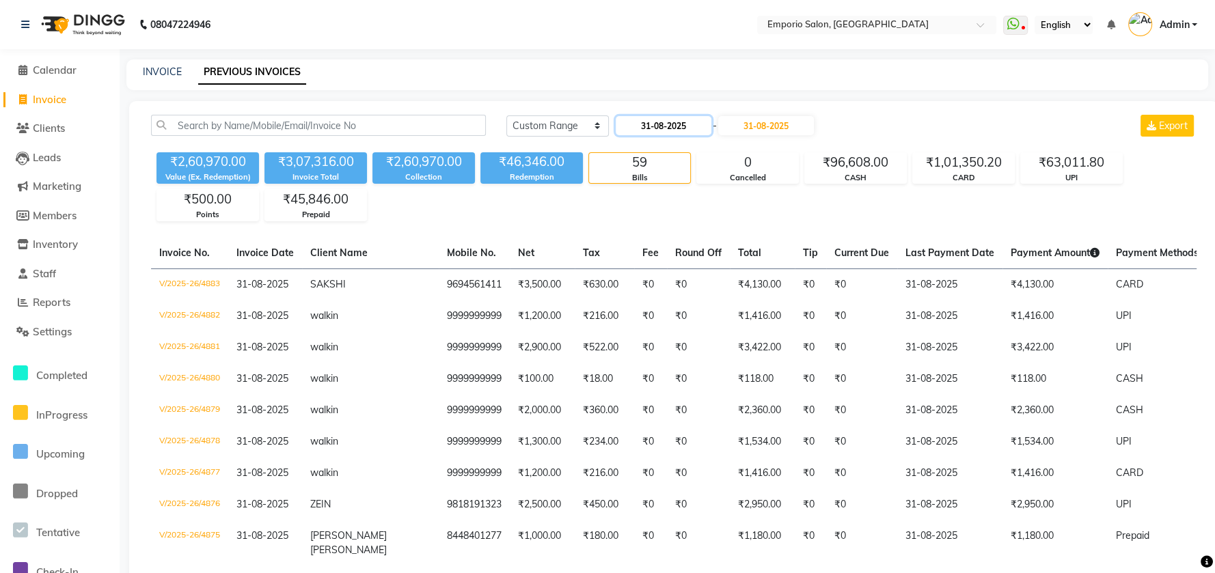
click at [671, 122] on input "31-08-2025" at bounding box center [664, 125] width 96 height 19
select select "8"
select select "2025"
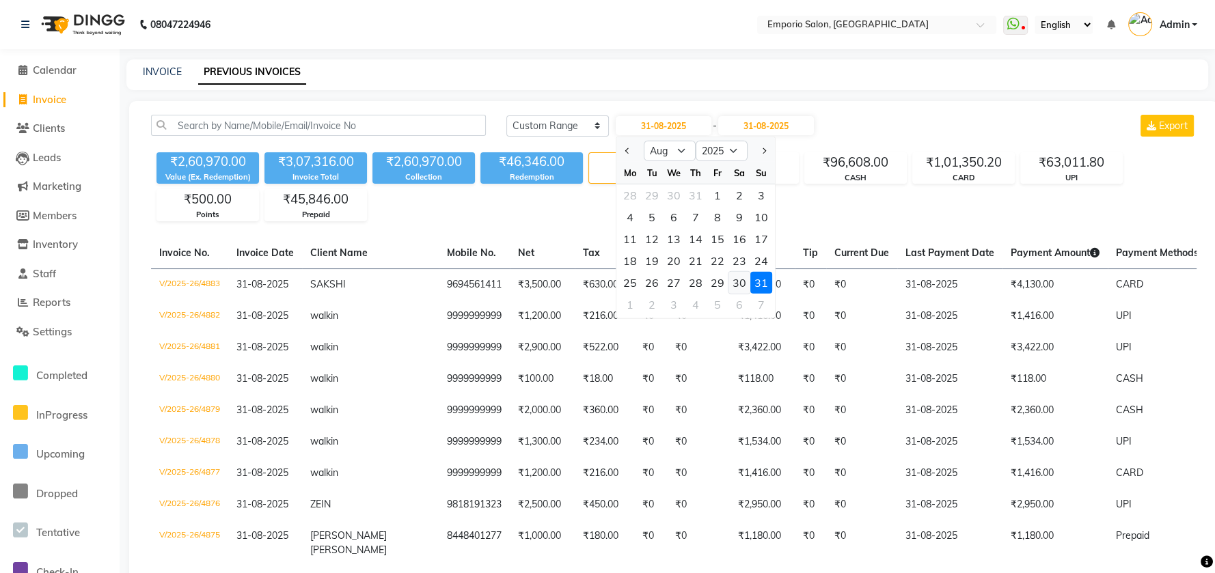
click at [745, 278] on div "30" at bounding box center [740, 283] width 22 height 22
type input "30-08-2025"
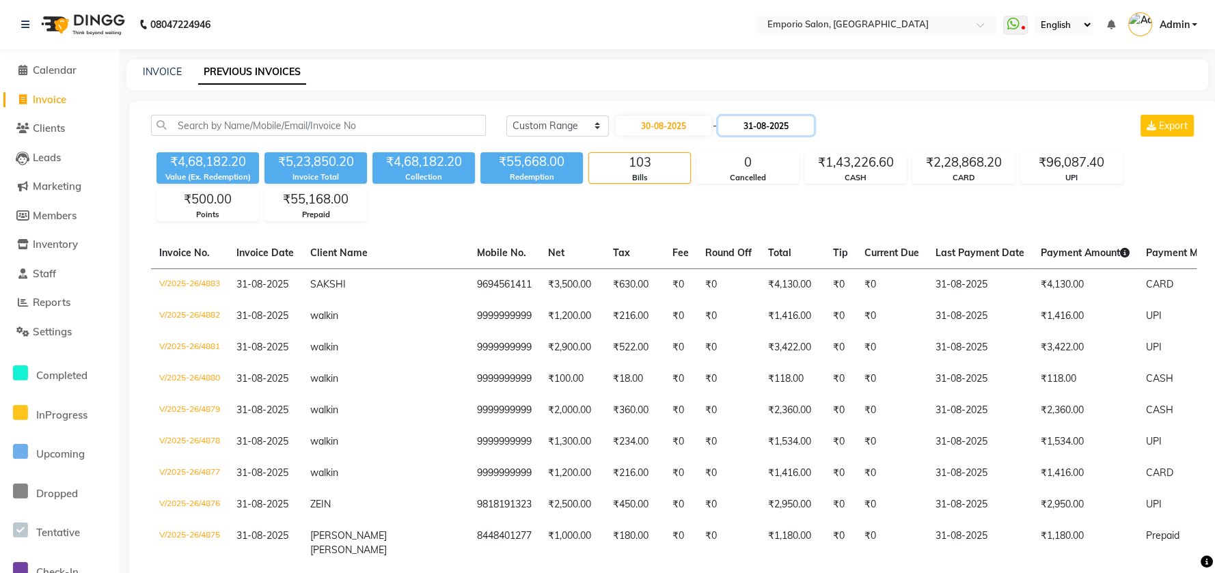
click at [738, 130] on input "31-08-2025" at bounding box center [766, 125] width 96 height 19
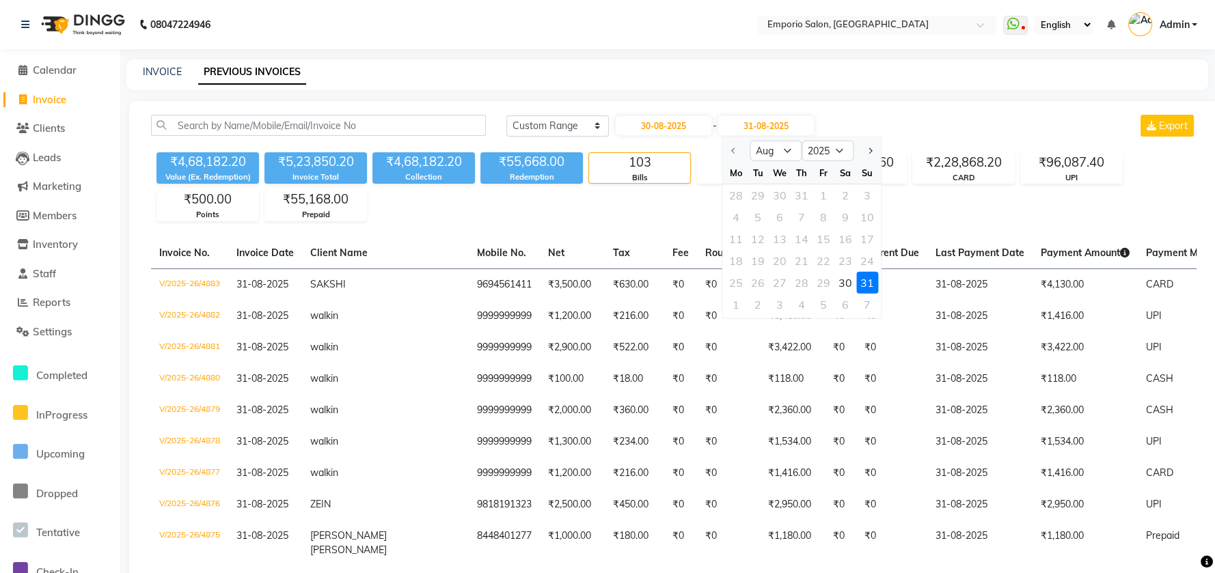
click at [729, 148] on div at bounding box center [735, 151] width 27 height 22
click at [842, 280] on div "30" at bounding box center [846, 283] width 22 height 22
type input "30-08-2025"
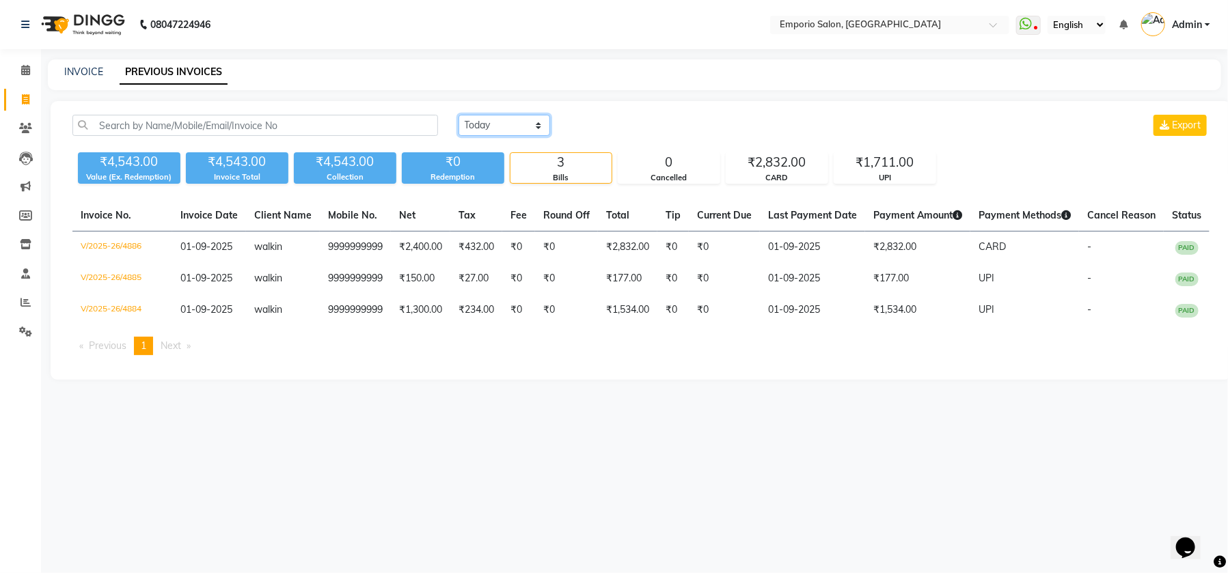
click at [538, 122] on select "[DATE] [DATE] Custom Range" at bounding box center [505, 125] width 92 height 21
select select "range"
click at [459, 115] on select "[DATE] [DATE] Custom Range" at bounding box center [505, 125] width 92 height 21
click at [607, 124] on input "01-09-2025" at bounding box center [616, 125] width 96 height 19
select select "9"
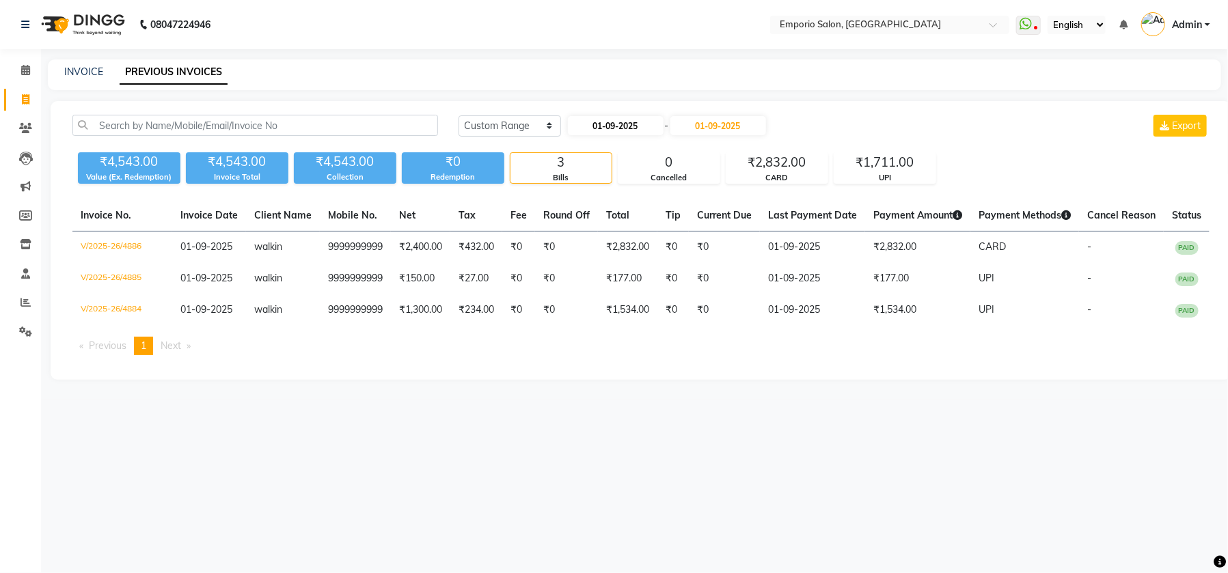
select select "2025"
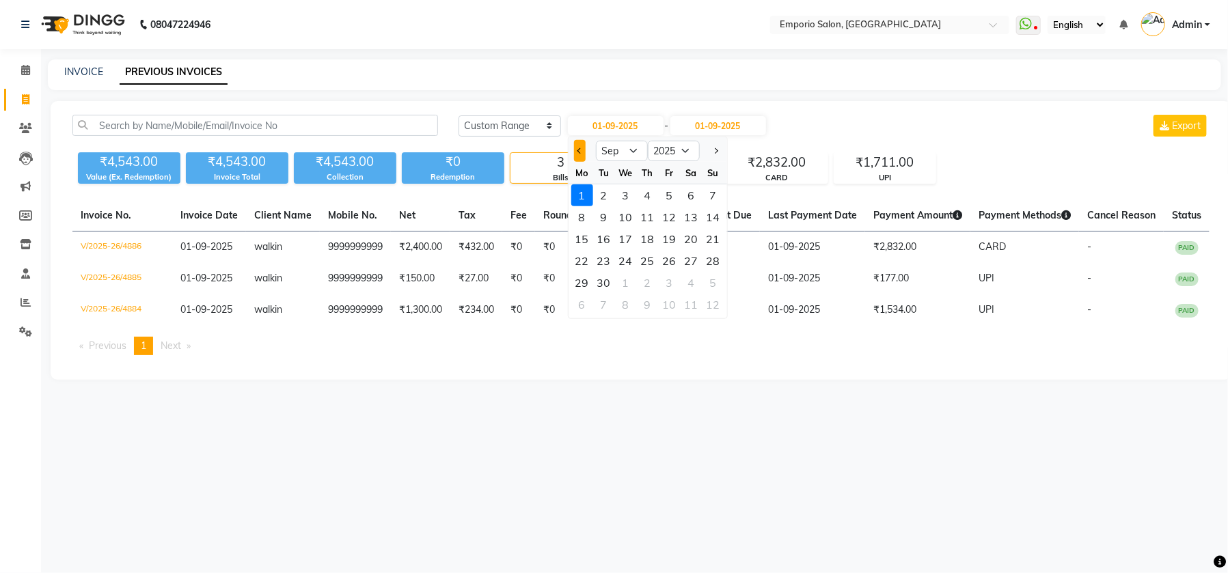
click at [580, 146] on button "Previous month" at bounding box center [580, 151] width 12 height 22
select select "8"
click at [699, 282] on div "30" at bounding box center [692, 283] width 22 height 22
type input "30-08-2025"
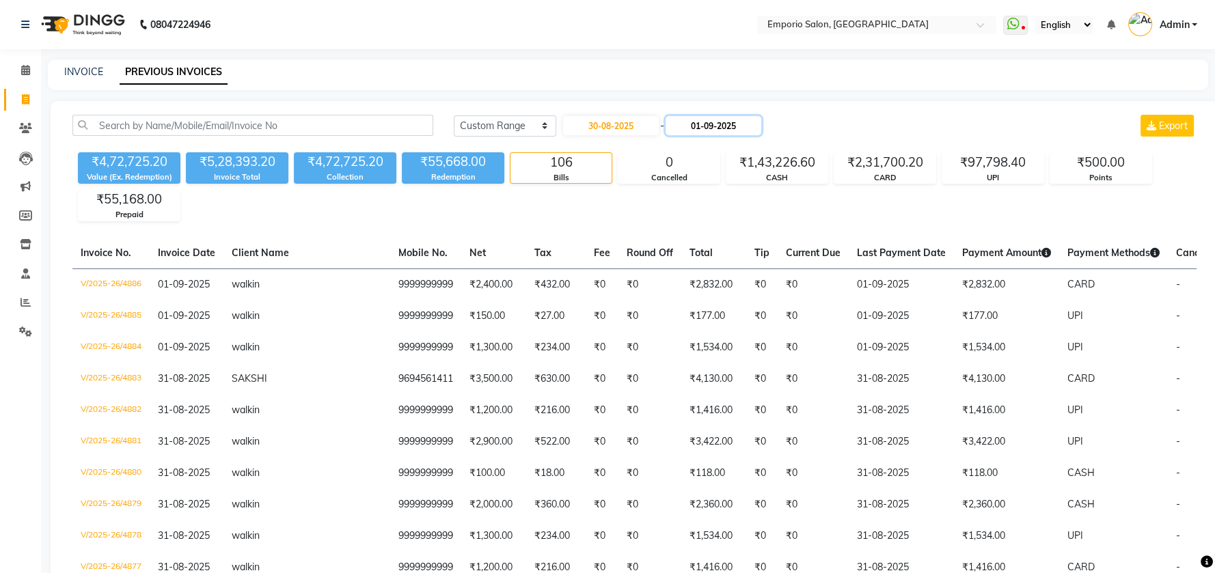
click at [711, 124] on input "01-09-2025" at bounding box center [714, 125] width 96 height 19
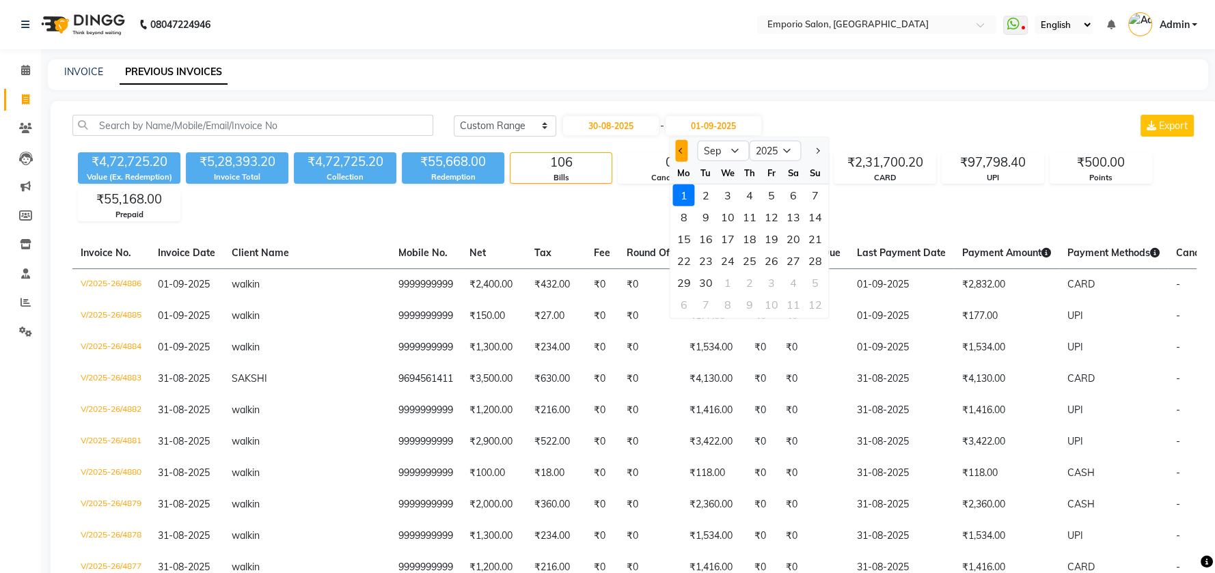
click at [676, 141] on button "Previous month" at bounding box center [682, 151] width 12 height 22
select select "8"
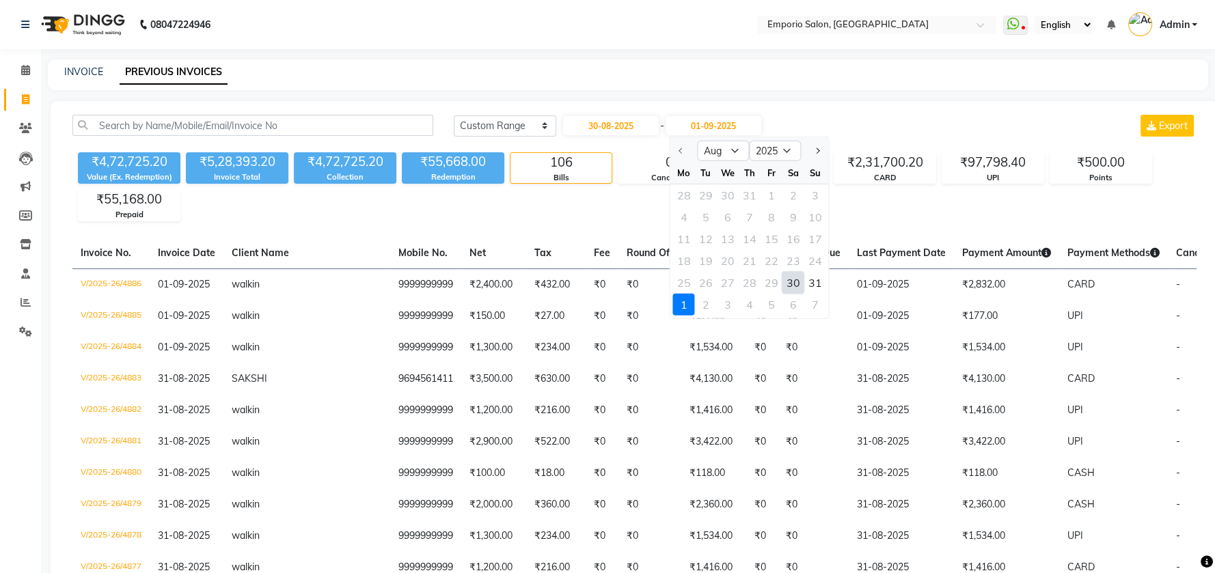
click at [783, 282] on div "30" at bounding box center [794, 283] width 22 height 22
type input "30-08-2025"
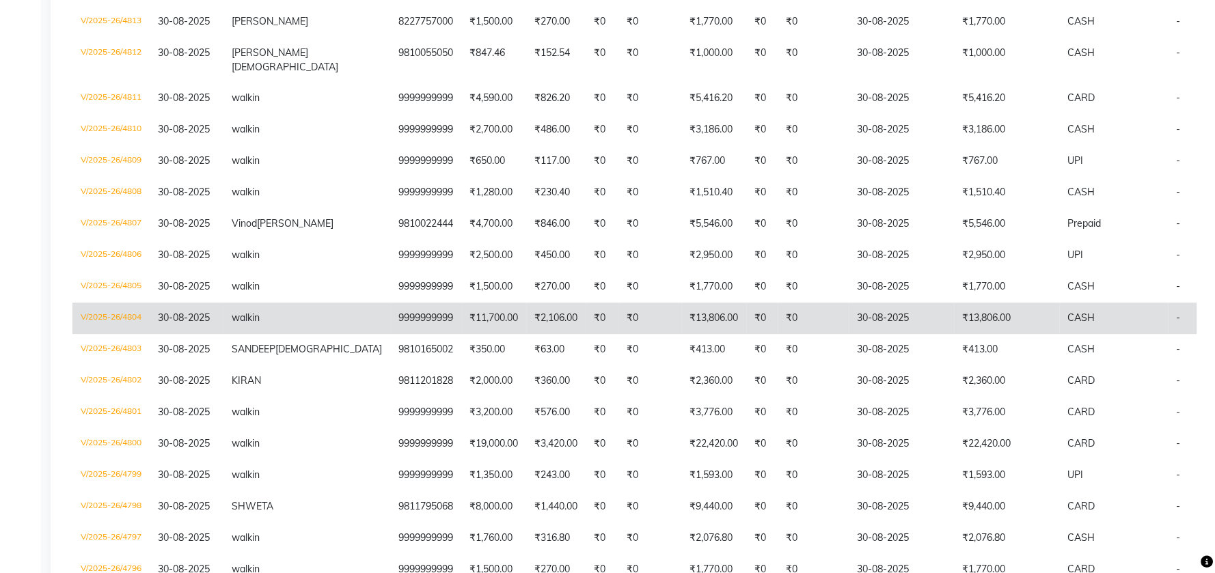
scroll to position [533, 0]
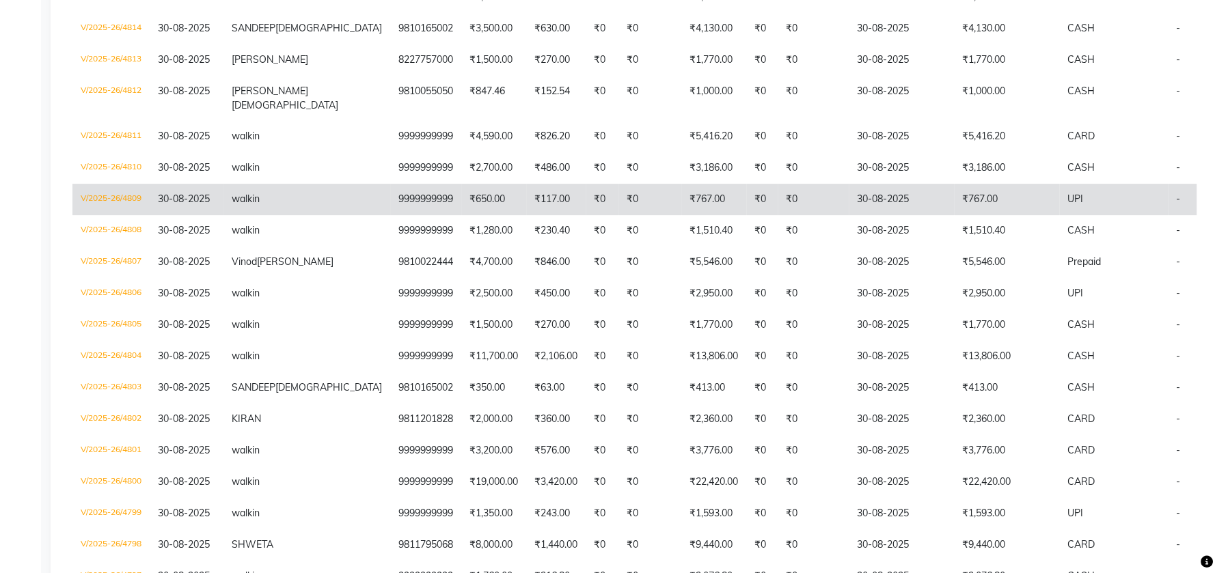
click at [954, 195] on td "₹767.00" at bounding box center [1006, 199] width 105 height 31
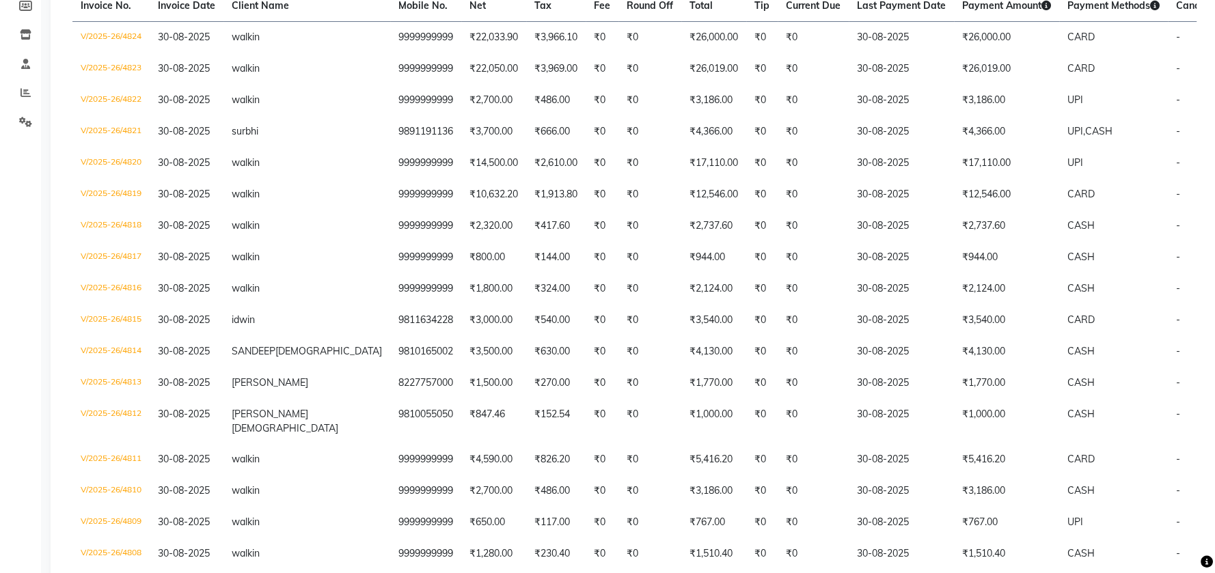
scroll to position [77, 0]
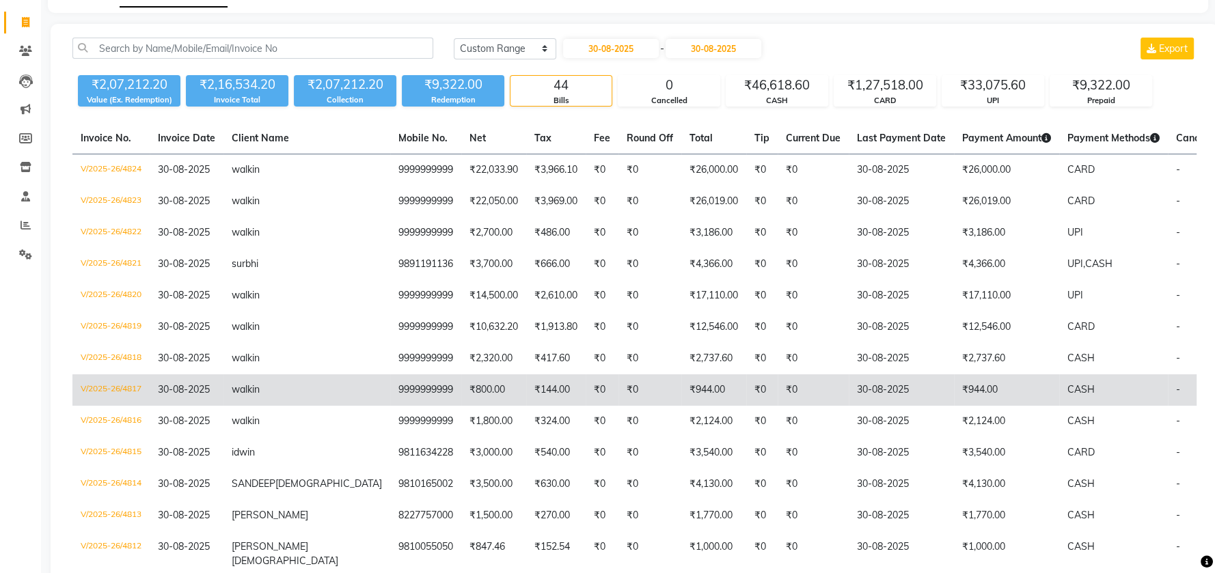
click at [954, 383] on td "₹944.00" at bounding box center [1006, 390] width 105 height 31
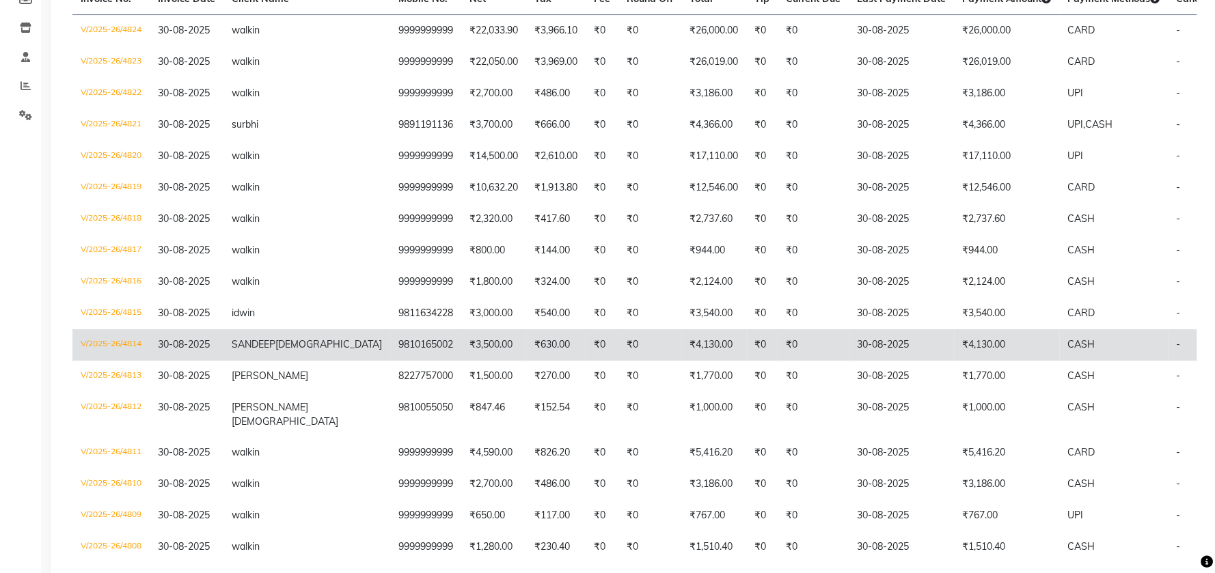
scroll to position [259, 0]
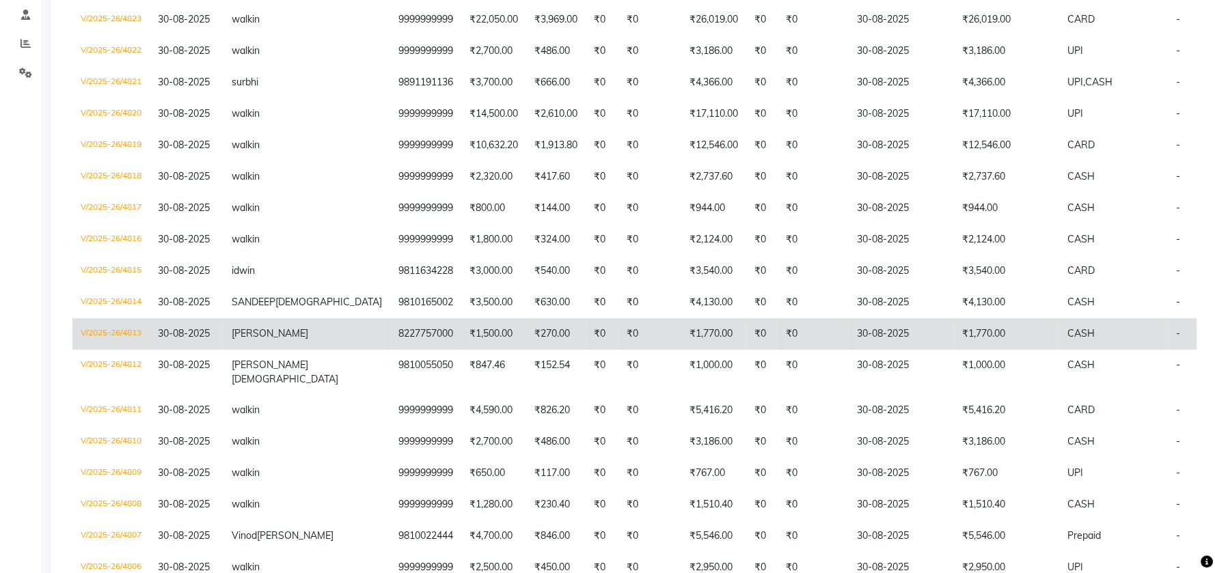
click at [954, 342] on td "₹1,770.00" at bounding box center [1006, 334] width 105 height 31
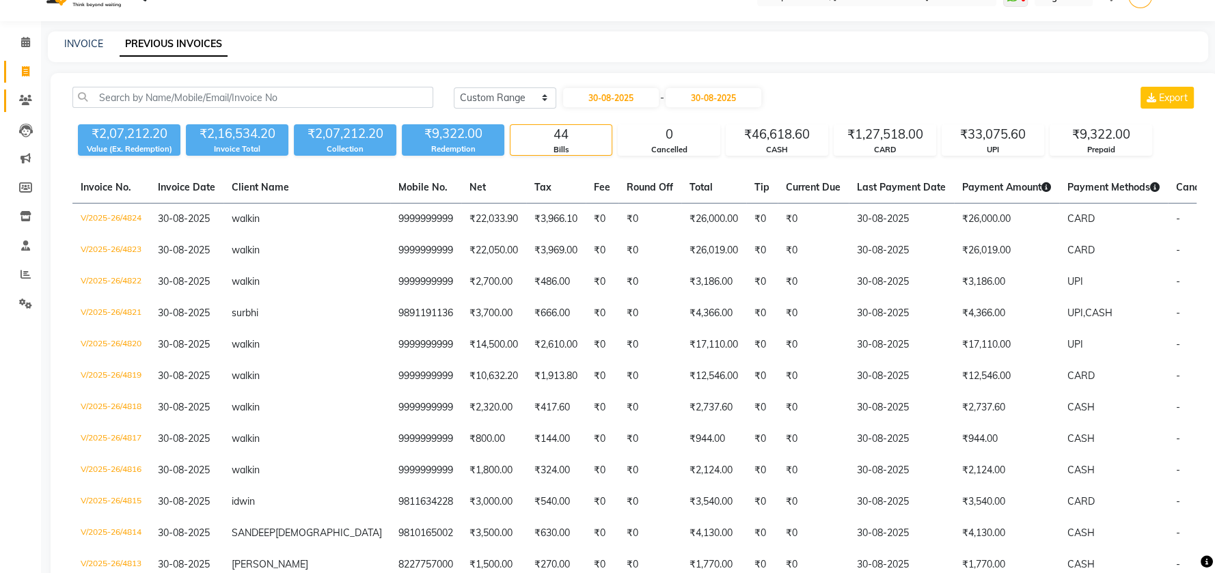
scroll to position [0, 0]
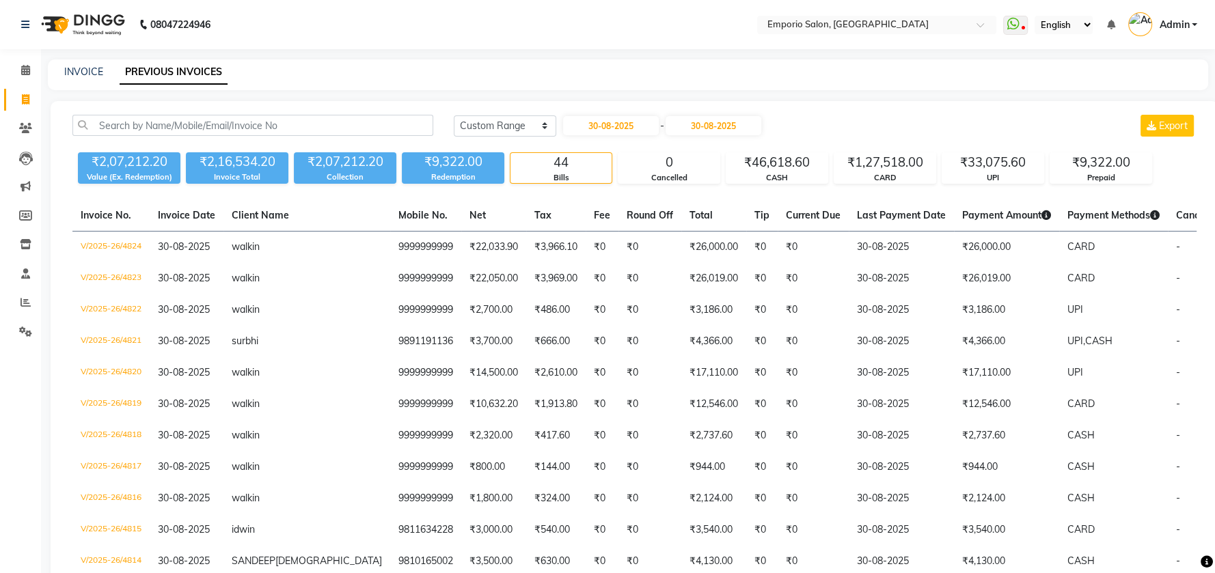
click at [16, 30] on div "08047224946" at bounding box center [116, 24] width 210 height 38
click at [22, 27] on icon at bounding box center [25, 25] width 8 height 10
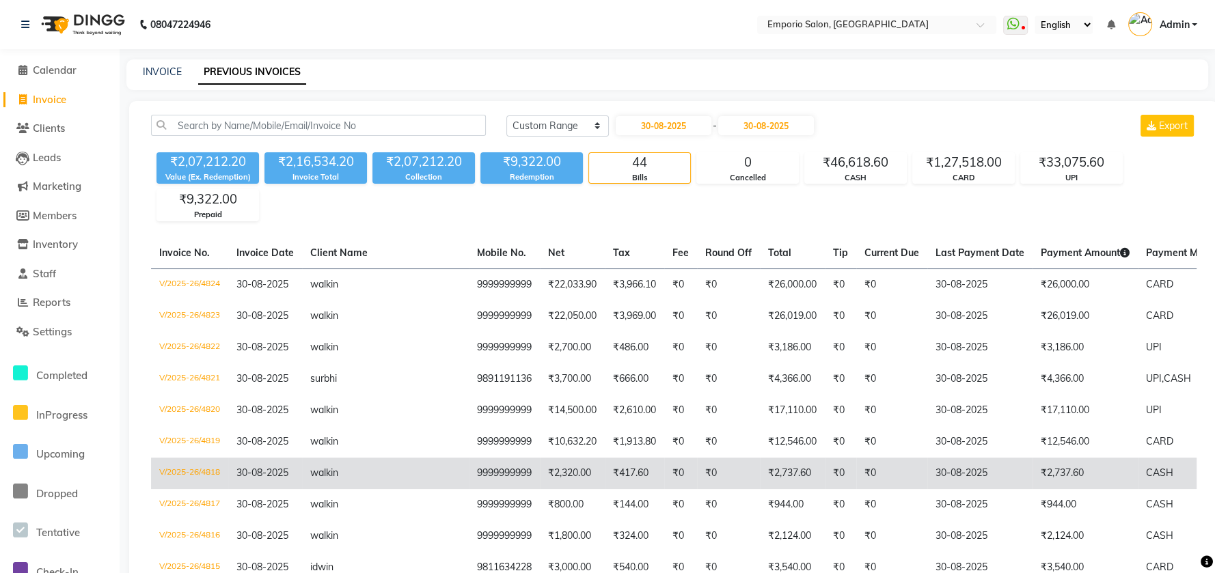
click at [1033, 465] on td "₹2,737.60" at bounding box center [1085, 473] width 105 height 31
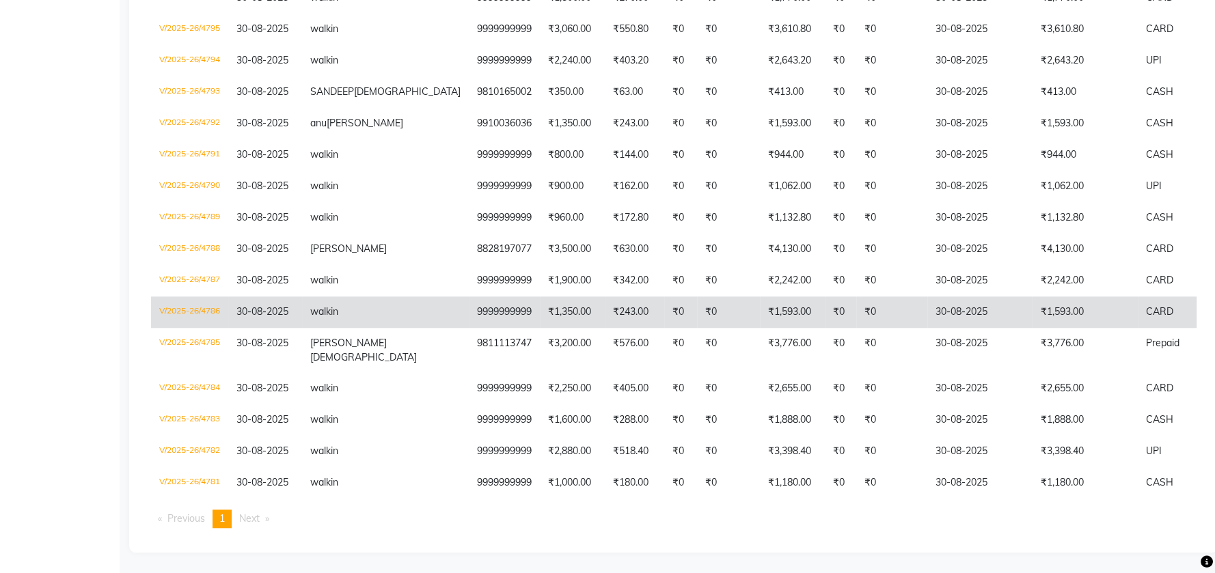
scroll to position [1208, 0]
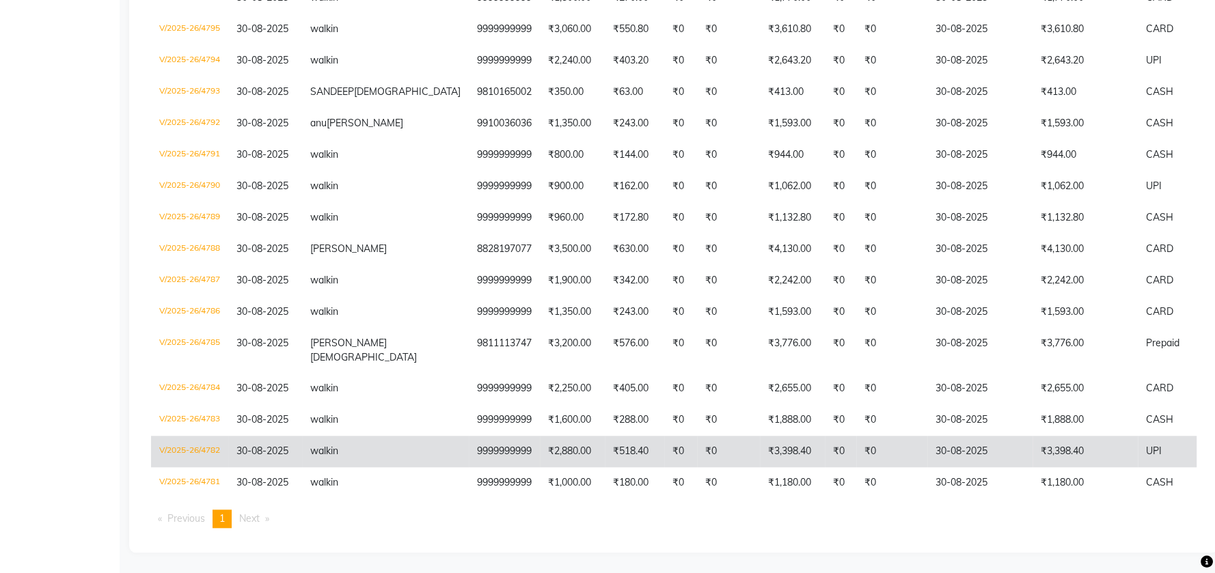
click at [927, 436] on td "30-08-2025" at bounding box center [979, 451] width 105 height 31
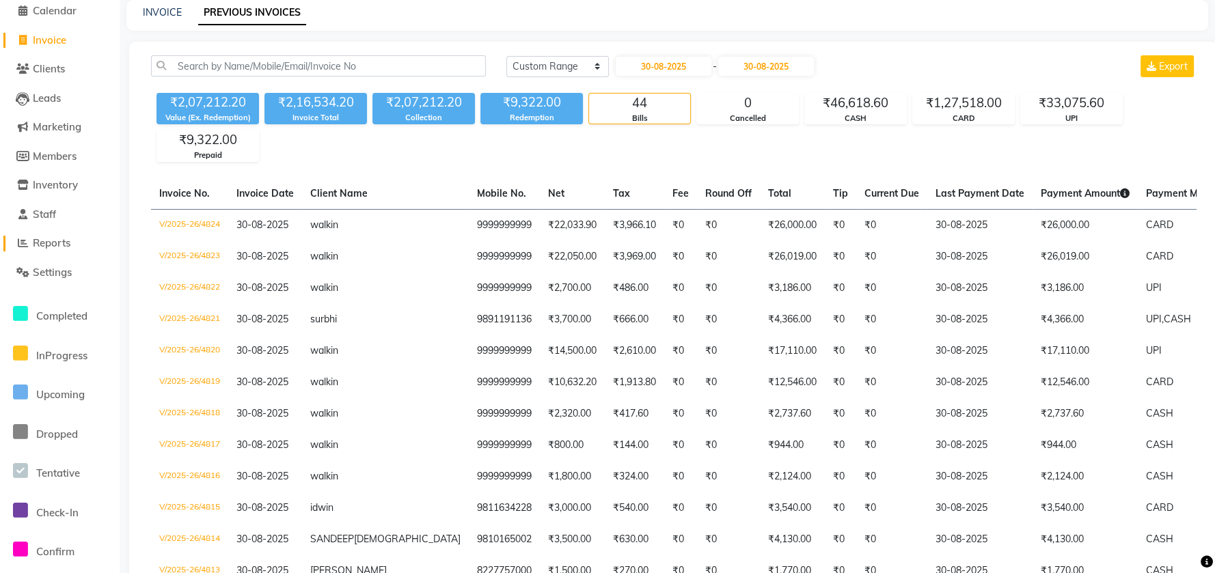
scroll to position [0, 0]
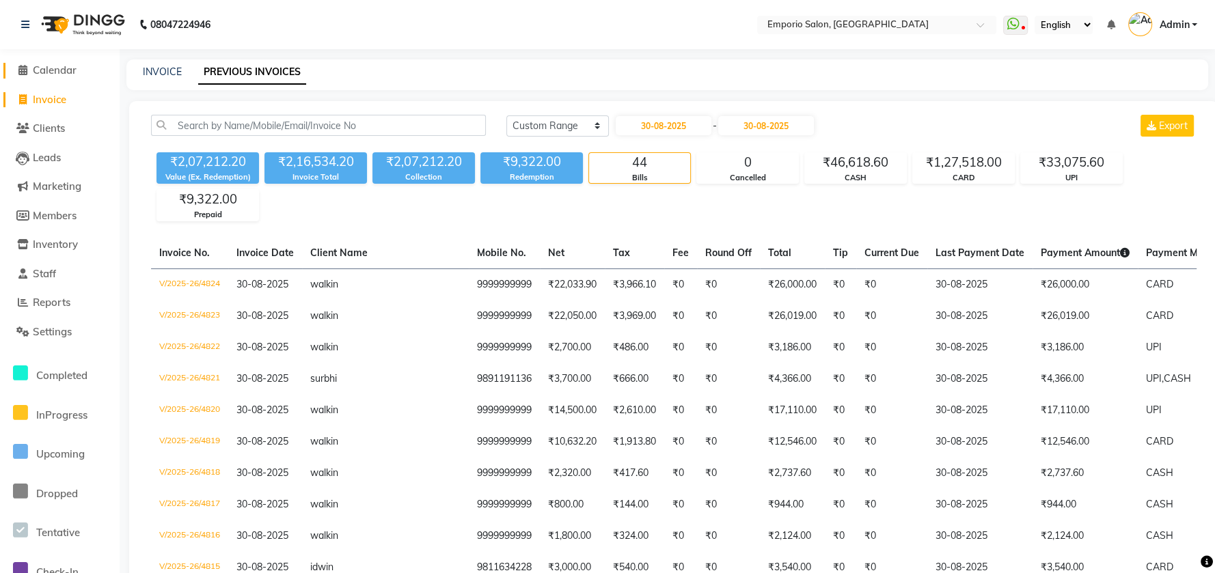
click at [66, 70] on span "Calendar" at bounding box center [55, 70] width 44 height 13
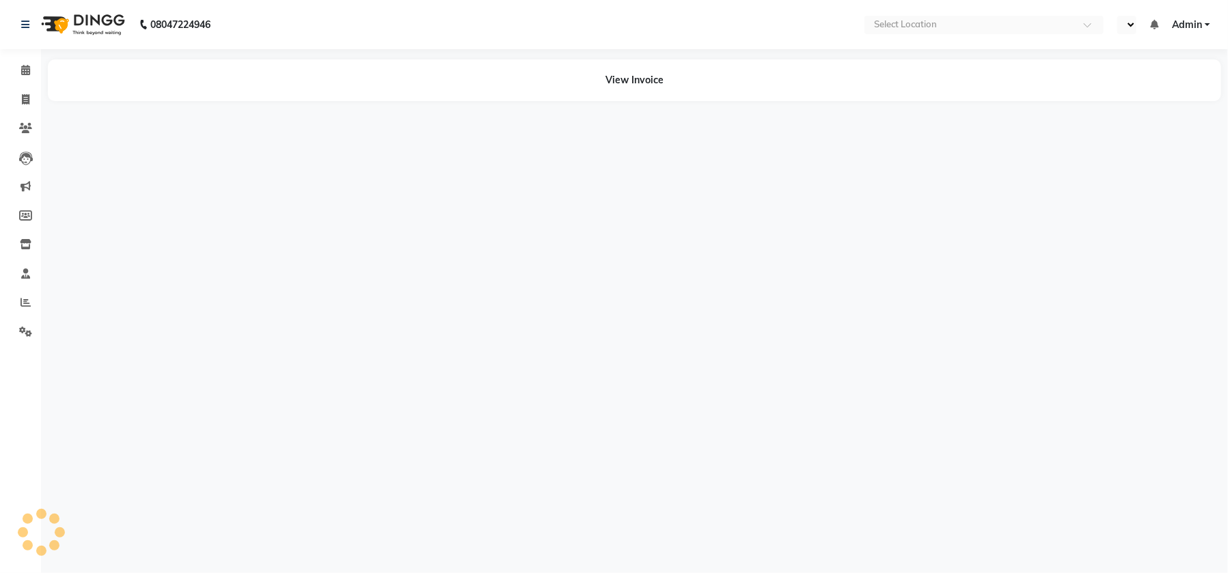
select select "en"
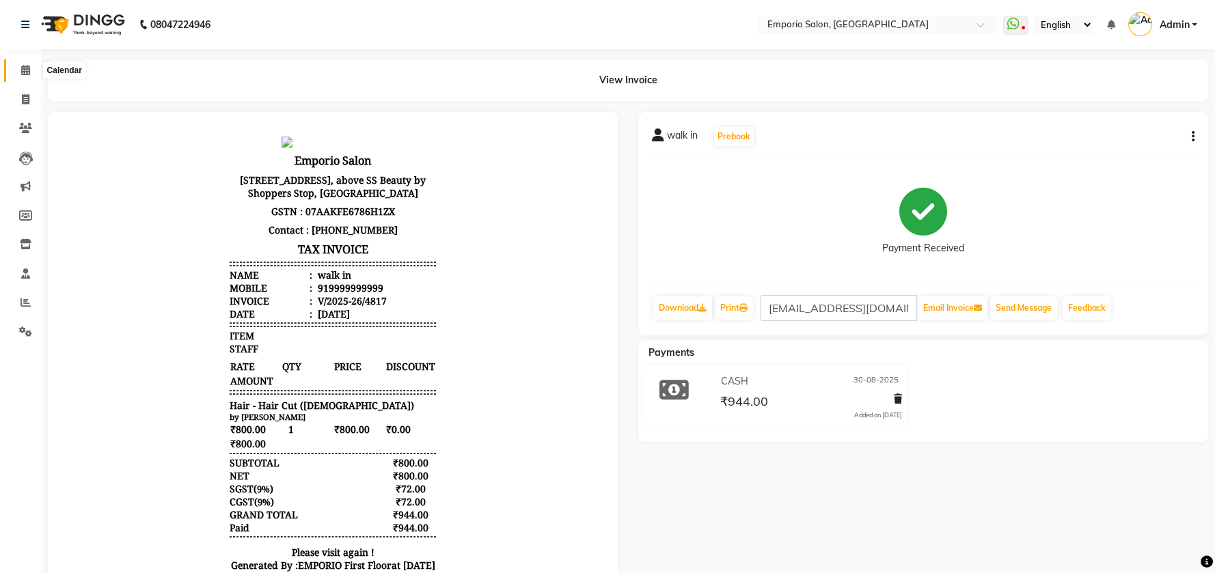
click at [21, 70] on icon at bounding box center [25, 70] width 9 height 10
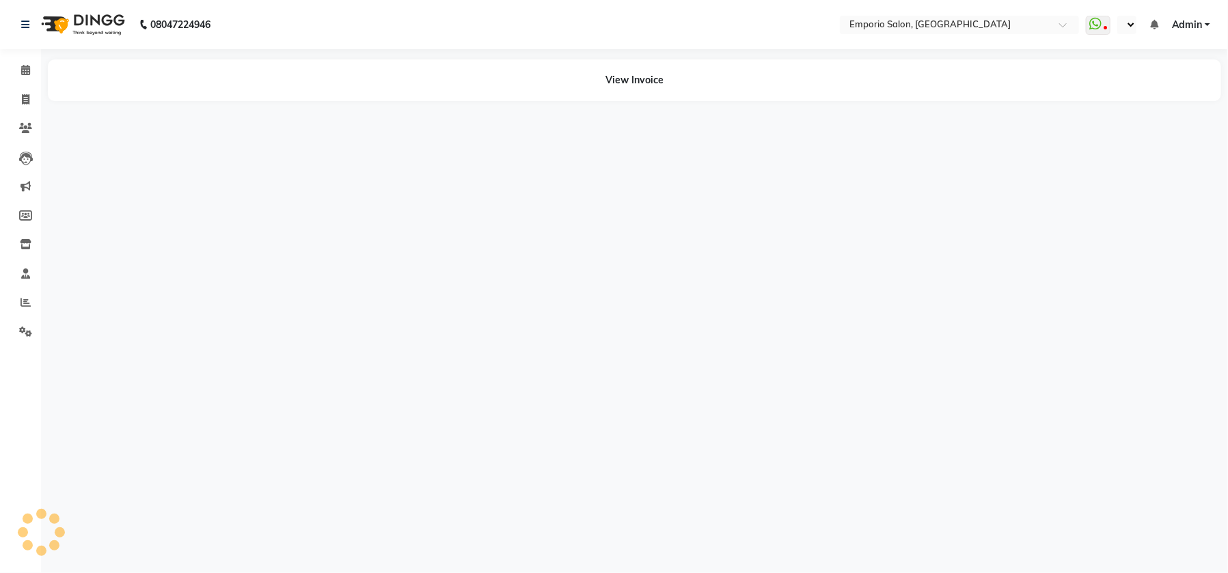
select select "en"
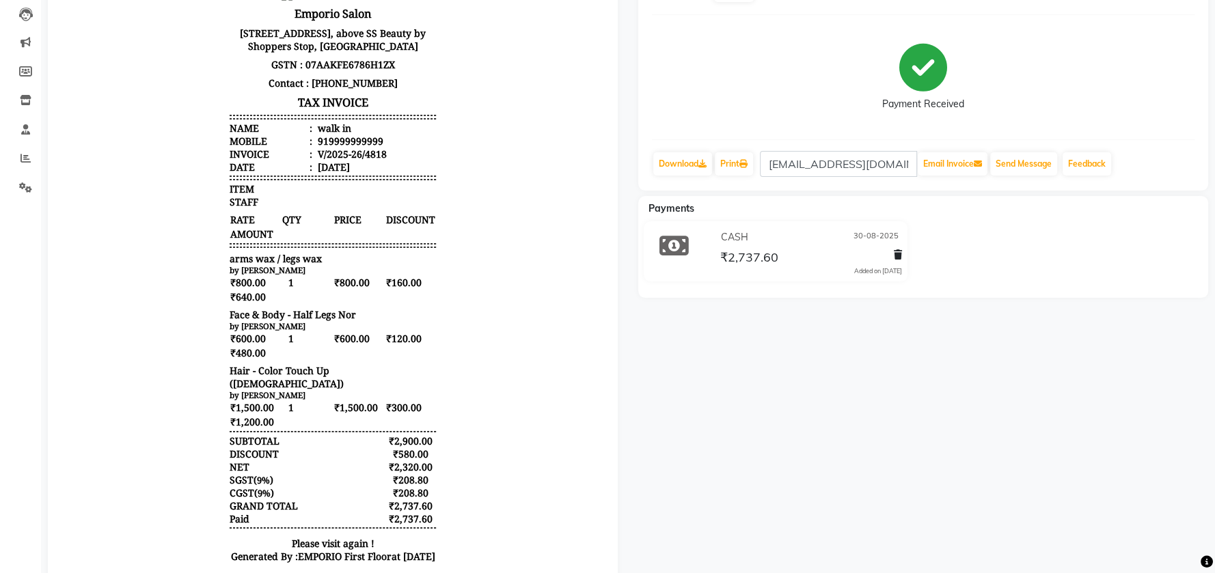
scroll to position [182, 0]
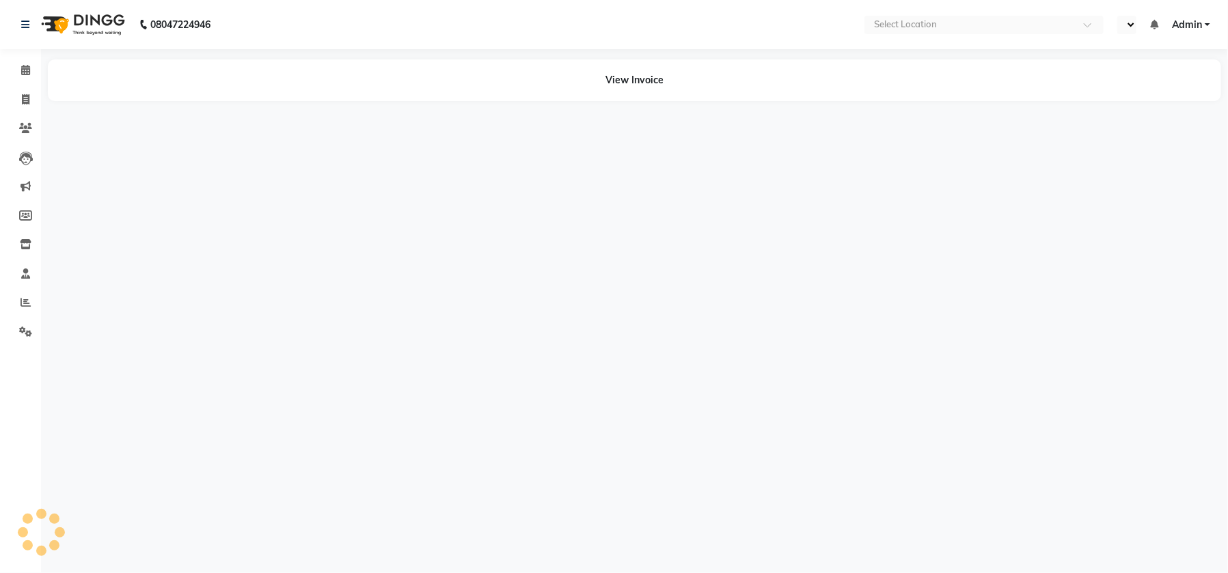
select select "en"
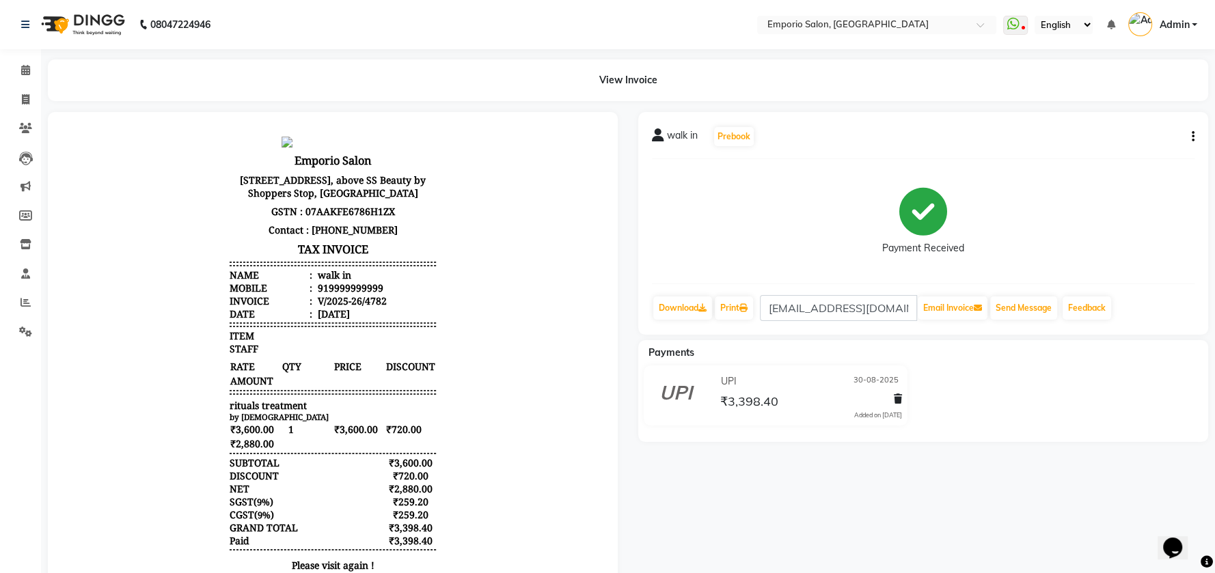
scroll to position [10, 0]
click at [15, 67] on span at bounding box center [26, 71] width 24 height 16
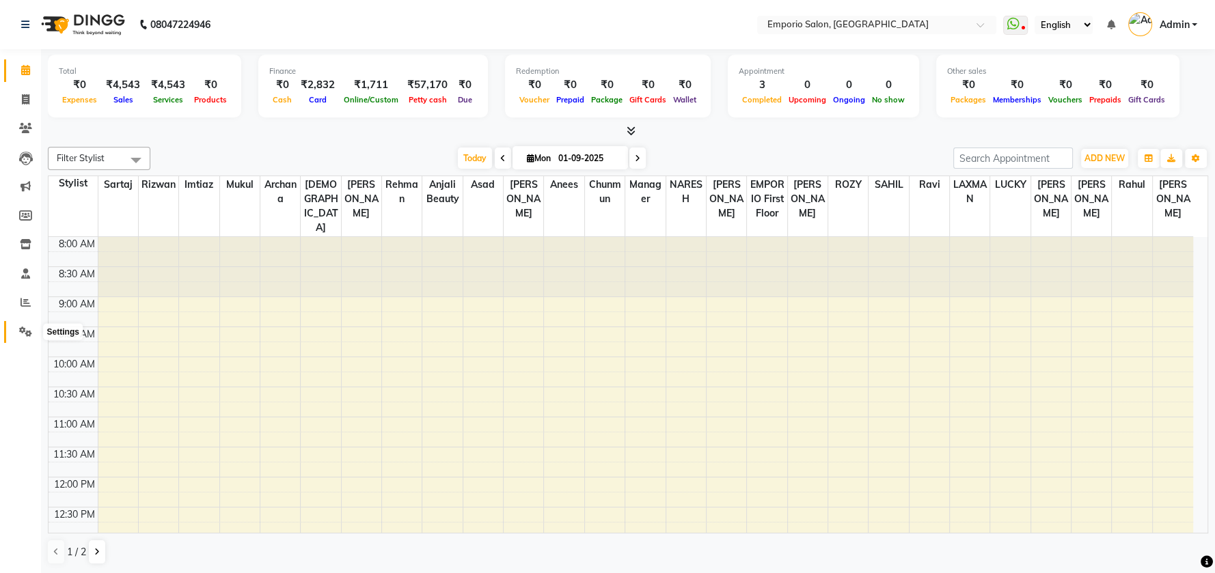
click at [20, 334] on icon at bounding box center [25, 332] width 13 height 10
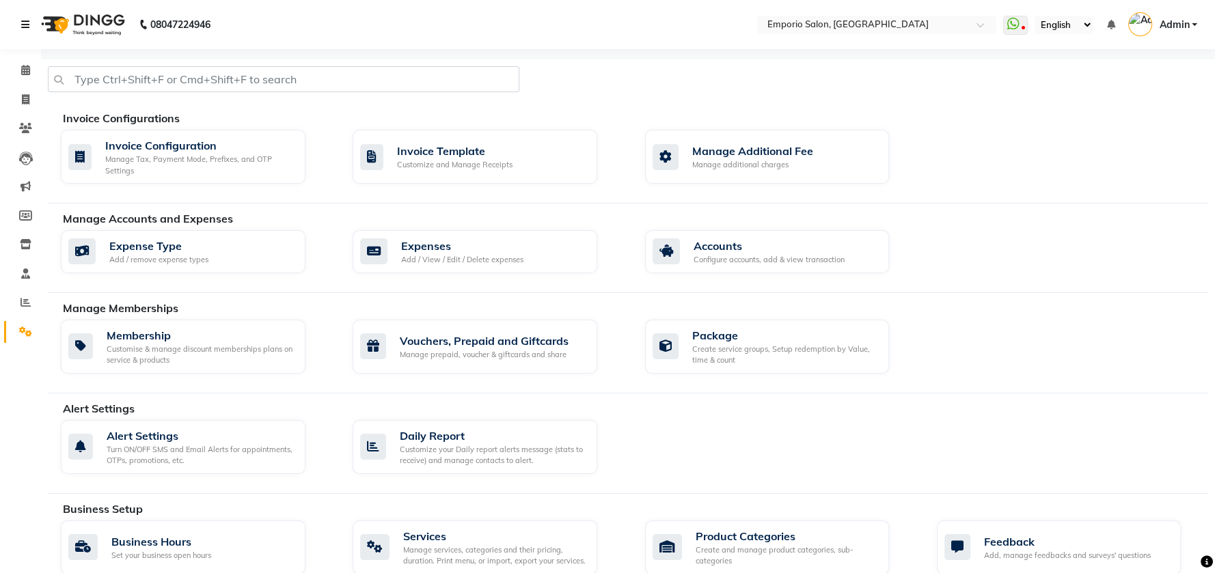
click at [24, 18] on link at bounding box center [28, 24] width 14 height 38
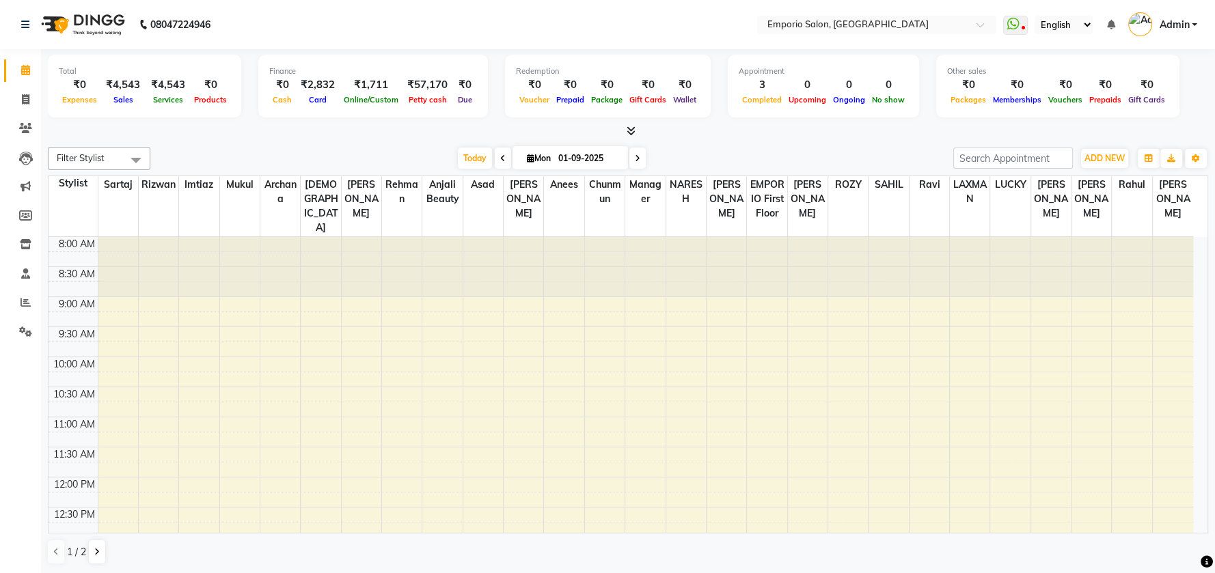
click at [276, 153] on div "Today Mon 01-09-2025" at bounding box center [551, 158] width 789 height 21
click at [300, 149] on div "Today Mon 01-09-2025" at bounding box center [551, 158] width 789 height 21
click at [1115, 163] on button "ADD NEW Toggle Dropdown" at bounding box center [1104, 158] width 47 height 19
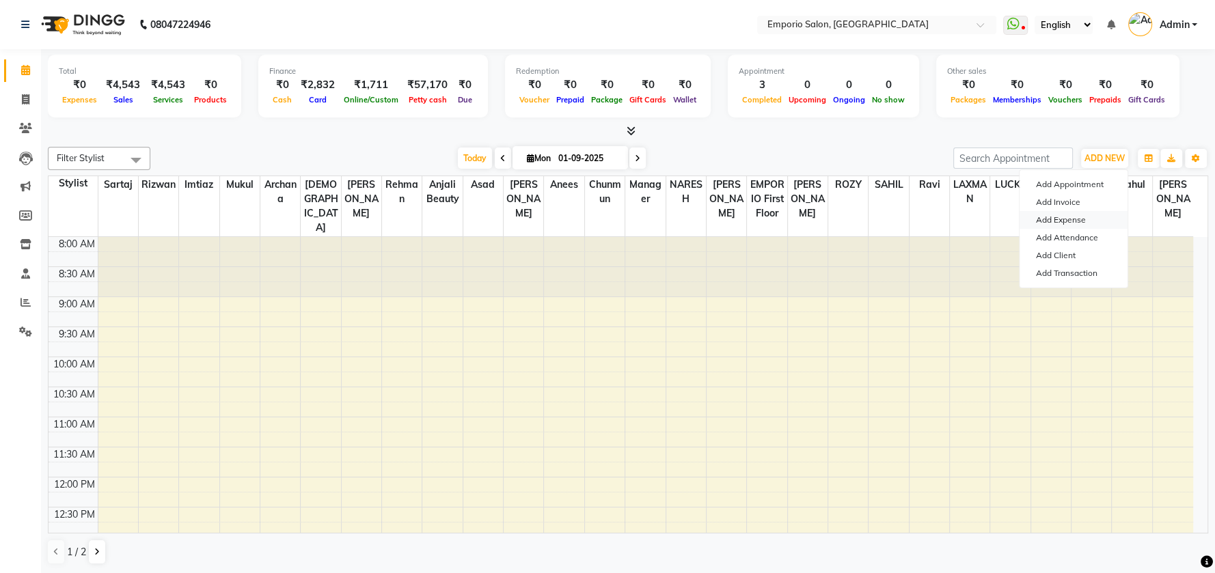
click at [1067, 214] on link "Add Expense" at bounding box center [1074, 220] width 108 height 18
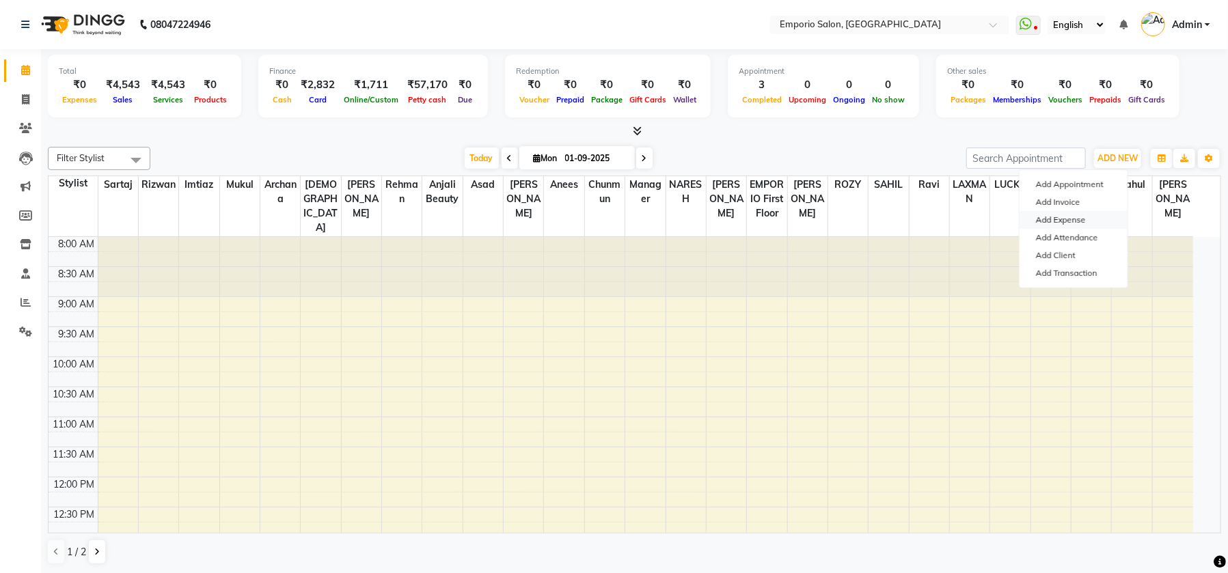
select select "1"
select select "5330"
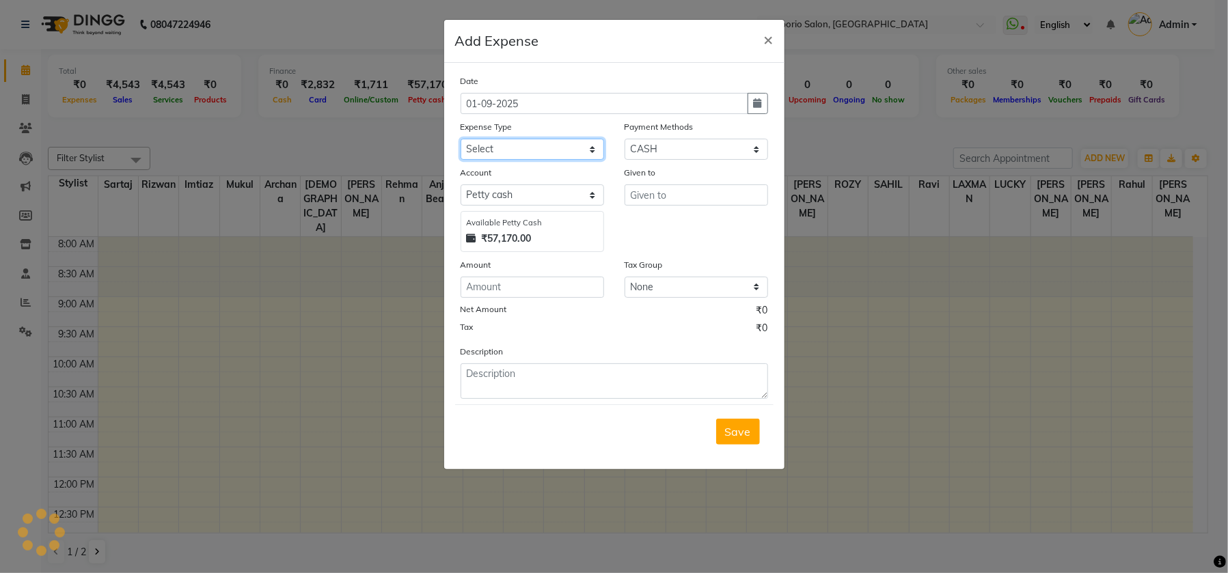
click at [548, 139] on select "Select Advance Salary Bank charges Car maintenance Cash transfer to bank Cash t…" at bounding box center [533, 149] width 144 height 21
select select "17"
click at [461, 139] on select "Select Advance Salary Bank charges Car maintenance Cash transfer to bank Cash t…" at bounding box center [533, 149] width 144 height 21
click at [718, 200] on input "text" at bounding box center [697, 195] width 144 height 21
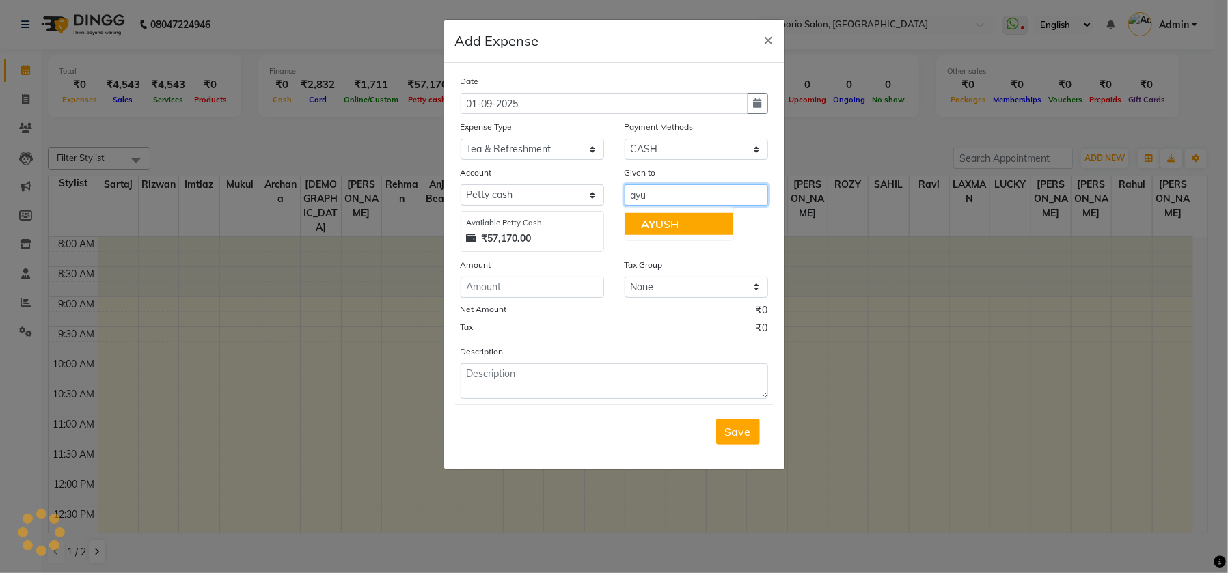
click at [694, 232] on button "AYU SH" at bounding box center [679, 224] width 108 height 22
type input "[PERSON_NAME]"
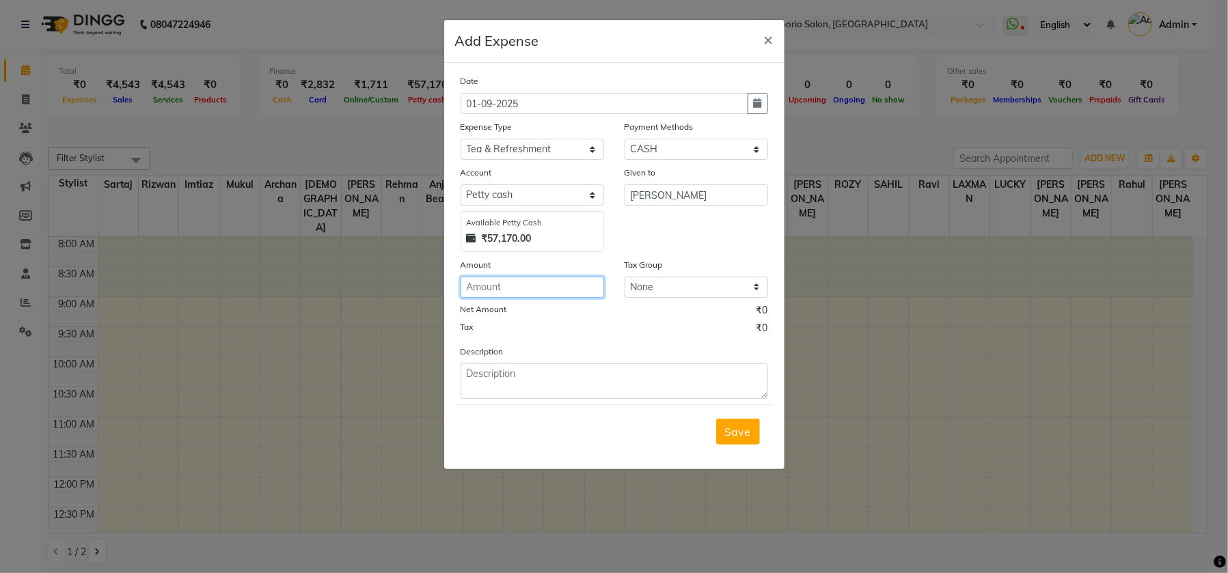
click at [556, 282] on input "number" at bounding box center [533, 287] width 144 height 21
type input "100"
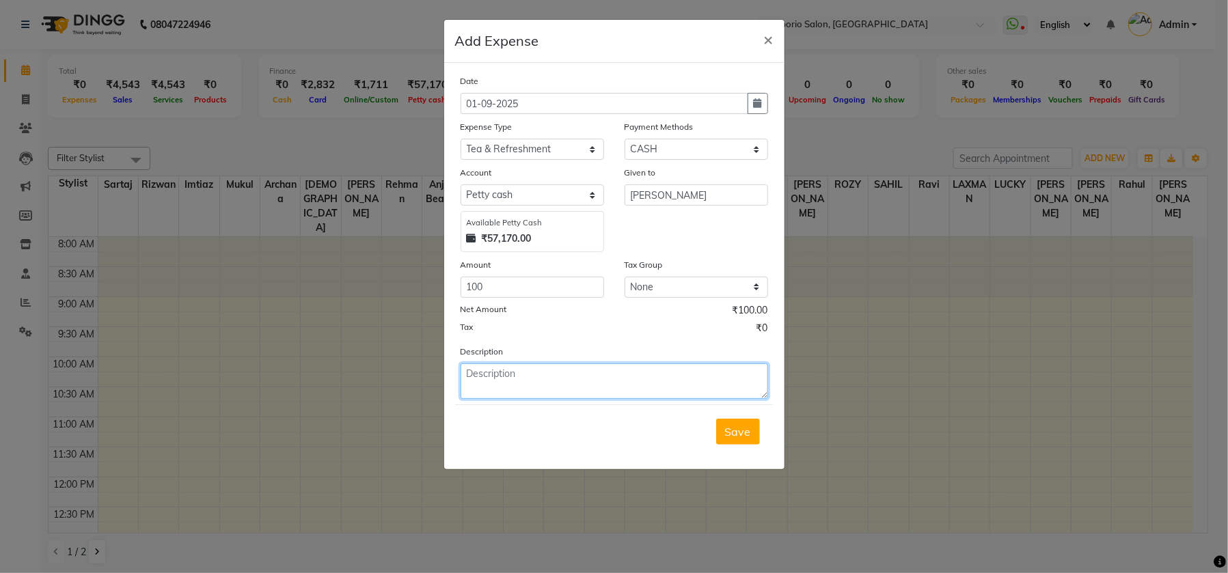
click at [547, 388] on textarea at bounding box center [615, 382] width 308 height 36
type textarea ","
type textarea "milk"
click at [724, 429] on button "Save" at bounding box center [738, 432] width 44 height 26
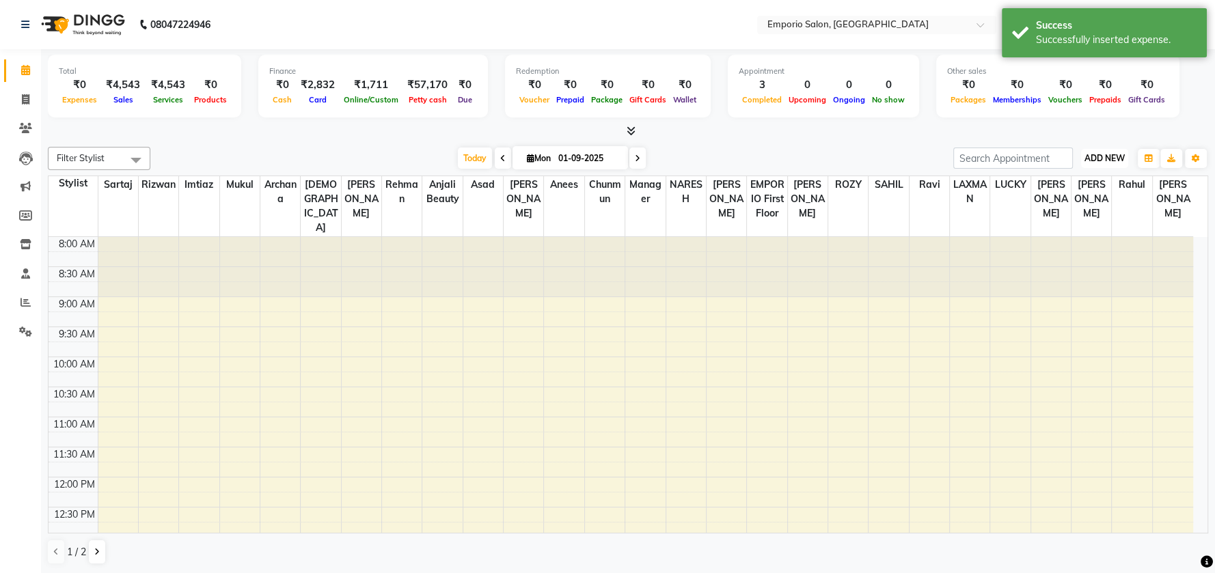
click at [1103, 162] on span "ADD NEW" at bounding box center [1105, 158] width 40 height 10
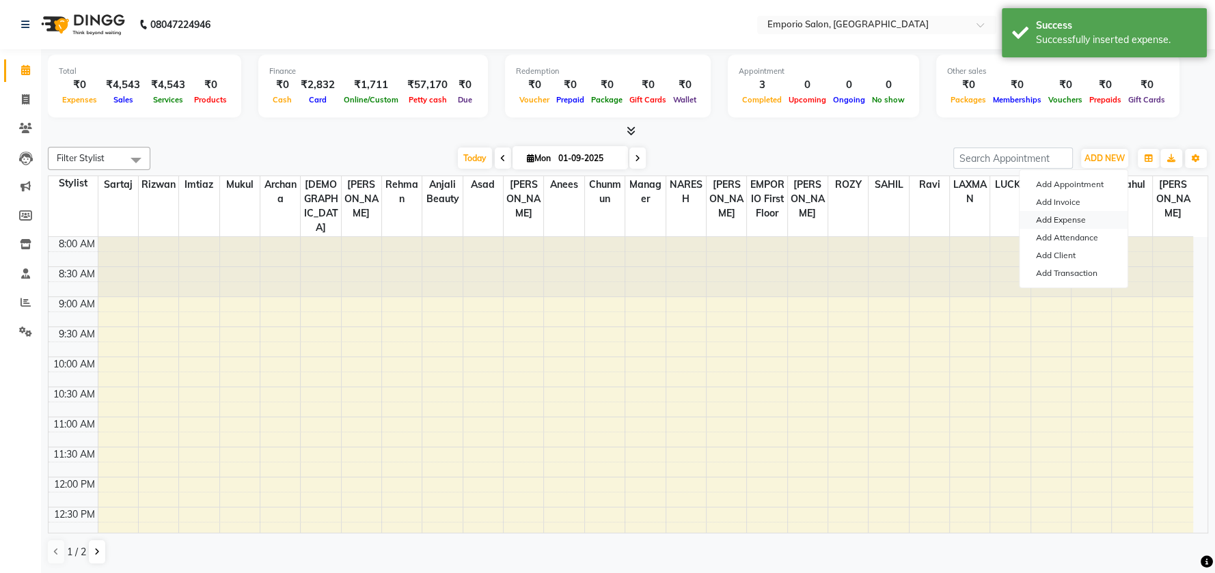
click at [1079, 223] on link "Add Expense" at bounding box center [1074, 220] width 108 height 18
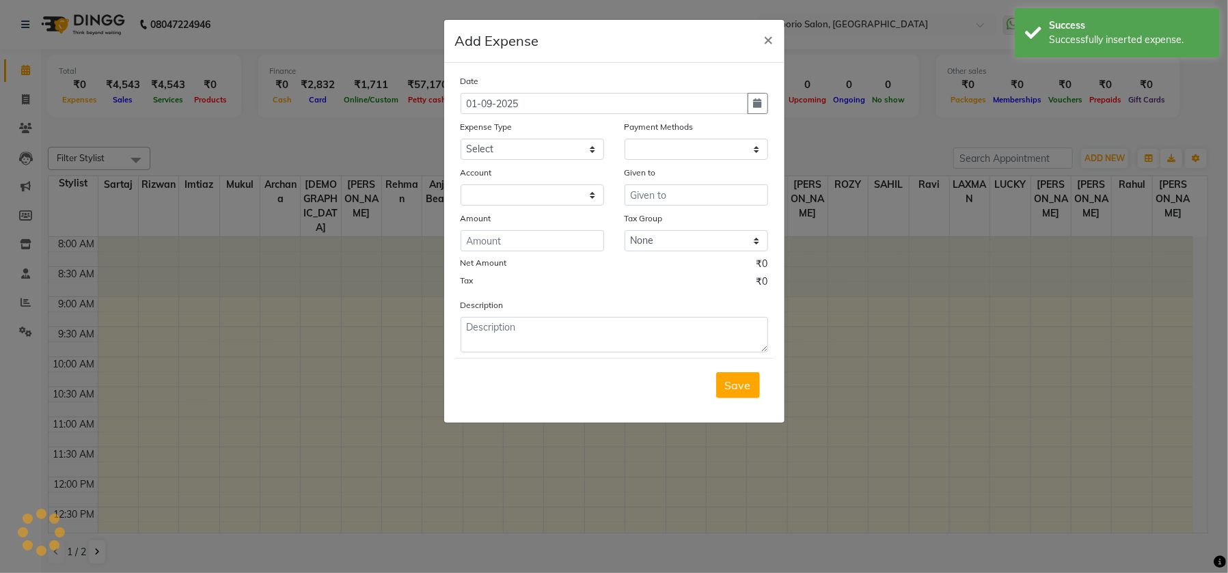
select select
select select "1"
select select "5330"
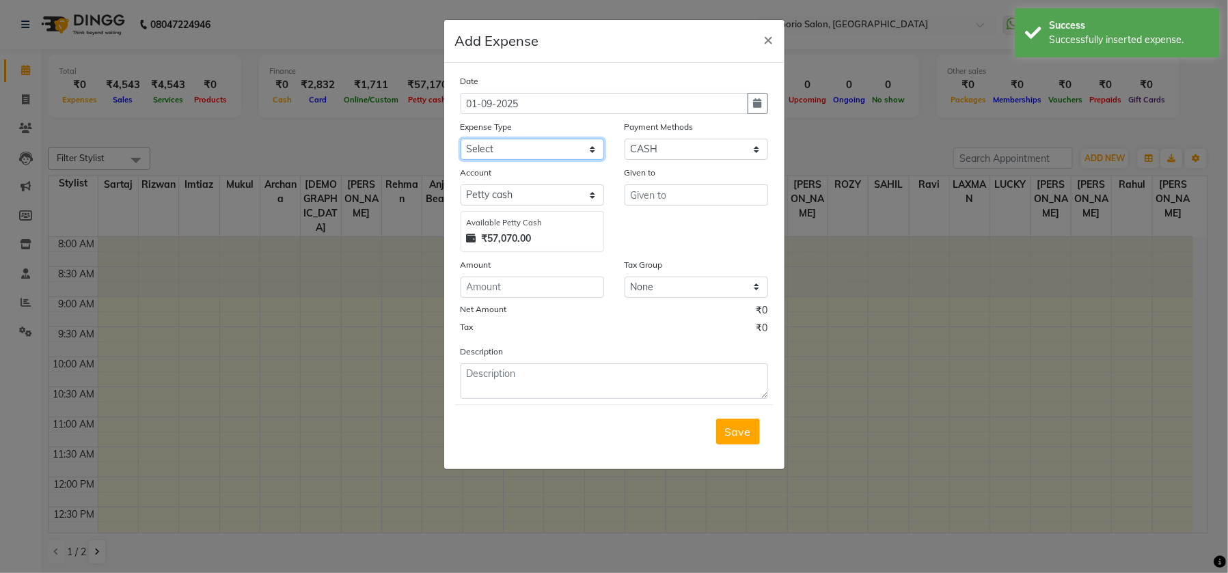
click at [556, 149] on select "Select Advance Salary Bank charges Car maintenance Cash transfer to bank Cash t…" at bounding box center [533, 149] width 144 height 21
select select "9"
click at [461, 139] on select "Select Advance Salary Bank charges Car maintenance Cash transfer to bank Cash t…" at bounding box center [533, 149] width 144 height 21
click at [654, 195] on input "text" at bounding box center [697, 195] width 144 height 21
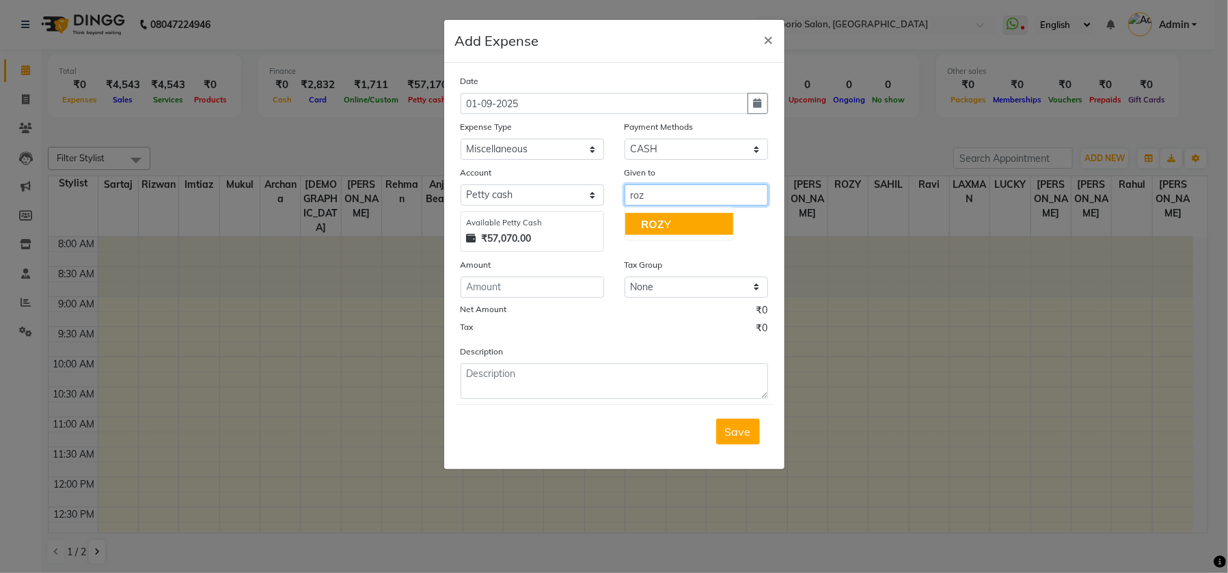
click at [666, 225] on ngb-highlight "ROZ Y" at bounding box center [656, 224] width 30 height 14
type input "ROZY"
click at [561, 275] on div "Amount" at bounding box center [533, 267] width 144 height 19
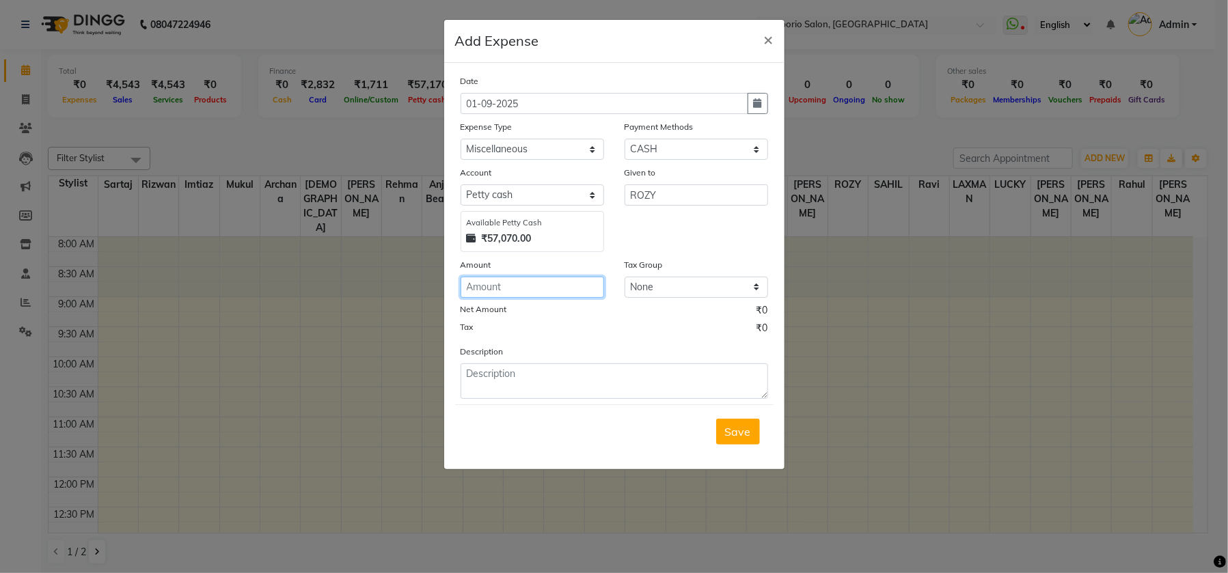
click at [558, 286] on input "number" at bounding box center [533, 287] width 144 height 21
type input "3"
type input "220"
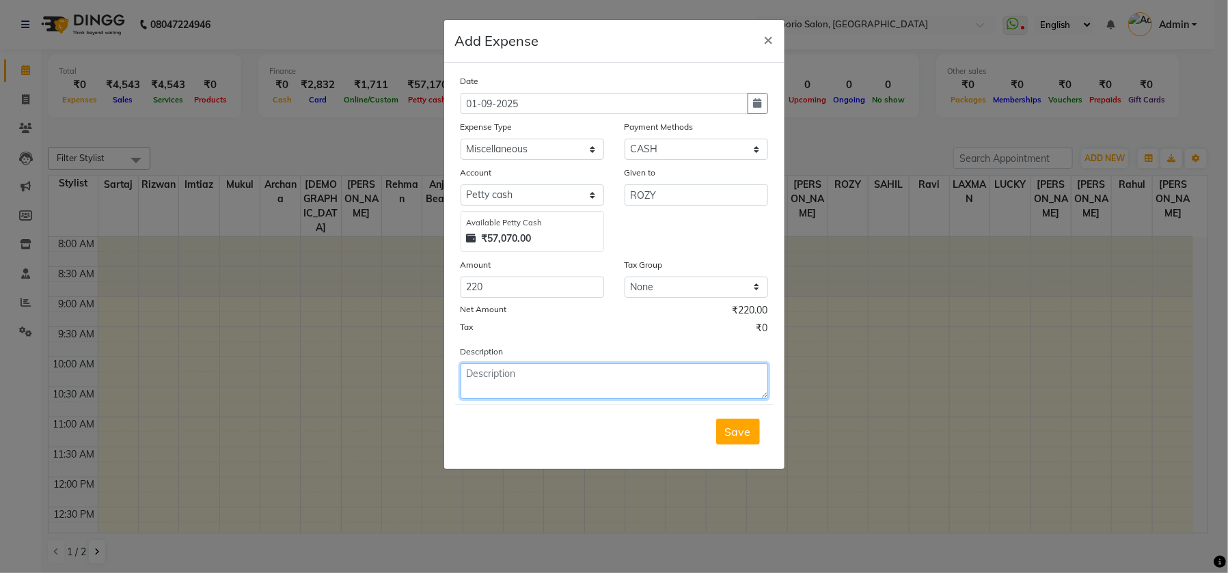
click at [558, 380] on textarea at bounding box center [615, 382] width 308 height 36
type textarea "candles for salon use"
click at [741, 431] on span "Save" at bounding box center [738, 432] width 26 height 14
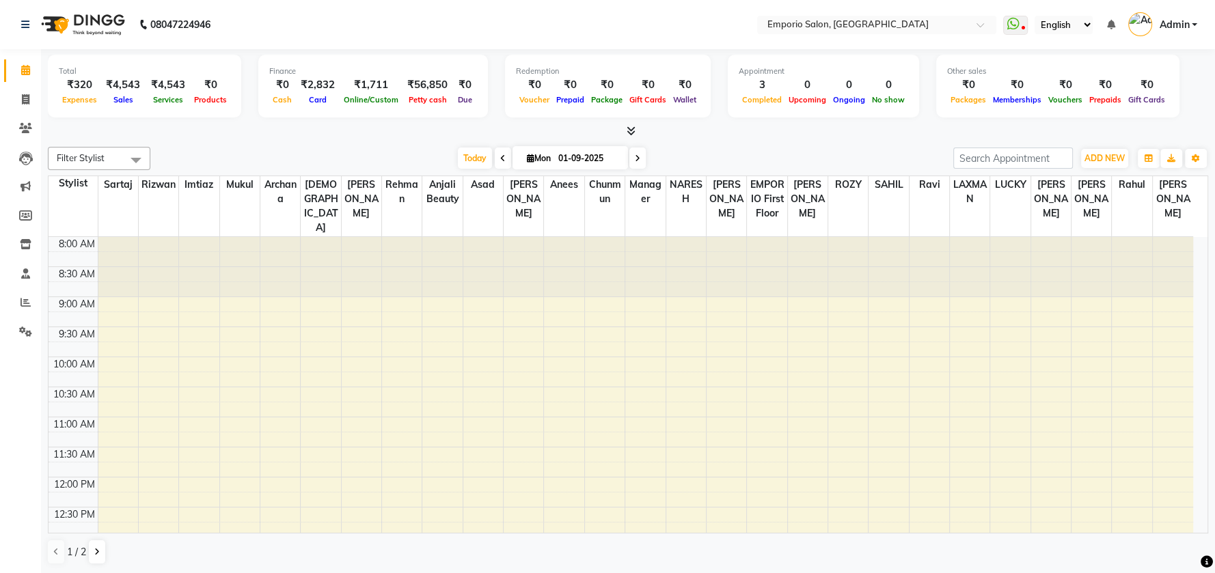
click at [1118, 570] on div "Total ₹320 Expenses ₹4,543 Sales ₹4,543 Services ₹0 Products Finance ₹0 Cash ₹2…" at bounding box center [628, 311] width 1174 height 525
click at [21, 25] on icon at bounding box center [25, 25] width 8 height 10
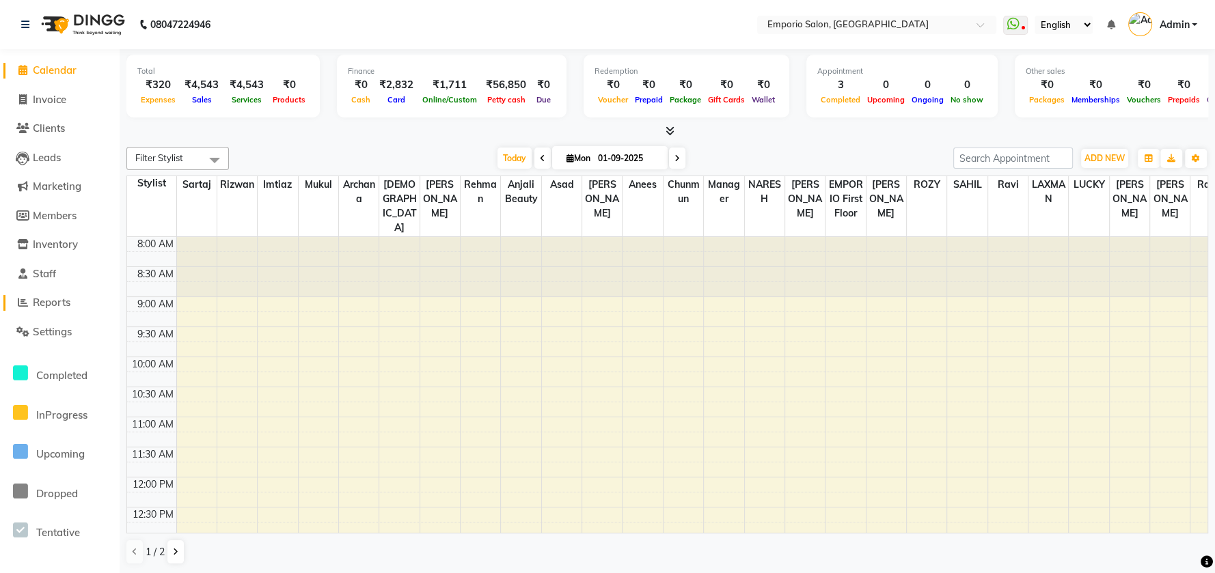
click at [30, 299] on span at bounding box center [22, 303] width 21 height 16
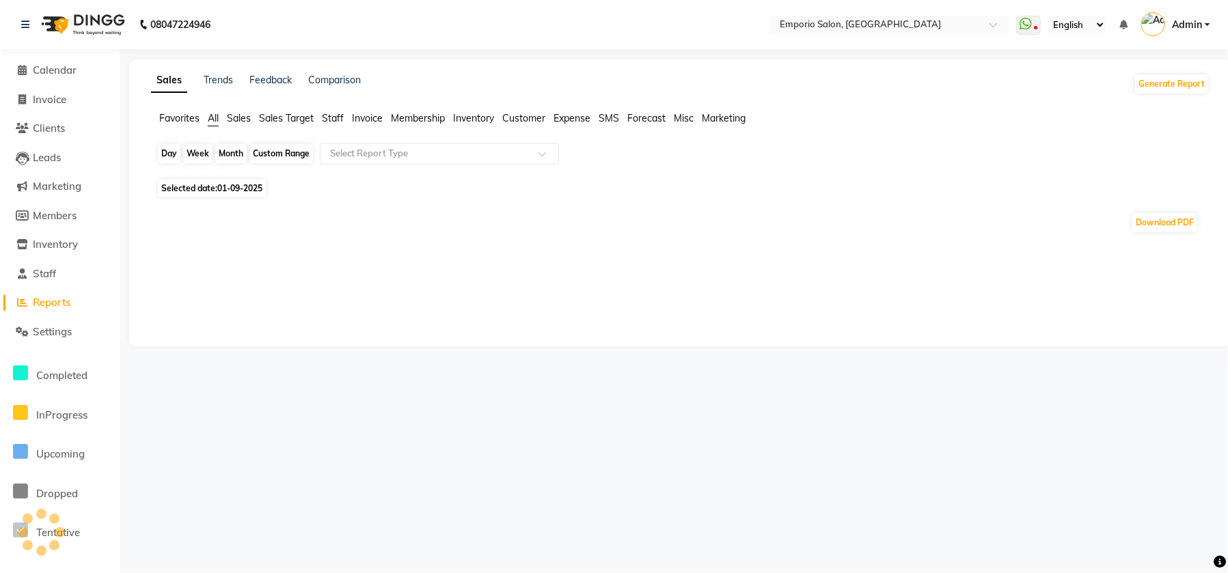
click at [173, 161] on div "Day" at bounding box center [169, 153] width 23 height 19
select select "9"
select select "2025"
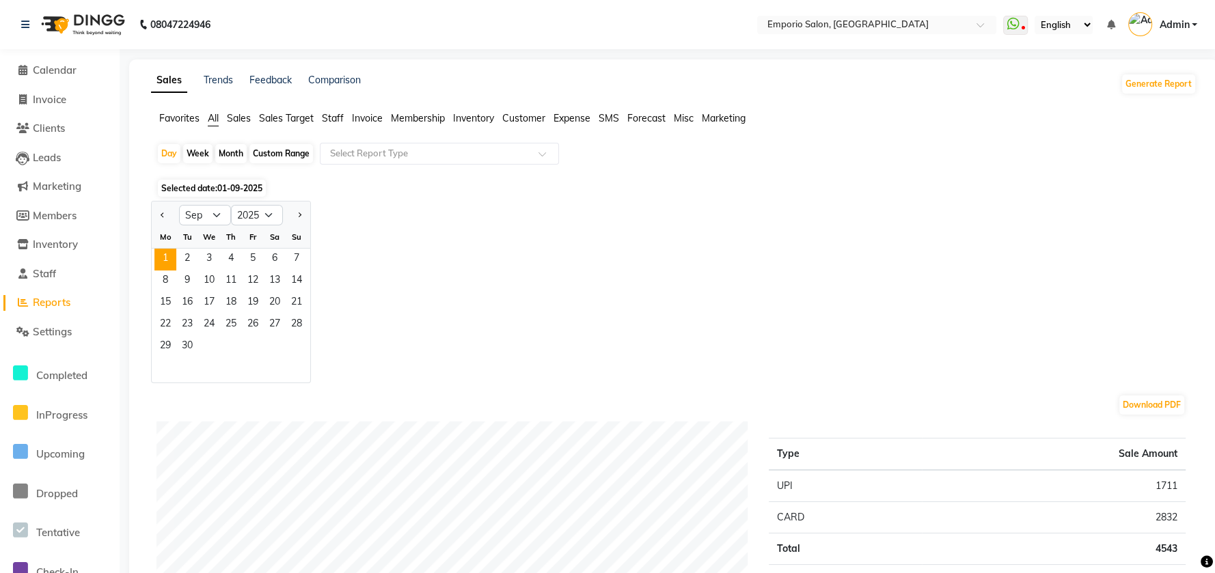
click at [220, 158] on div "Month" at bounding box center [230, 153] width 31 height 19
select select "9"
select select "2025"
click at [166, 217] on button "Previous month" at bounding box center [162, 215] width 11 height 22
select select "8"
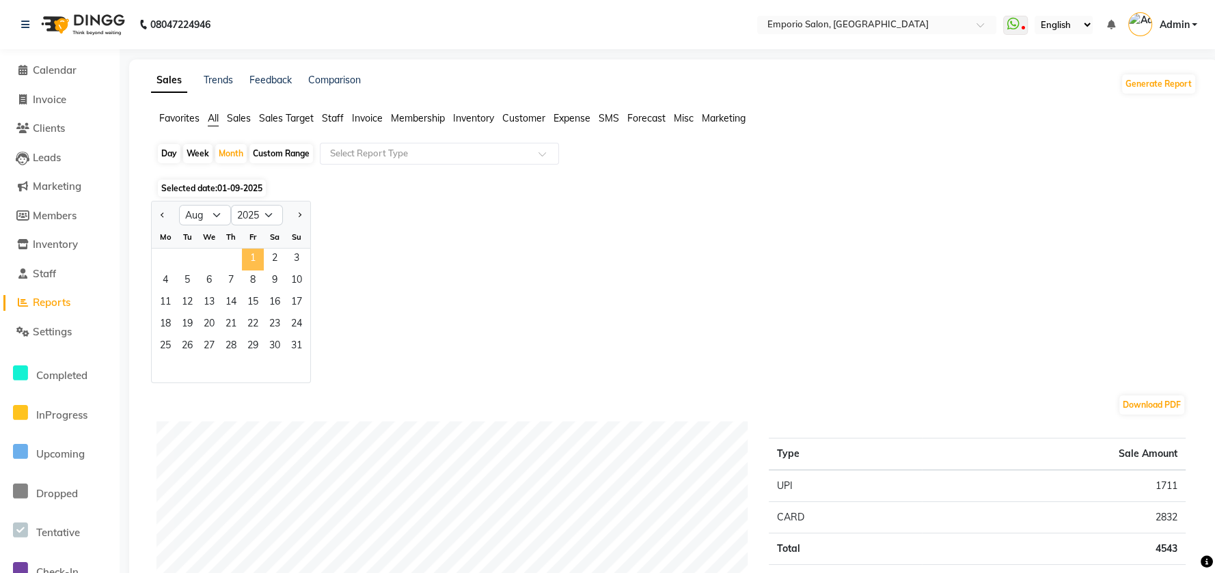
click at [245, 255] on span "1" at bounding box center [253, 260] width 22 height 22
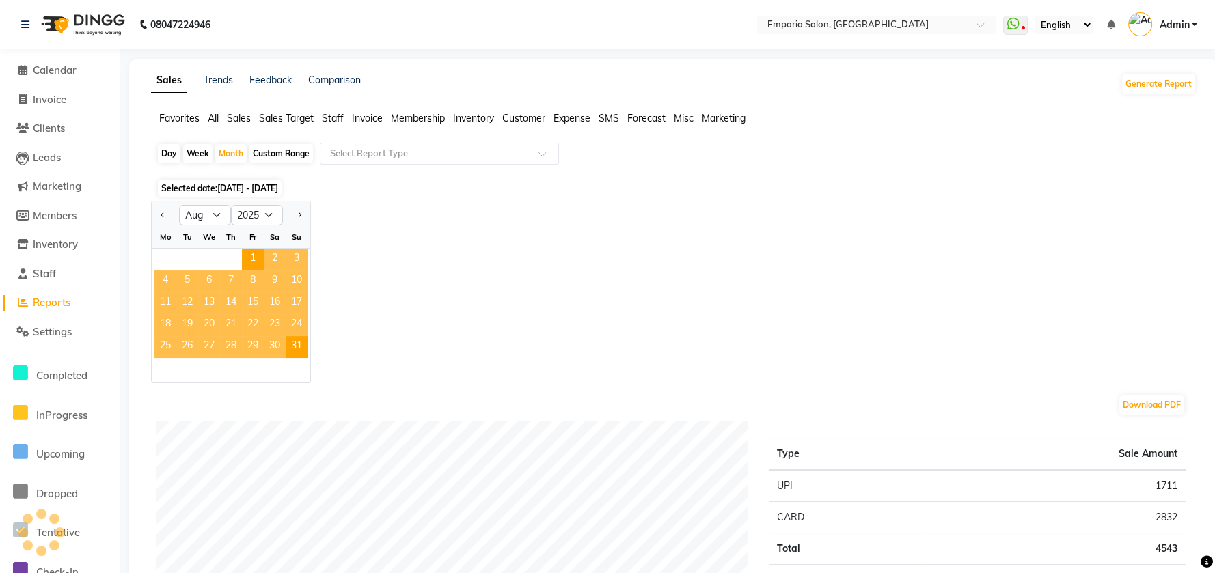
click at [330, 121] on span "Staff" at bounding box center [333, 118] width 22 height 12
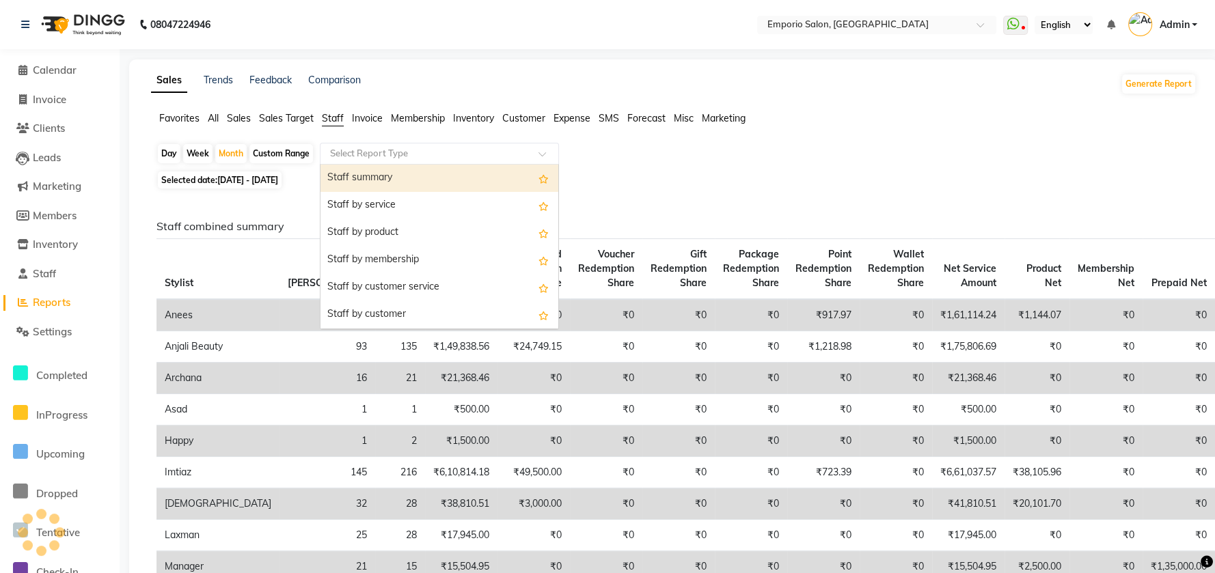
click at [332, 155] on input "text" at bounding box center [425, 154] width 197 height 14
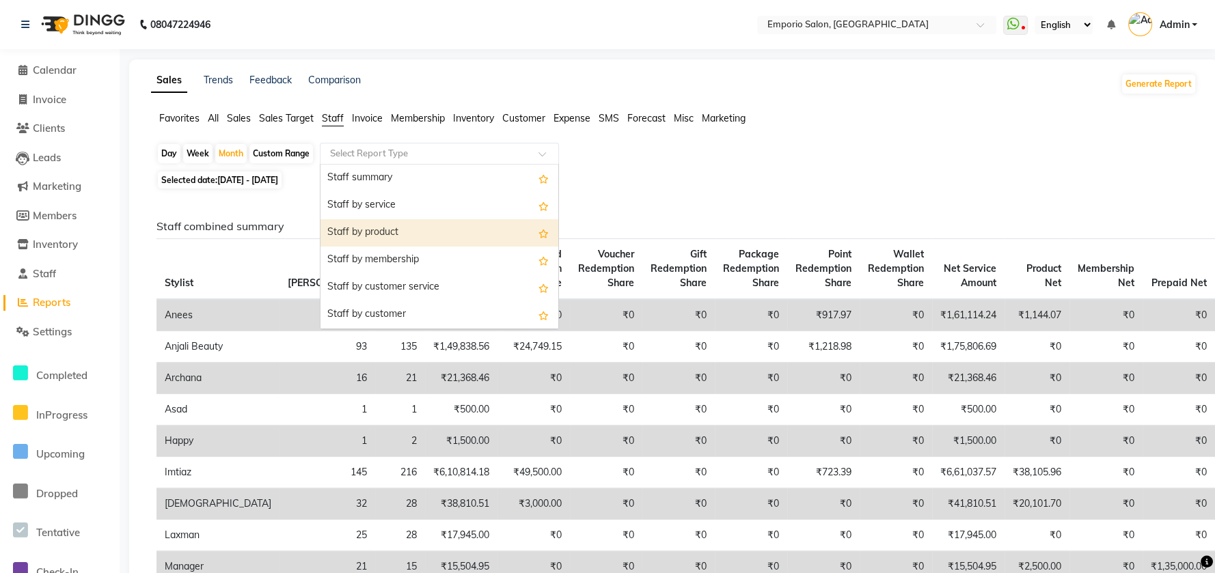
click at [338, 224] on div "Staff by product" at bounding box center [440, 232] width 238 height 27
select select "filtered_report"
select select "csv"
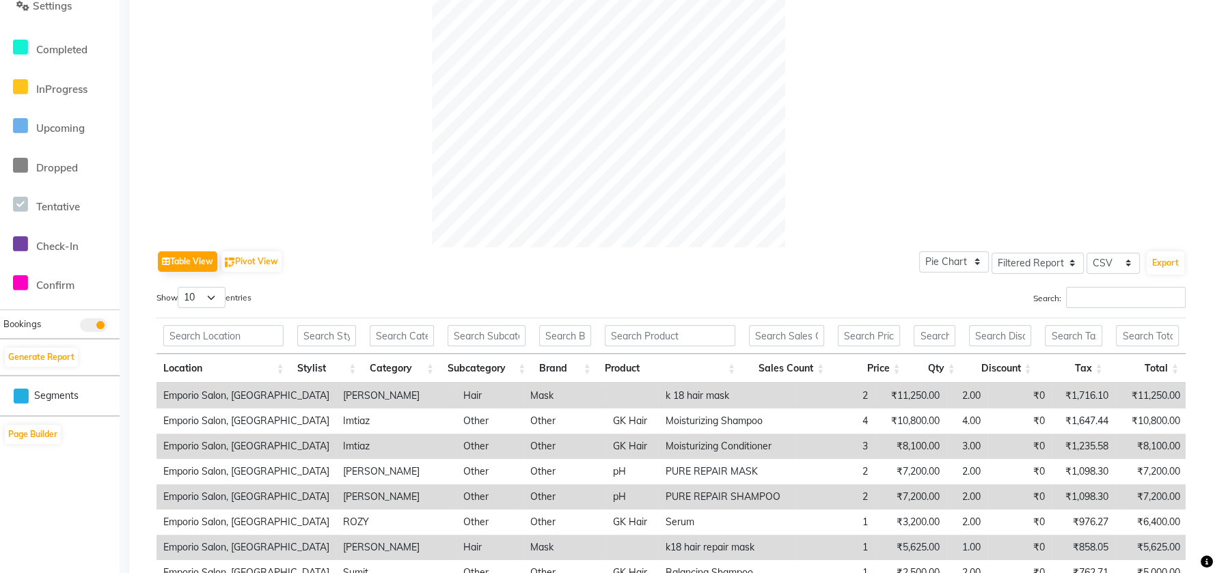
scroll to position [456, 0]
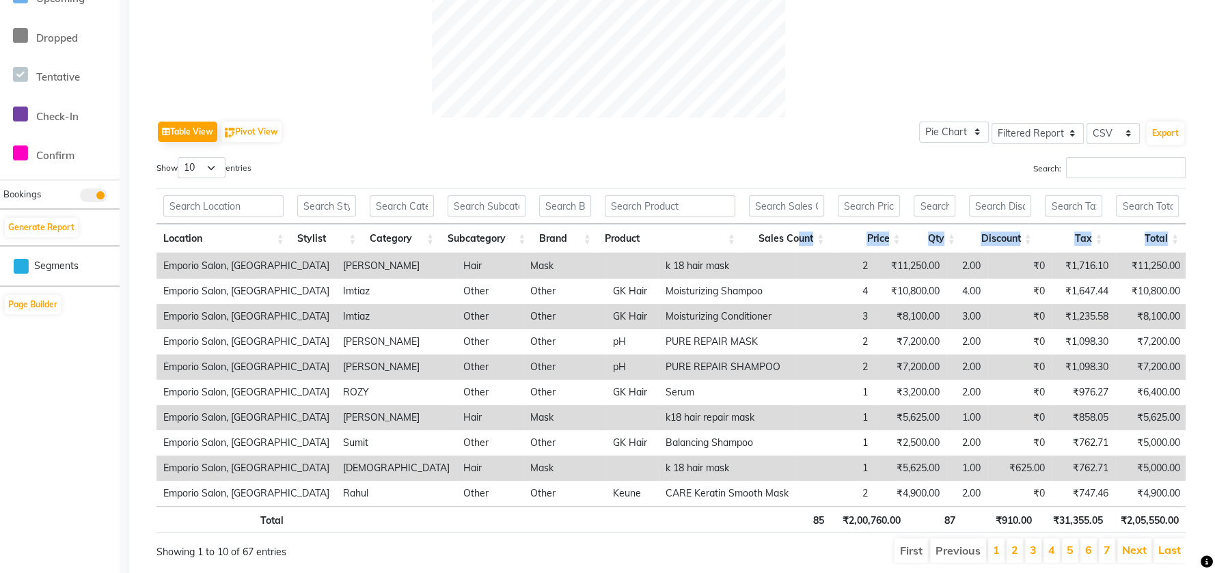
drag, startPoint x: 139, startPoint y: 256, endPoint x: 827, endPoint y: 232, distance: 688.7
click at [829, 236] on div "Sales Trends Feedback Comparison Generate Report Favorites All Sales Sales Targ…" at bounding box center [673, 97] width 1089 height 986
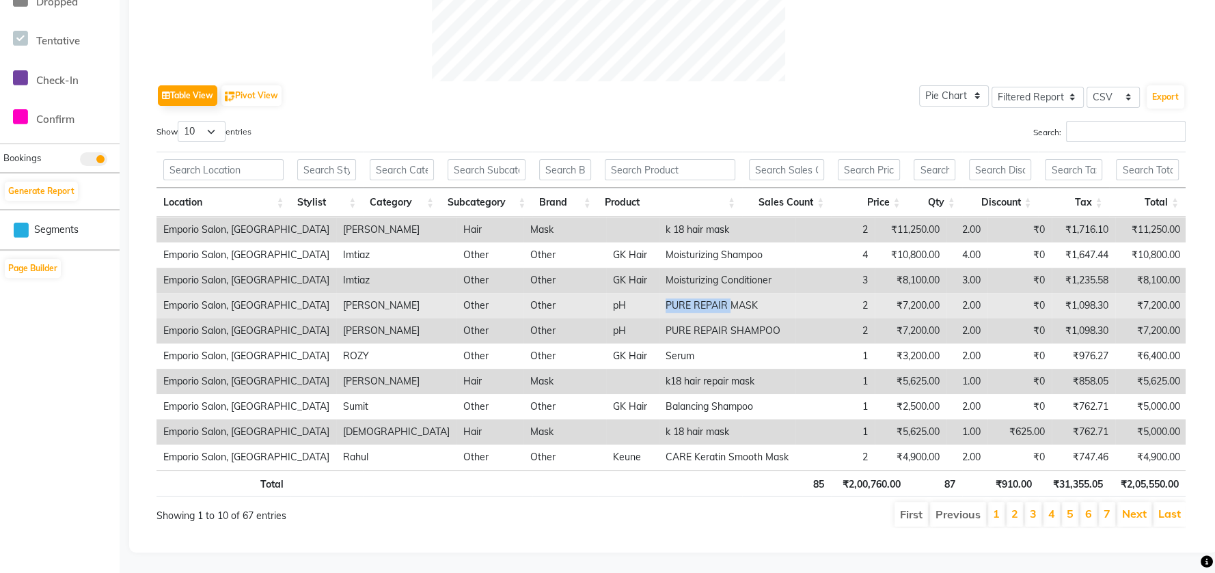
drag, startPoint x: 571, startPoint y: 291, endPoint x: 676, endPoint y: 287, distance: 104.7
click at [676, 293] on tr "Emporio Salon, Green [PERSON_NAME] Other Other pH PURE REPAIR MASK 2 ₹7,200.00 …" at bounding box center [672, 305] width 1031 height 25
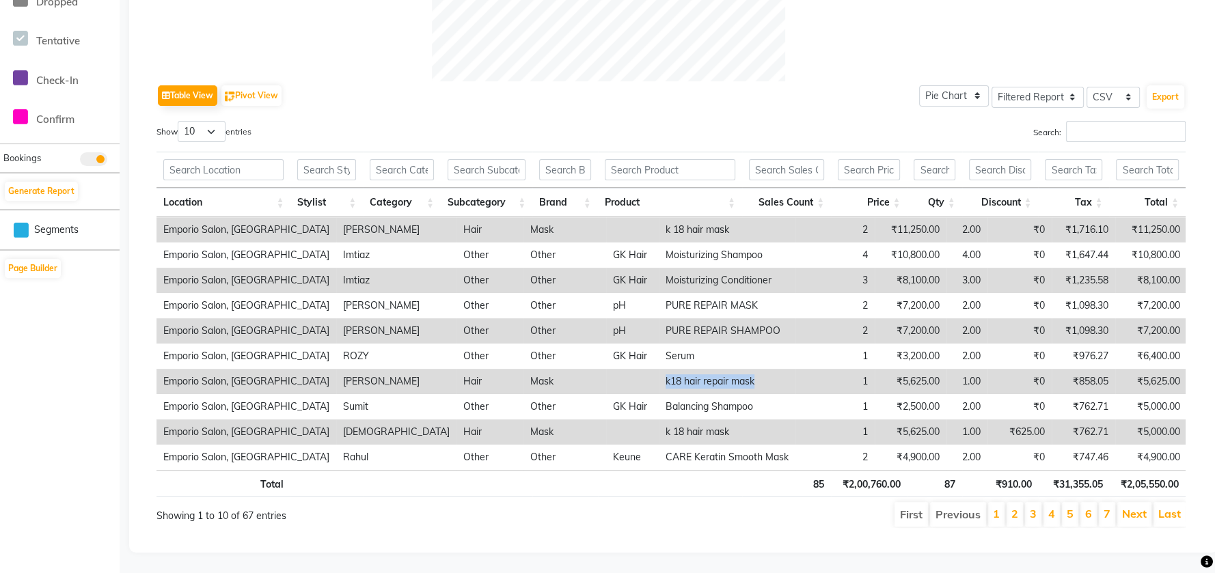
drag, startPoint x: 558, startPoint y: 375, endPoint x: 716, endPoint y: 373, distance: 157.2
click at [716, 373] on tr "Emporio Salon, [GEOGRAPHIC_DATA][PERSON_NAME] Hair Mask k18 hair repair mask 1 …" at bounding box center [672, 381] width 1031 height 25
click at [1115, 106] on div "Table View Pivot View Pie Chart Bar Chart Select Full Report Filtered Report Se…" at bounding box center [671, 304] width 1029 height 447
click at [1115, 121] on input "Search:" at bounding box center [1126, 131] width 120 height 21
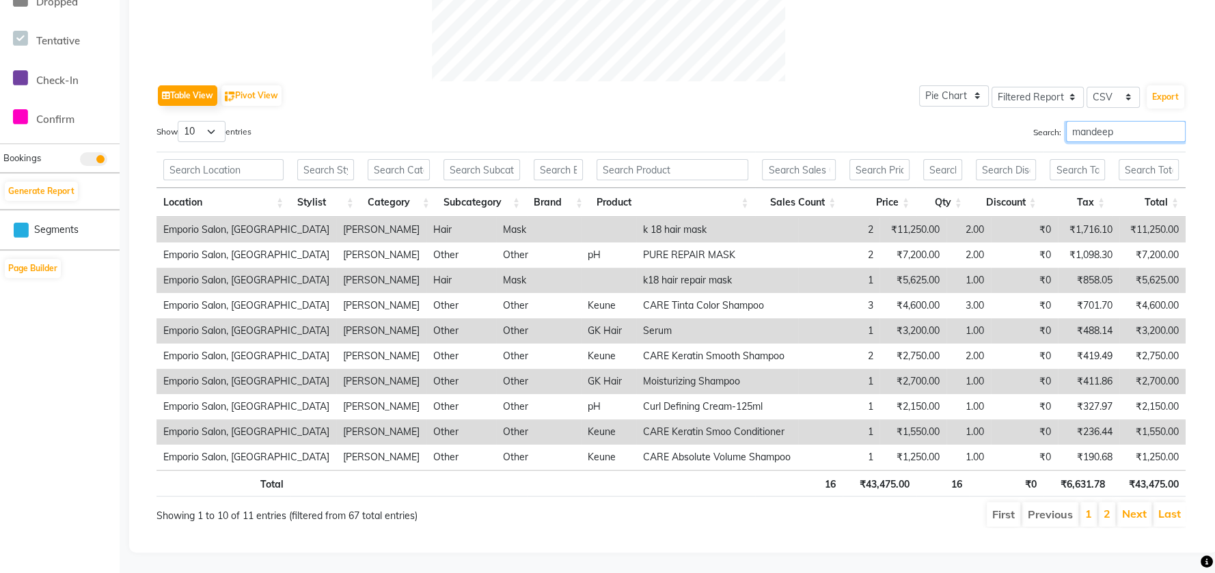
type input "mandeep"
drag, startPoint x: 593, startPoint y: 530, endPoint x: 902, endPoint y: 517, distance: 308.5
click at [902, 517] on div "Table View Pivot View Pie Chart Bar Chart Select Full Report Filtered Report Se…" at bounding box center [671, 120] width 1051 height 839
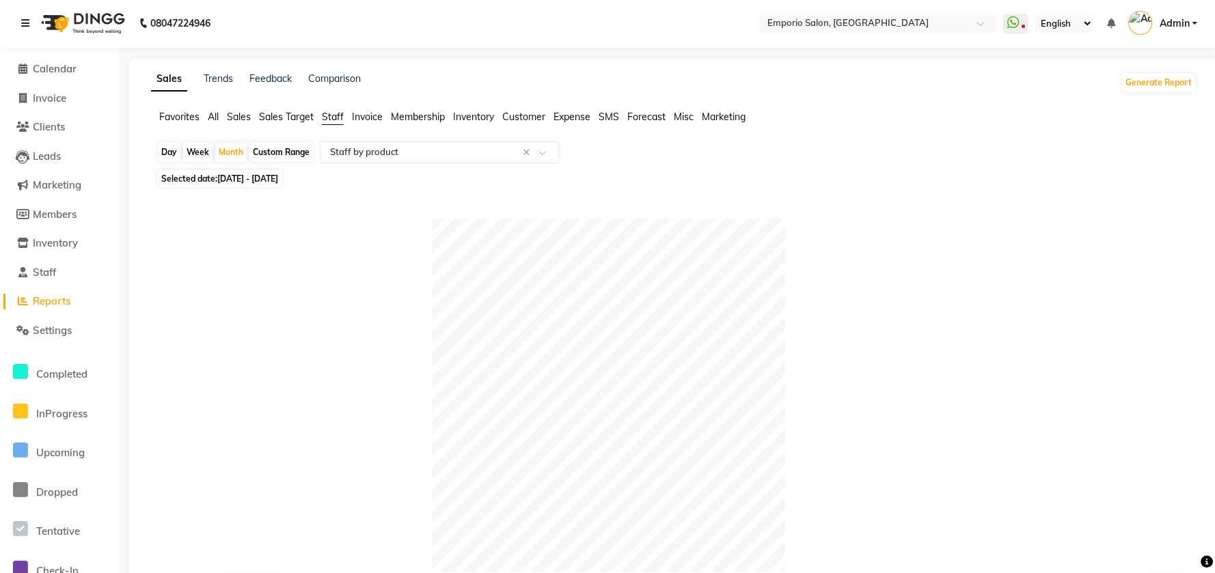
scroll to position [0, 0]
click at [74, 72] on span "Calendar" at bounding box center [55, 70] width 44 height 13
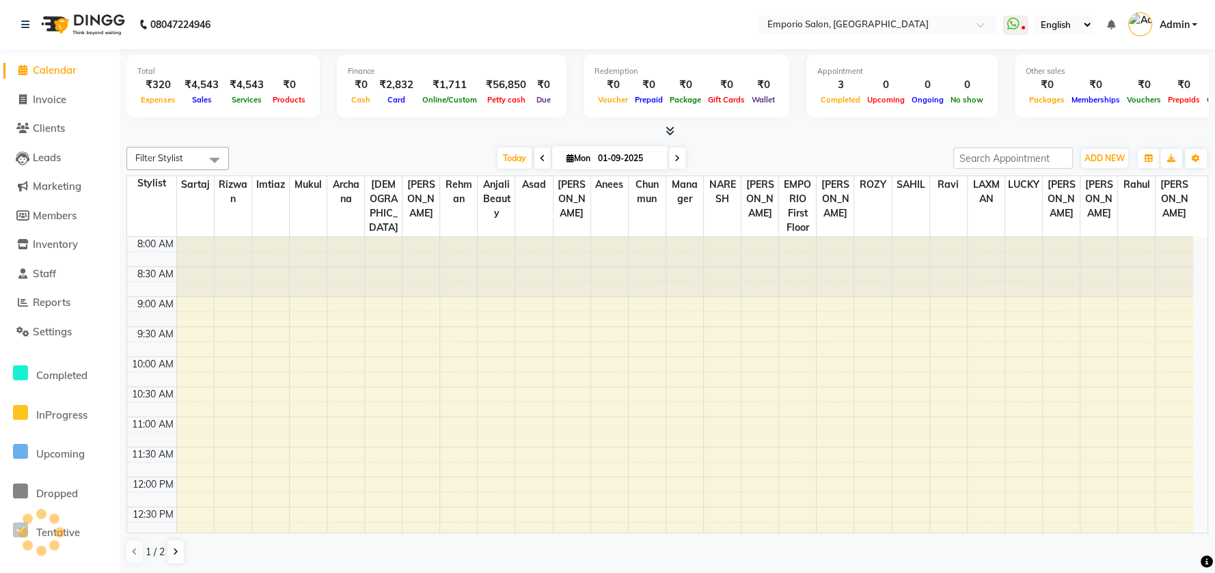
scroll to position [360, 0]
